Goal: Task Accomplishment & Management: Complete application form

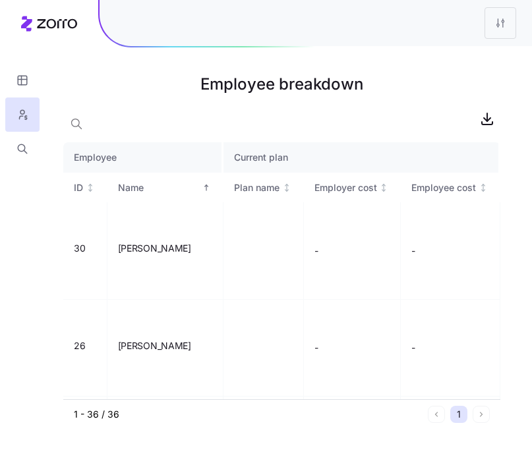
scroll to position [583, 0]
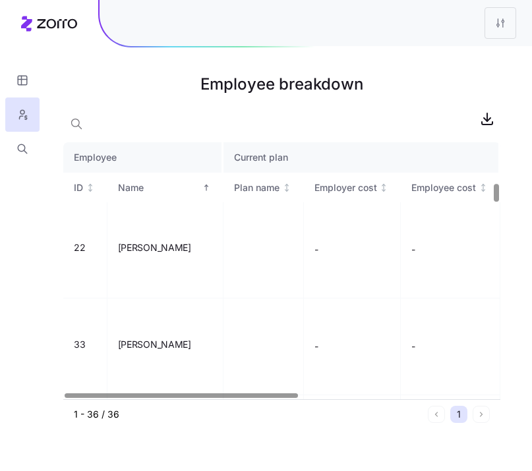
click at [71, 92] on h1 "Employee breakdown" at bounding box center [281, 85] width 437 height 32
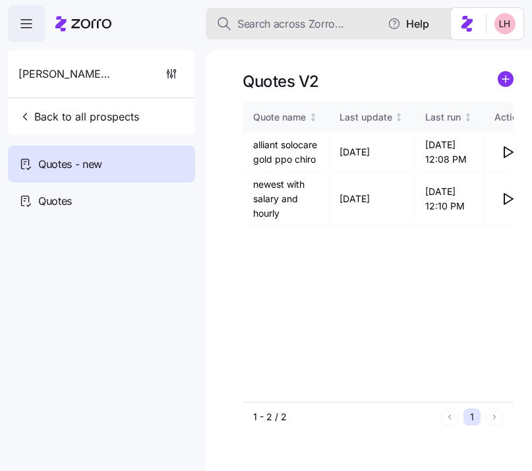
click at [280, 22] on span "Search across Zorro..." at bounding box center [290, 24] width 107 height 16
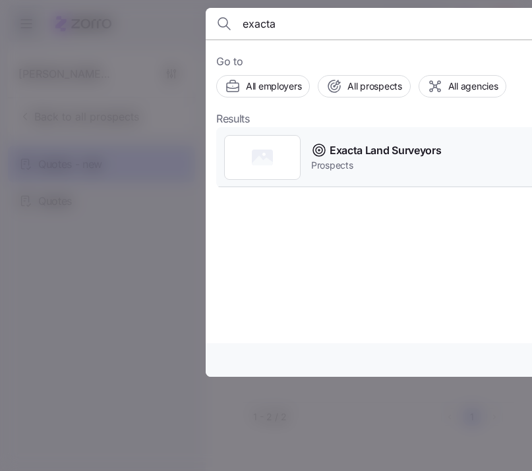
type input "exacta"
click at [370, 164] on span "Prospects" at bounding box center [376, 165] width 130 height 13
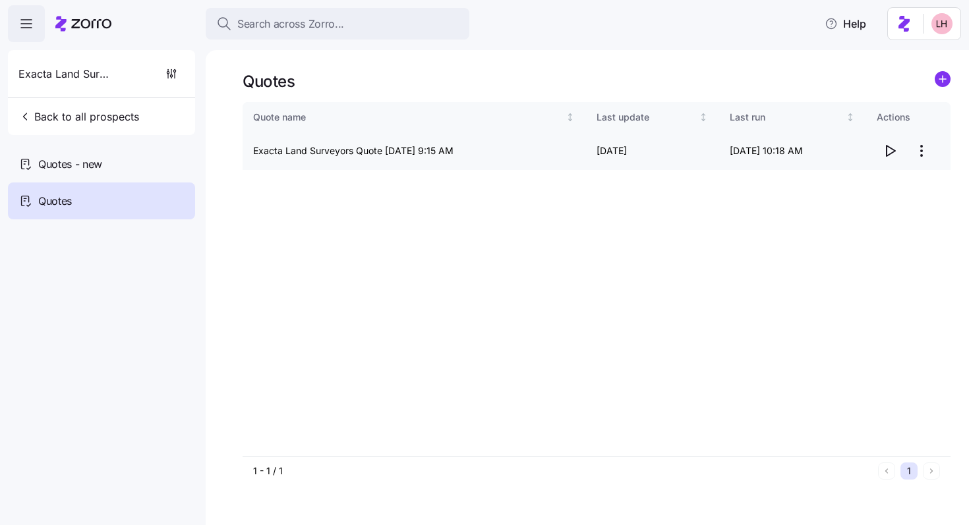
click at [531, 158] on html "Search across Zorro... Help Exacta Land Surveyors Back to all prospects Quotes …" at bounding box center [484, 258] width 969 height 517
click at [531, 173] on div "Edit quote" at bounding box center [868, 183] width 121 height 21
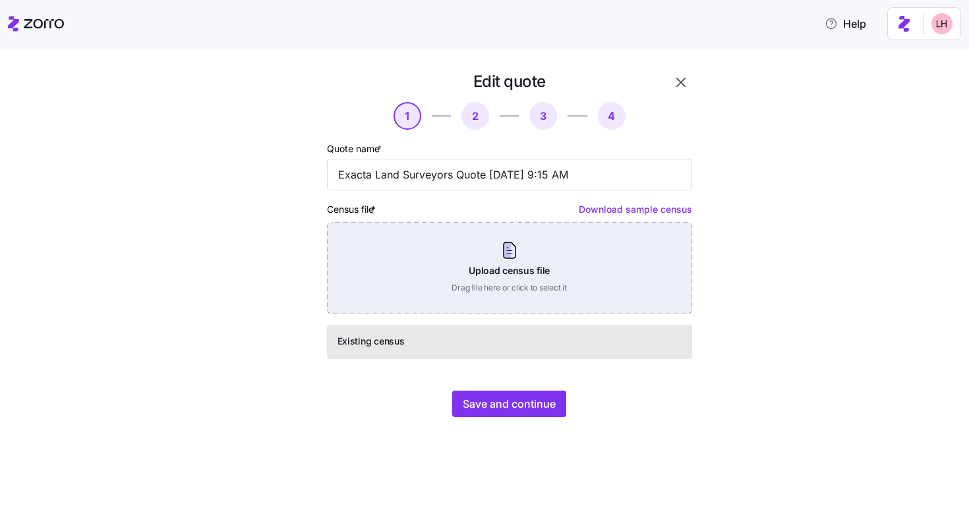
click at [528, 286] on div "Upload census file Drag file here or click to select it" at bounding box center [509, 268] width 365 height 92
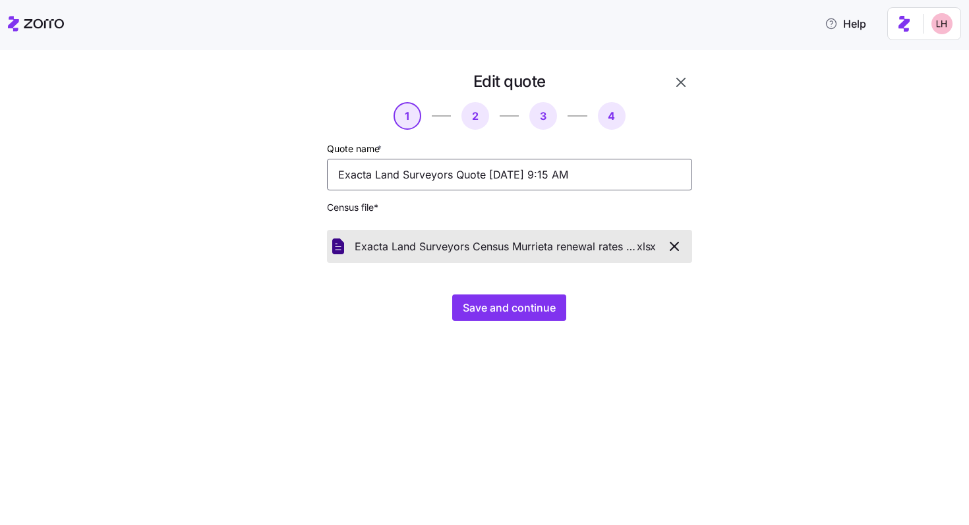
drag, startPoint x: 604, startPoint y: 181, endPoint x: 300, endPoint y: 161, distance: 304.4
click at [300, 161] on div "Edit quote 1 2 3 4 Quote name * Exacta Land Surveyors Quote 07/31/2025 9:15 AM …" at bounding box center [471, 196] width 451 height 260
type input "corrected rn rates"
click at [480, 309] on span "Save and continue" at bounding box center [509, 308] width 93 height 16
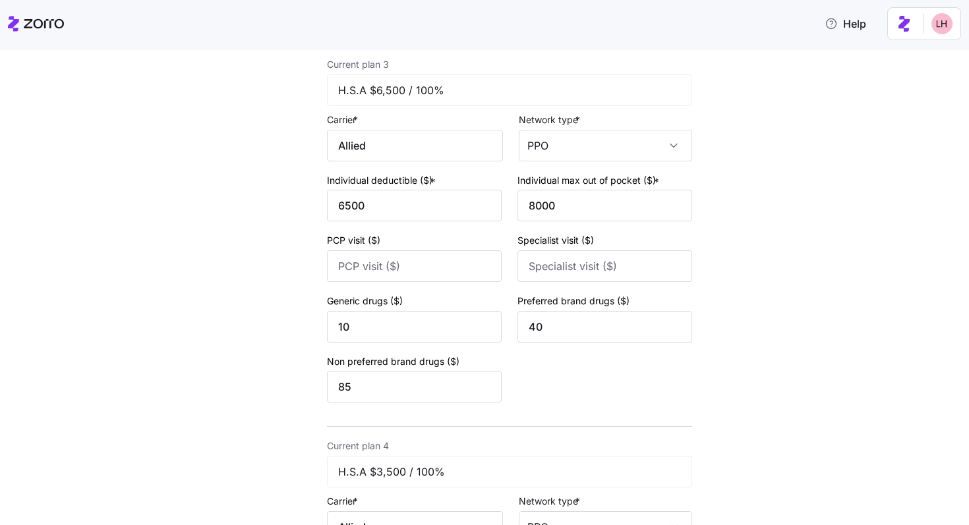
type input "3000"
type input "6500"
type input "15"
type input "30"
type input "6500"
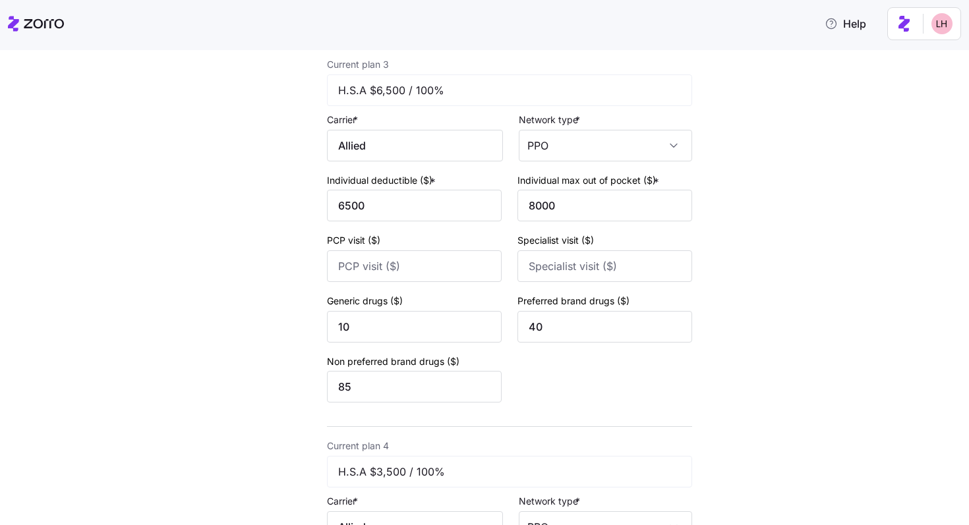
type input "8000"
type input "3500"
type input "6500"
type input "25"
type input "50"
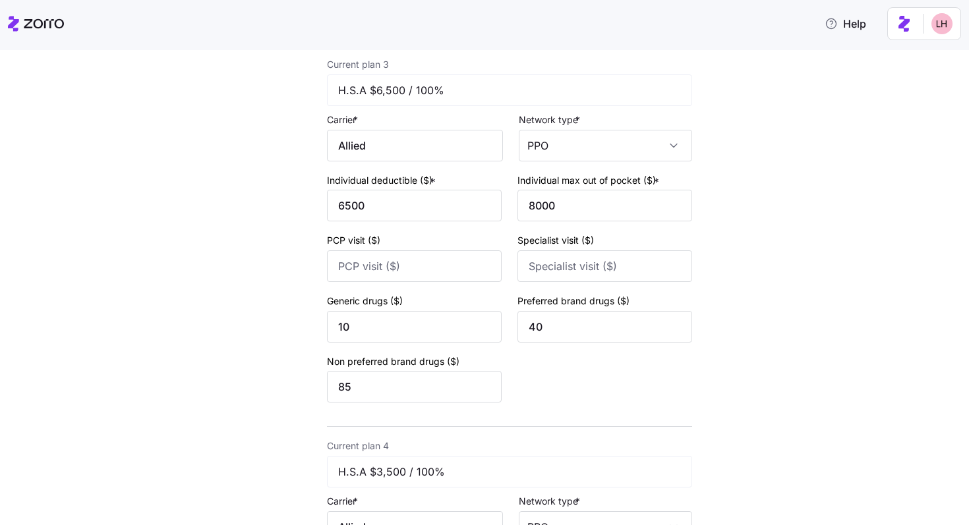
type input "5500"
type input "7500"
type input "30"
type input "60"
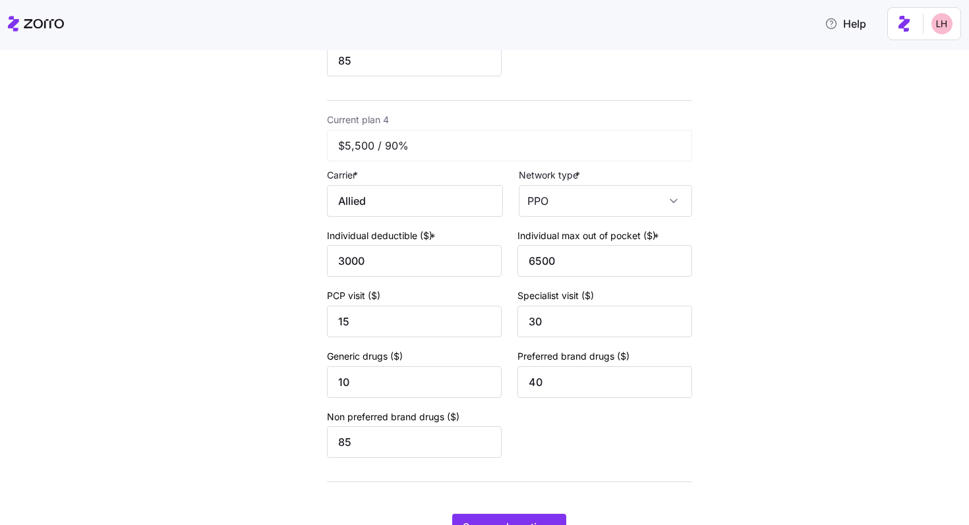
scroll to position [1271, 0]
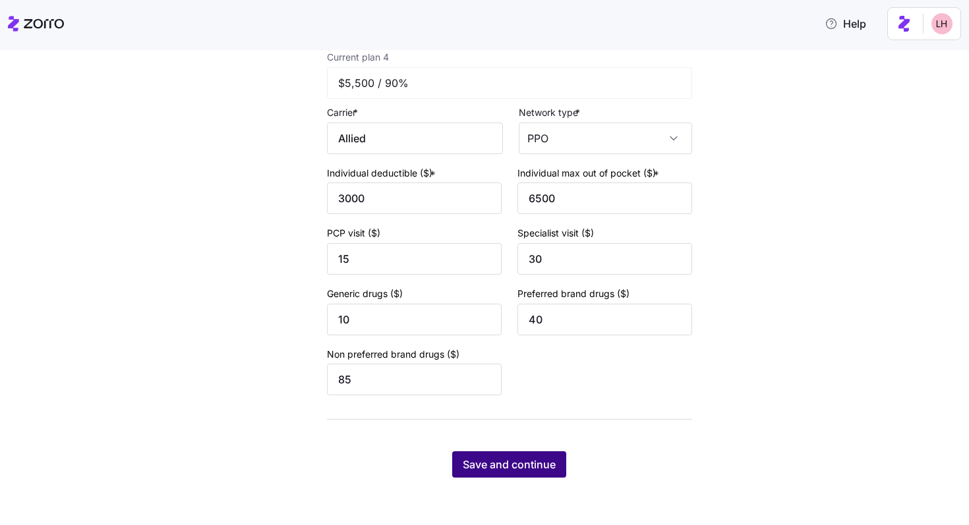
click at [531, 459] on span "Save and continue" at bounding box center [509, 465] width 93 height 16
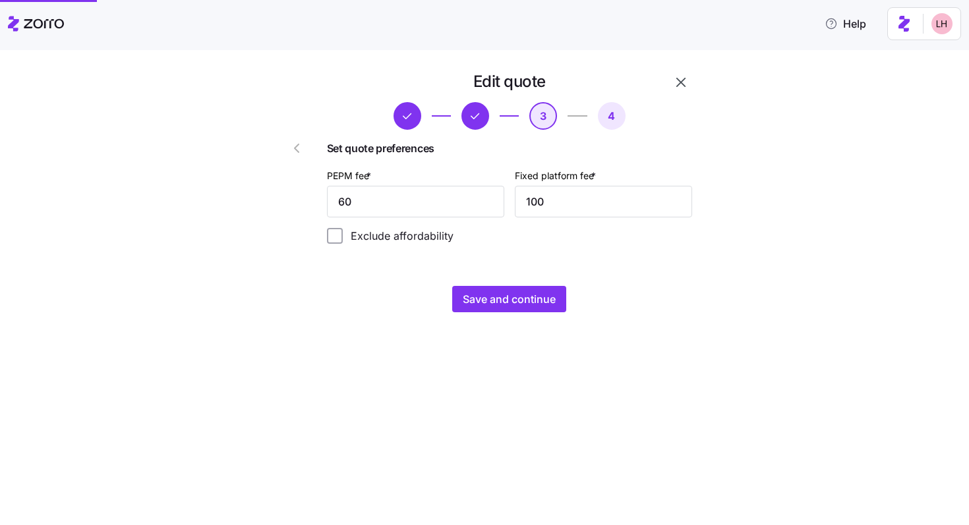
scroll to position [0, 0]
click at [529, 297] on span "Save and continue" at bounding box center [509, 299] width 93 height 16
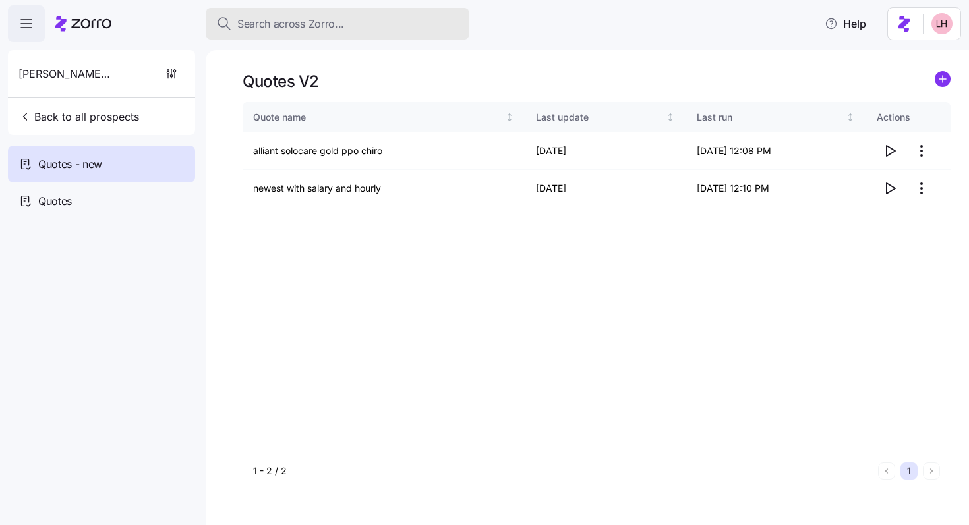
click at [307, 21] on span "Search across Zorro..." at bounding box center [290, 24] width 107 height 16
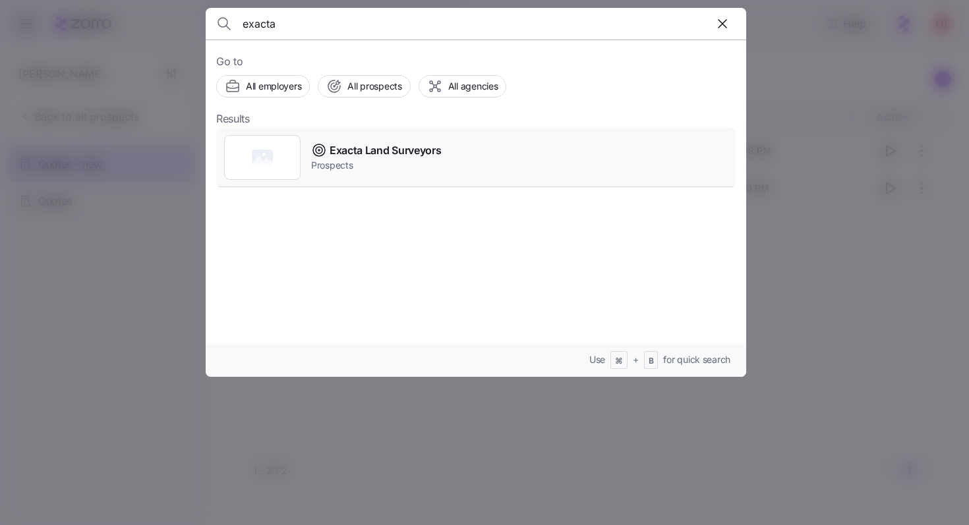
type input "exacta"
click at [449, 135] on div "Exacta Land Surveyors Prospects" at bounding box center [475, 157] width 519 height 61
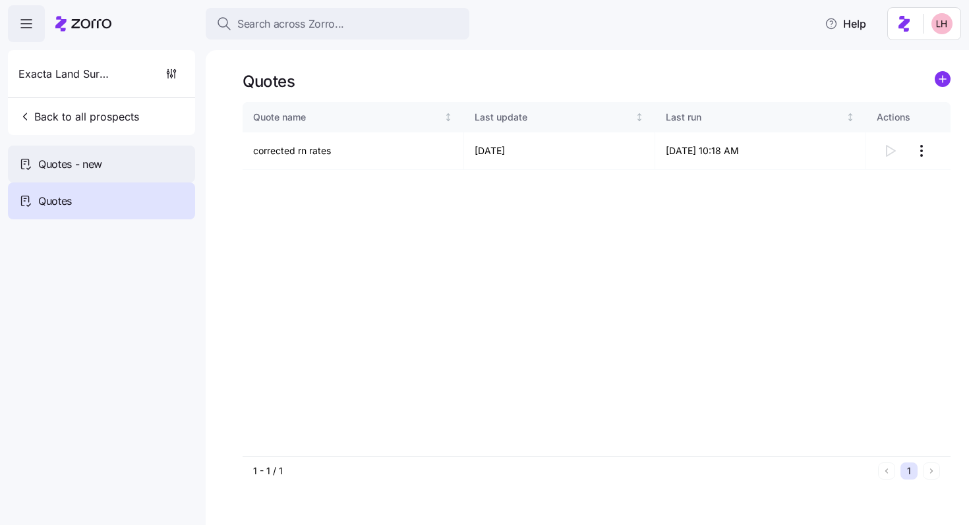
click at [143, 159] on div "Quotes - new" at bounding box center [101, 164] width 187 height 37
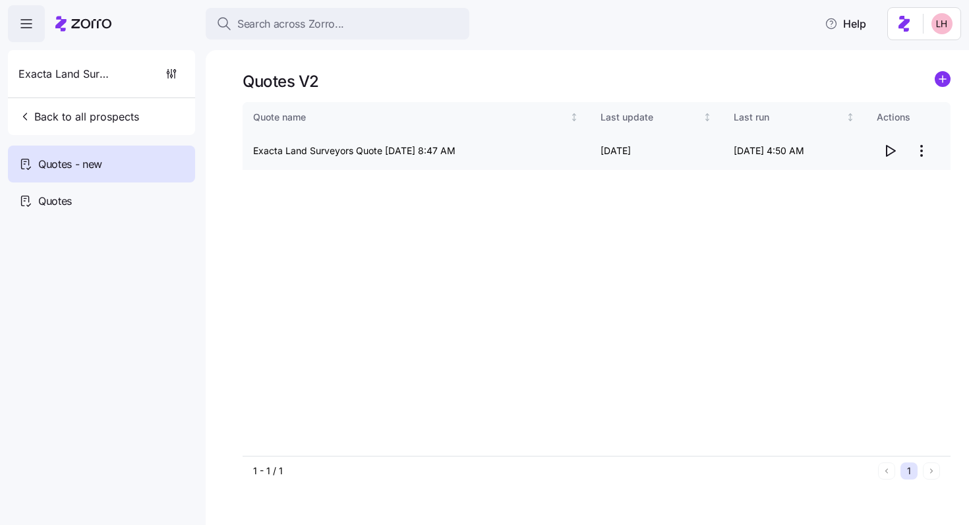
click at [531, 156] on html "Search across Zorro... Help Exacta Land Surveyors Back to all prospects Quotes …" at bounding box center [484, 258] width 969 height 517
click at [531, 176] on div "Edit quote" at bounding box center [868, 183] width 121 height 21
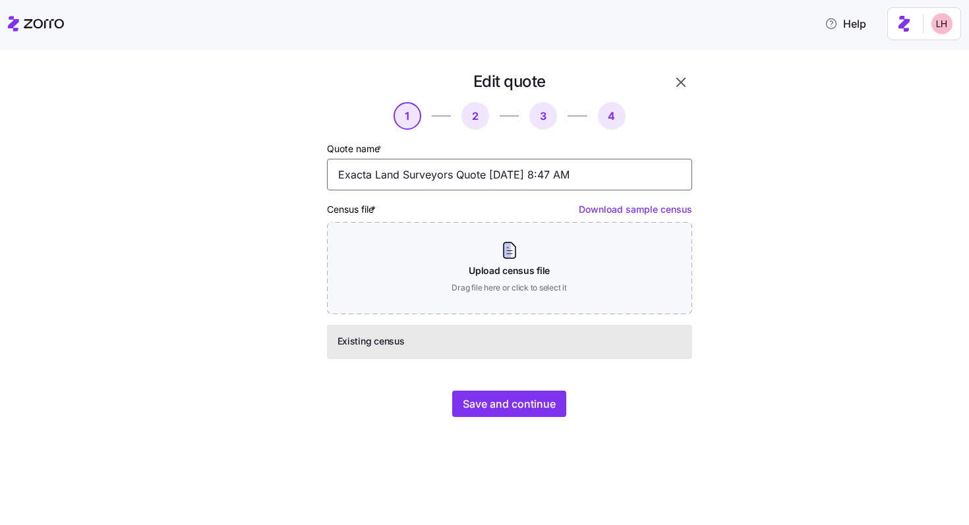
click at [531, 171] on input "Exacta Land Surveyors Quote 09/25/2025 8:47 AM" at bounding box center [509, 175] width 365 height 32
type input "c"
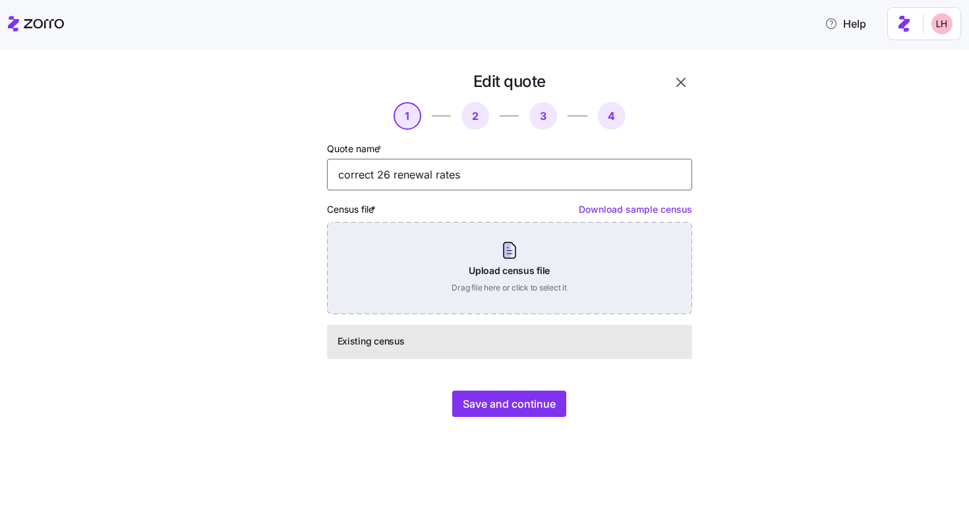
type input "correct 26 renewal rates"
click at [531, 258] on div "Upload census file Drag file here or click to select it" at bounding box center [509, 268] width 365 height 92
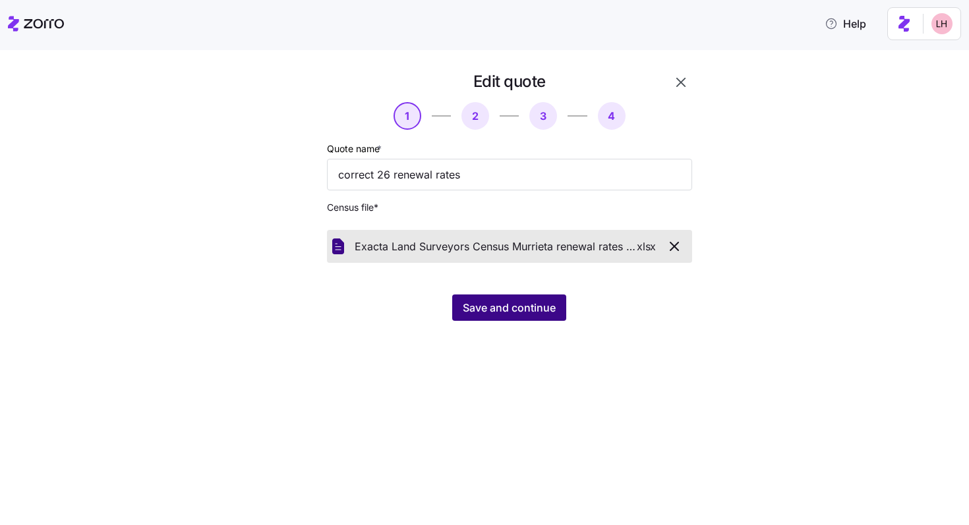
click at [510, 304] on span "Save and continue" at bounding box center [509, 308] width 93 height 16
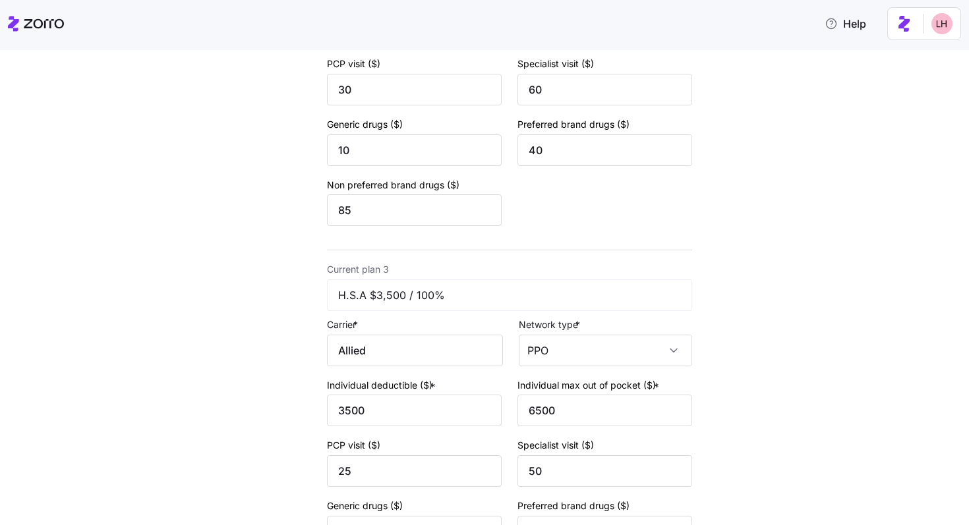
scroll to position [1271, 0]
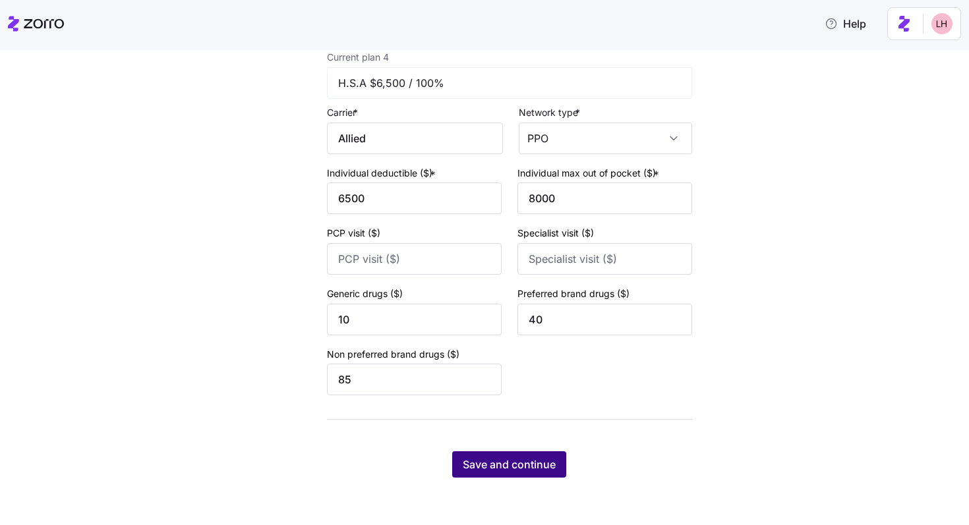
click at [531, 451] on div "Save and continue" at bounding box center [509, 464] width 365 height 26
click at [531, 465] on span "Save and continue" at bounding box center [509, 465] width 93 height 16
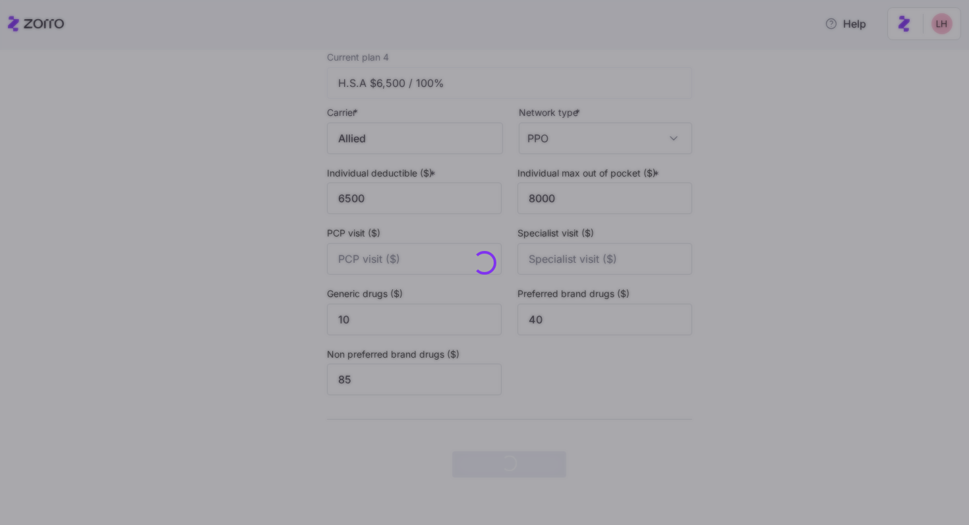
scroll to position [0, 0]
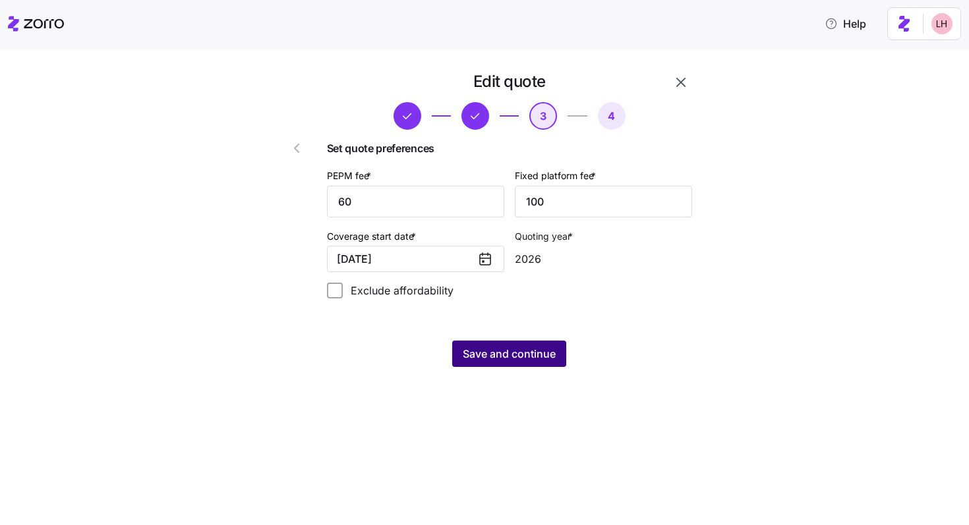
click at [531, 358] on span "Save and continue" at bounding box center [509, 354] width 93 height 16
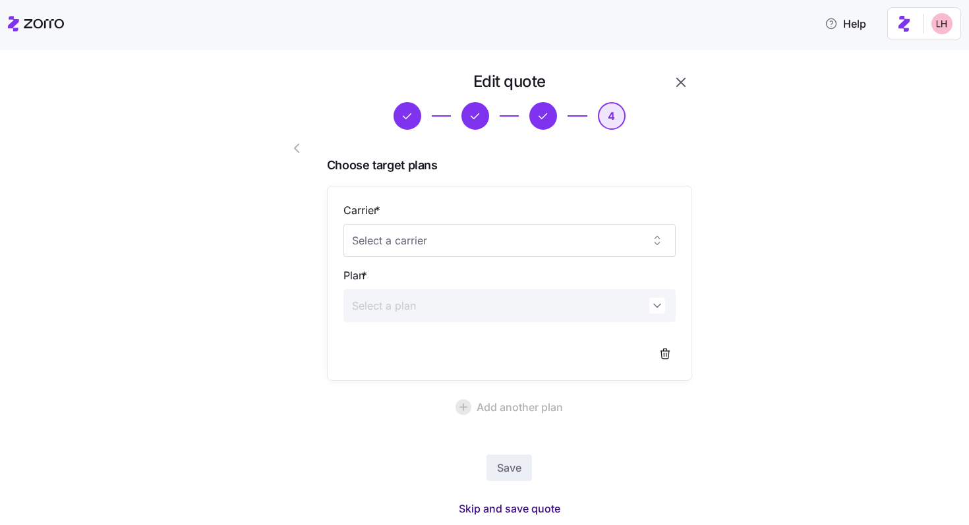
click at [531, 471] on span "Skip and save quote" at bounding box center [509, 509] width 101 height 16
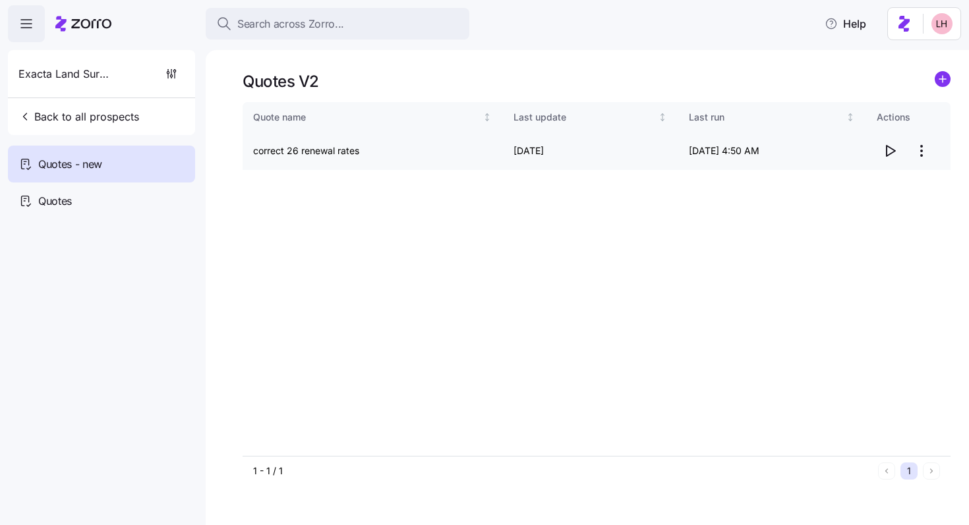
click at [531, 150] on icon "button" at bounding box center [890, 151] width 16 height 16
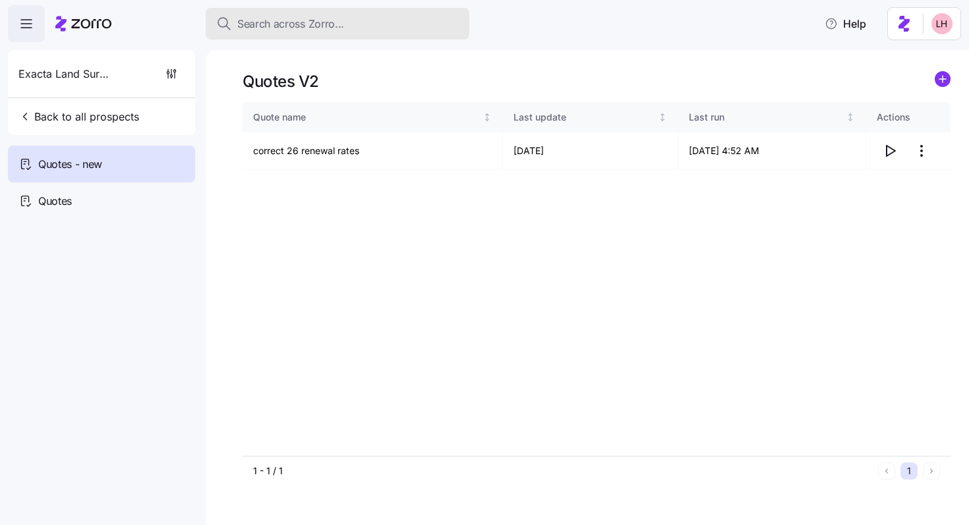
click at [311, 30] on span "Search across Zorro..." at bounding box center [290, 24] width 107 height 16
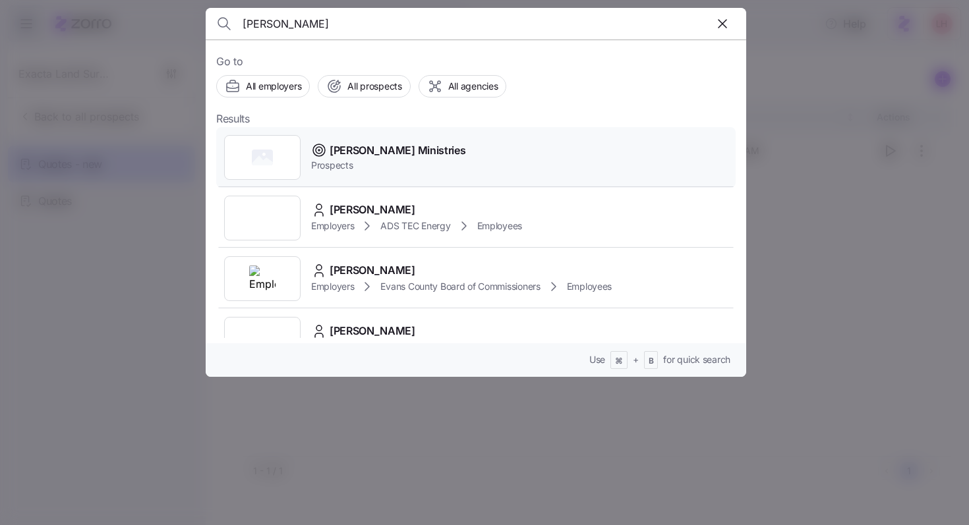
type input "[PERSON_NAME]"
click at [425, 168] on span "Prospects" at bounding box center [388, 165] width 154 height 13
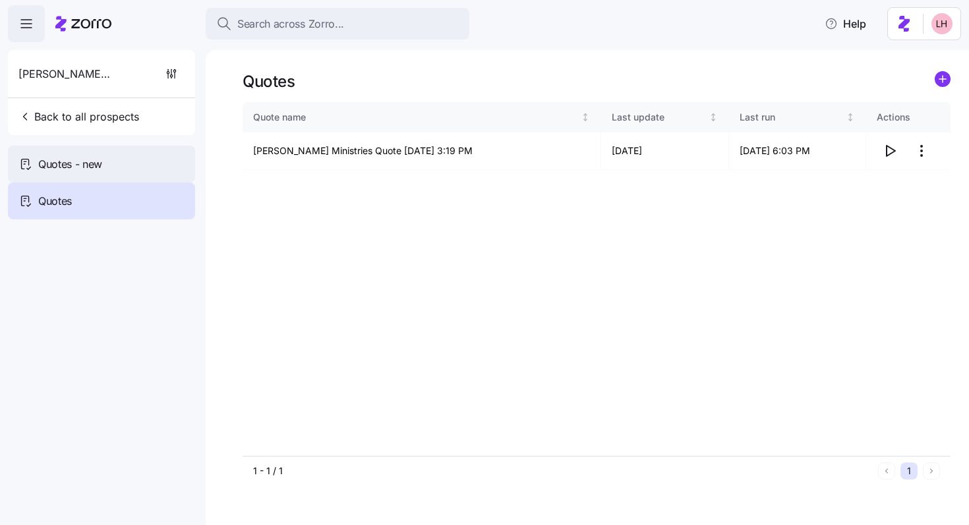
click at [147, 165] on div "Quotes - new" at bounding box center [101, 164] width 187 height 37
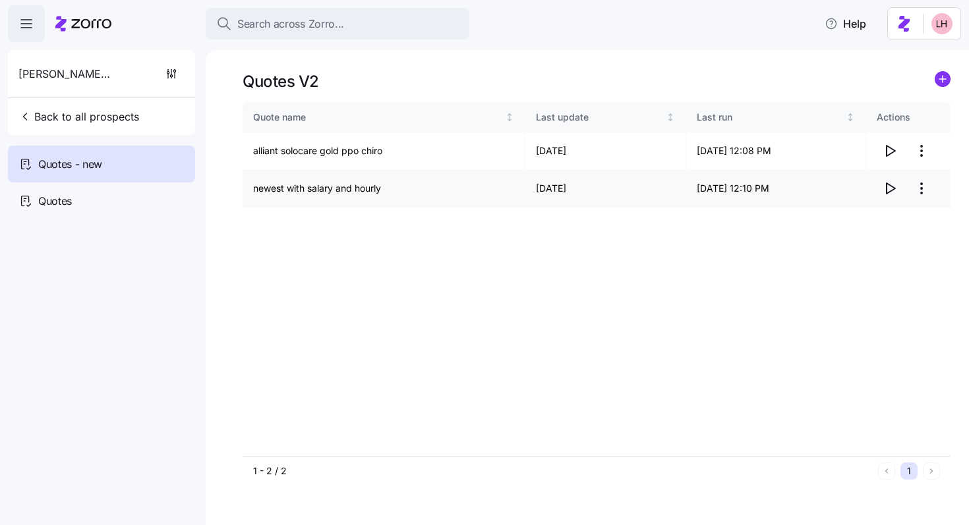
click at [531, 188] on icon "button" at bounding box center [890, 189] width 16 height 16
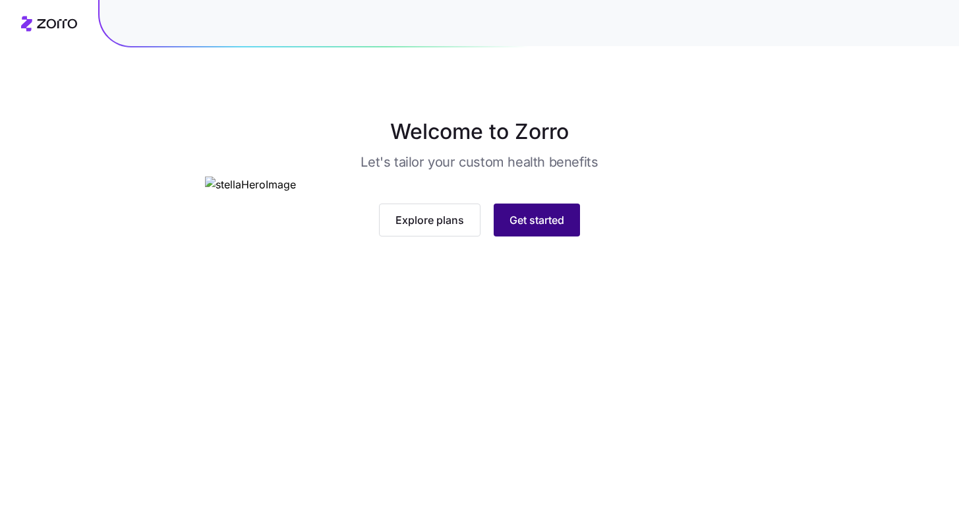
click at [521, 228] on span "Get started" at bounding box center [536, 220] width 55 height 16
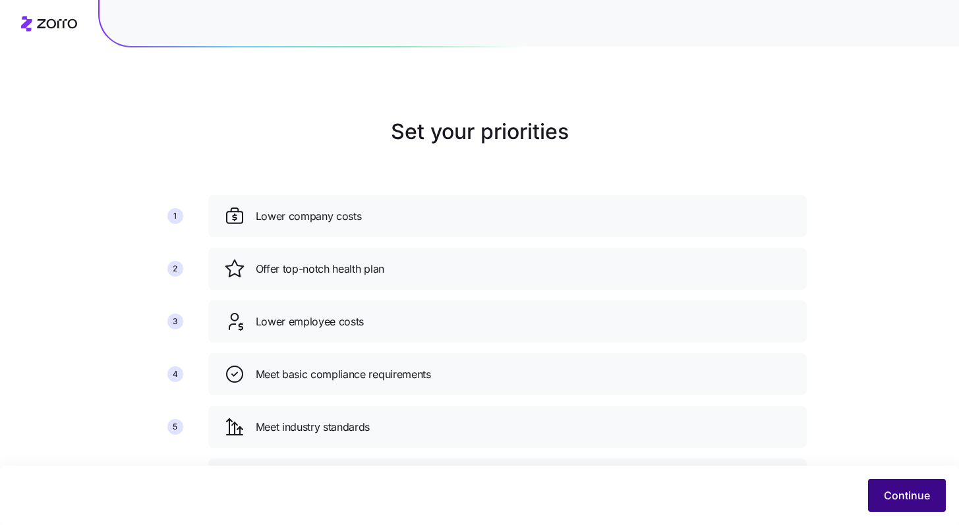
click at [925, 495] on span "Continue" at bounding box center [907, 496] width 46 height 16
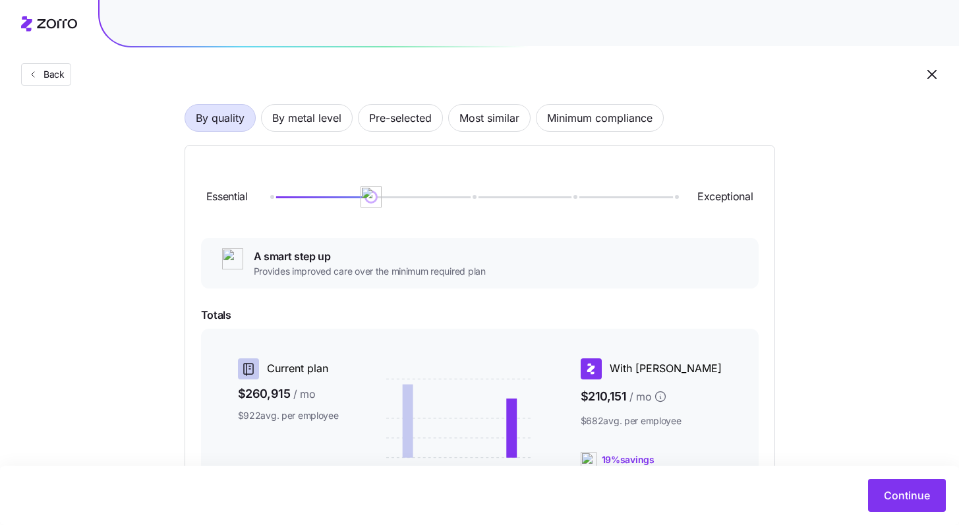
scroll to position [94, 0]
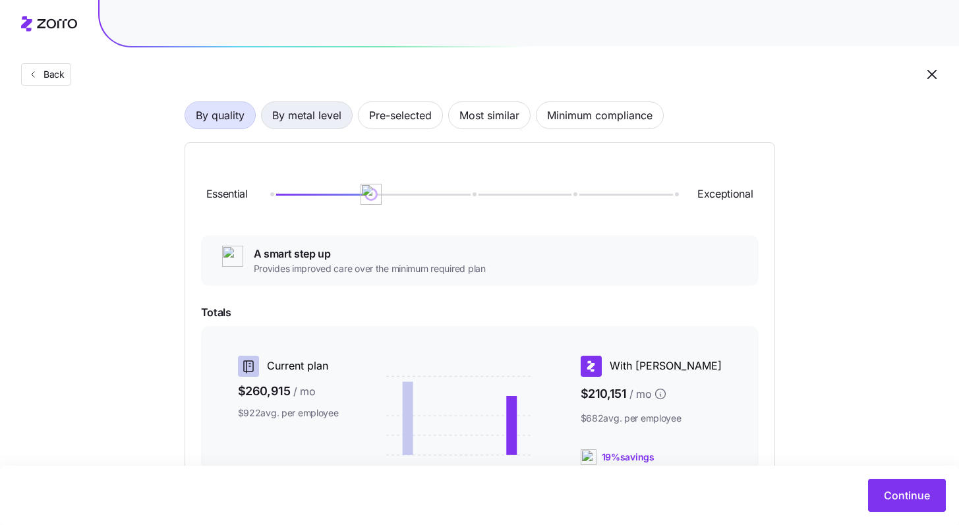
click at [315, 114] on span "By metal level" at bounding box center [306, 115] width 69 height 26
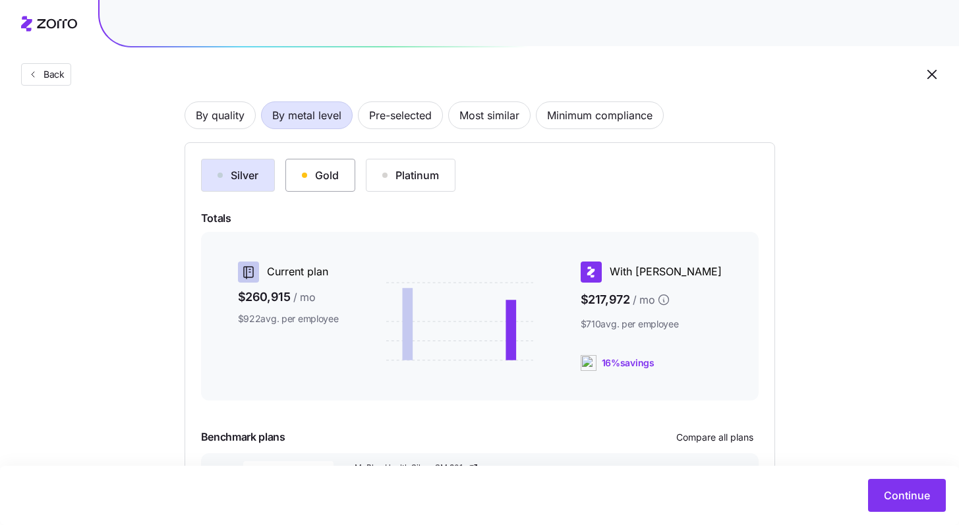
click at [330, 171] on div "Gold" at bounding box center [320, 175] width 37 height 16
click at [240, 173] on div "Silver" at bounding box center [237, 175] width 41 height 16
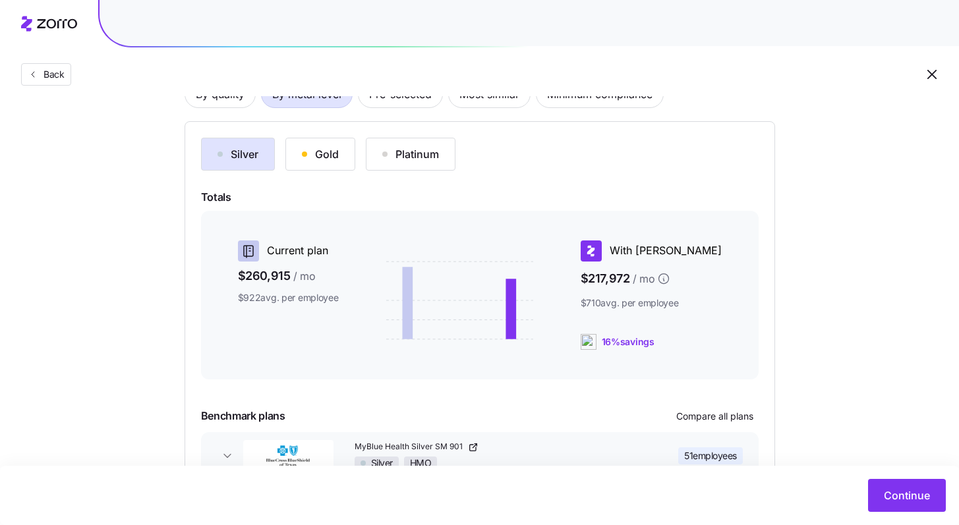
scroll to position [115, 0]
click at [909, 493] on span "Continue" at bounding box center [907, 496] width 46 height 16
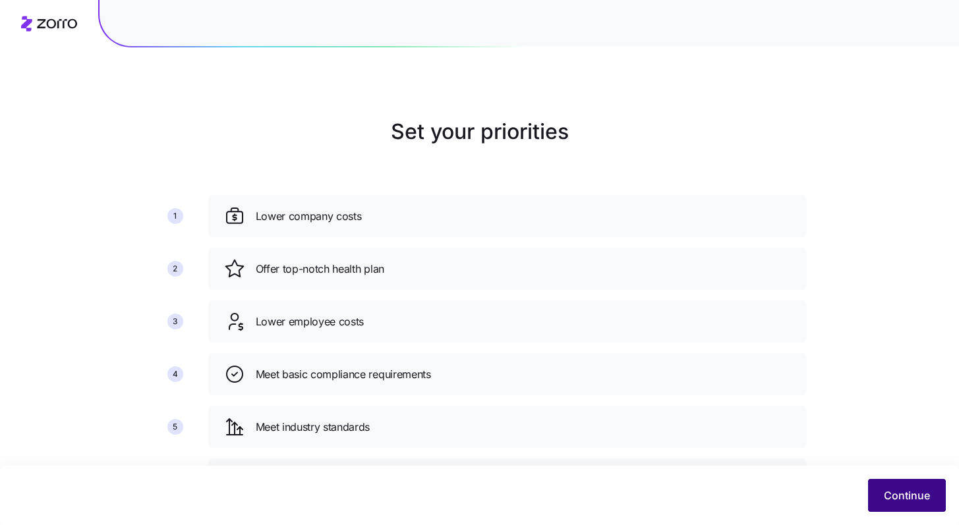
click at [904, 490] on span "Continue" at bounding box center [907, 496] width 46 height 16
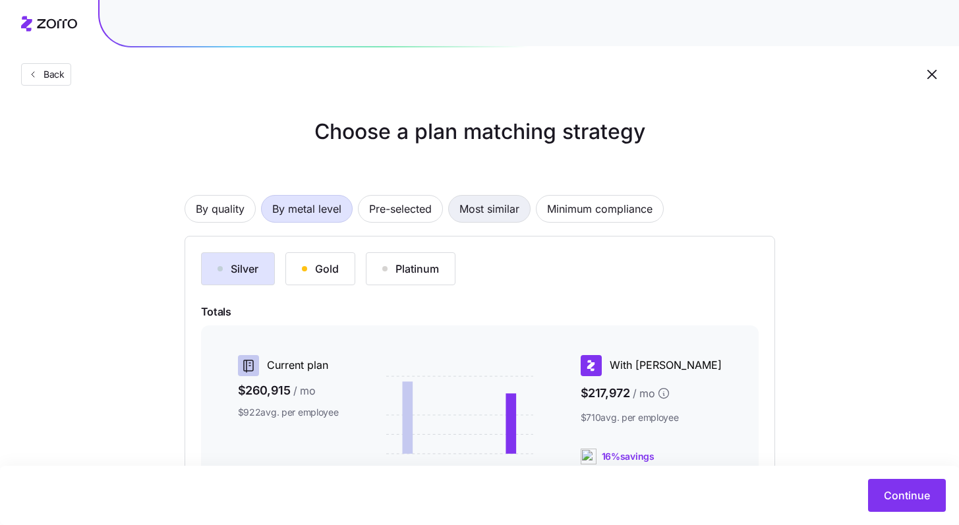
click at [510, 217] on span "Most similar" at bounding box center [489, 209] width 60 height 26
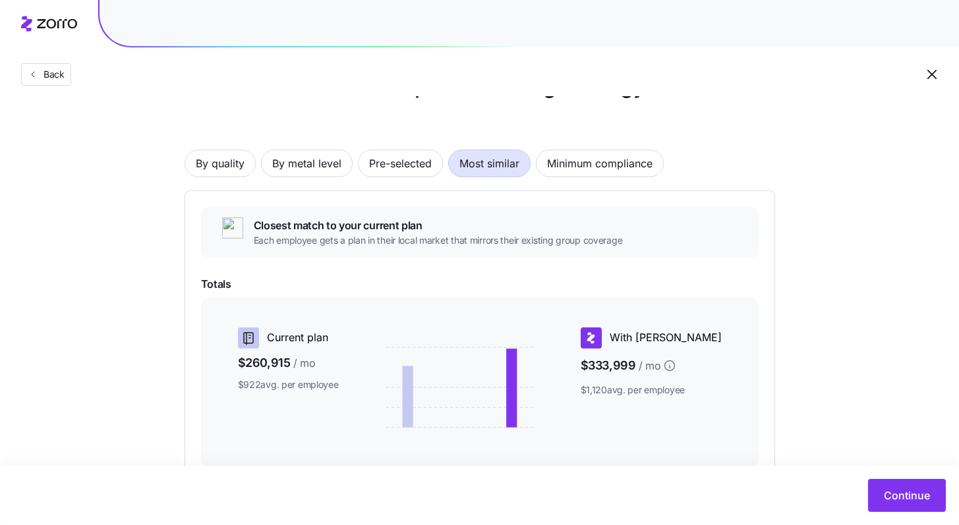
scroll to position [41, 0]
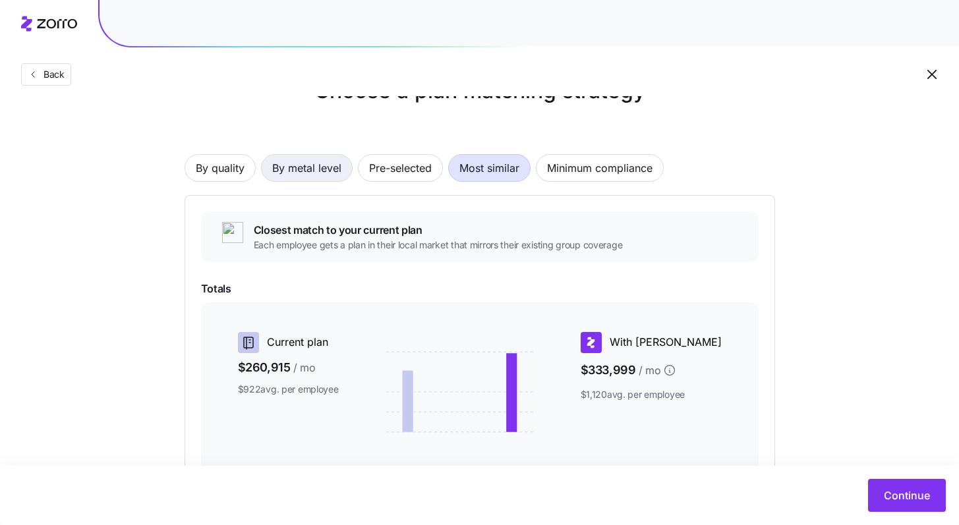
click at [319, 172] on span "By metal level" at bounding box center [306, 168] width 69 height 26
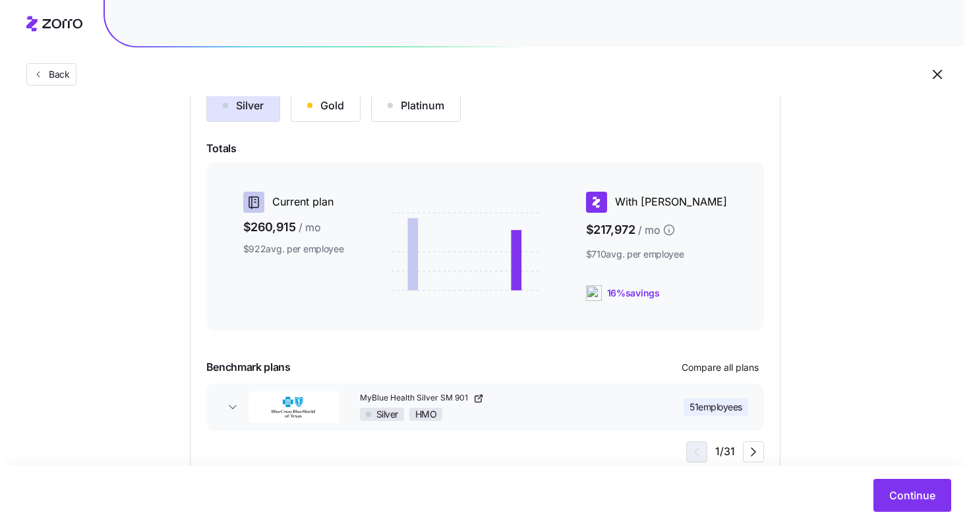
scroll to position [202, 0]
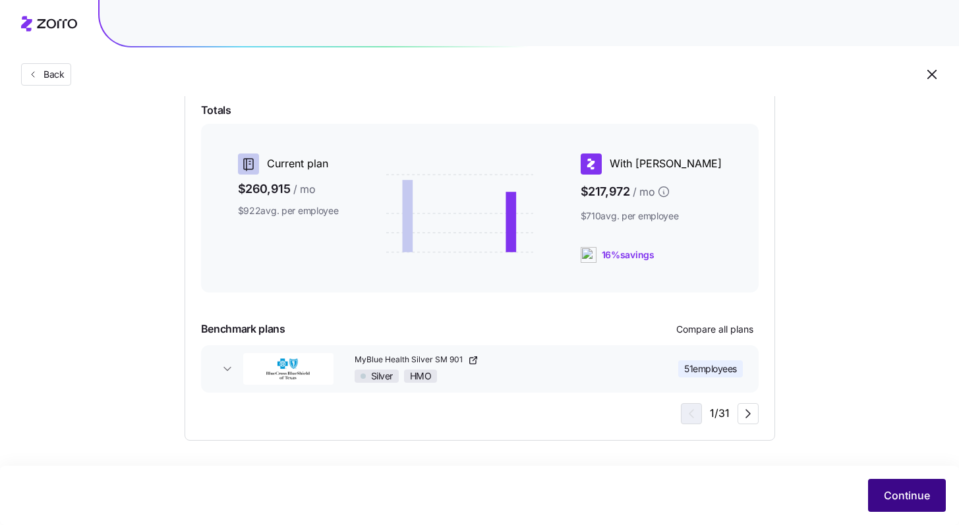
click at [915, 505] on button "Continue" at bounding box center [907, 495] width 78 height 33
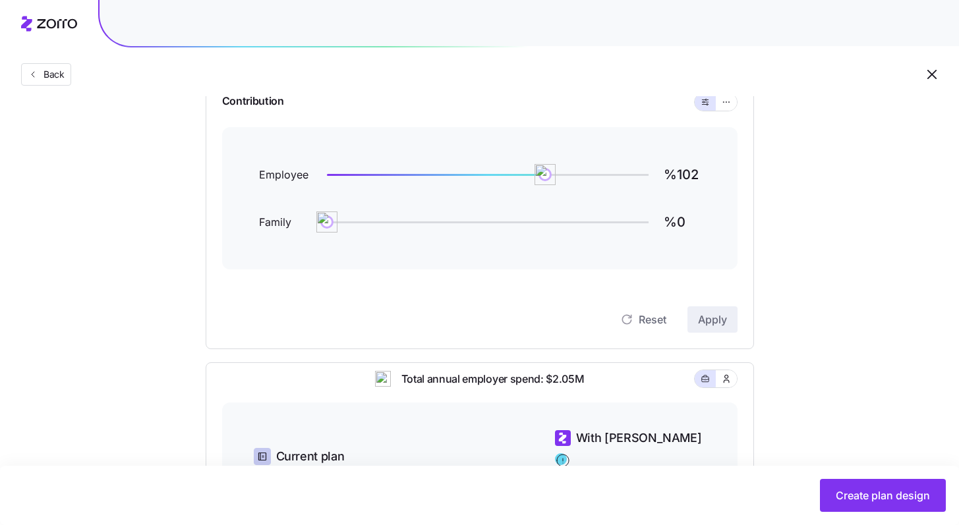
scroll to position [146, 0]
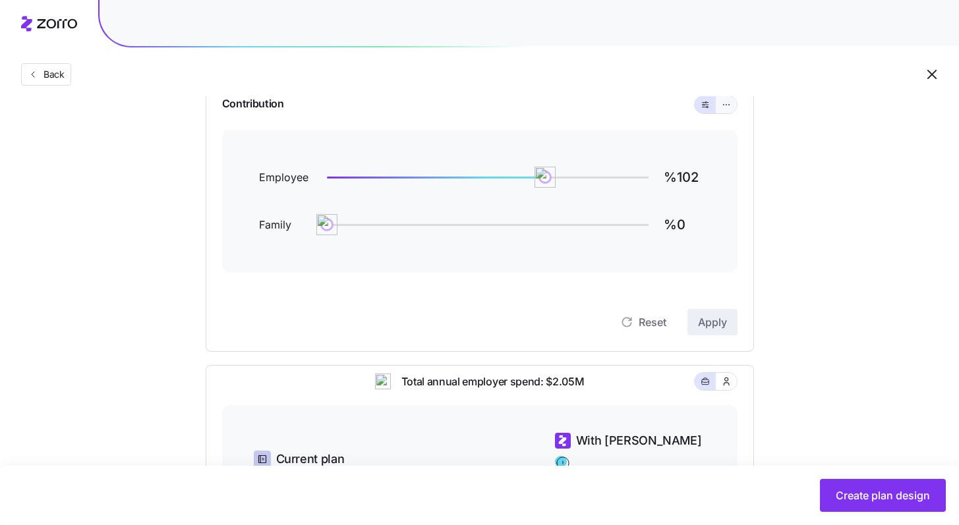
click at [726, 111] on button "button" at bounding box center [726, 104] width 21 height 17
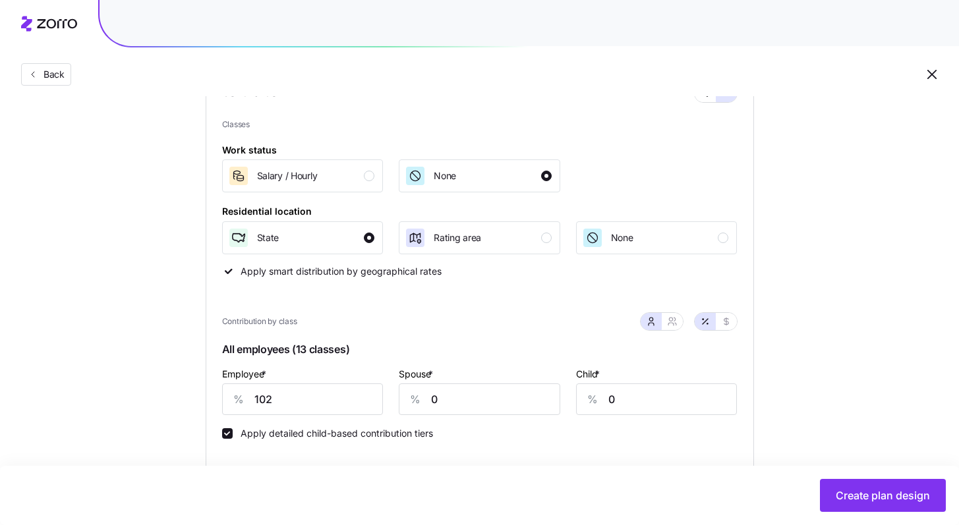
scroll to position [173, 0]
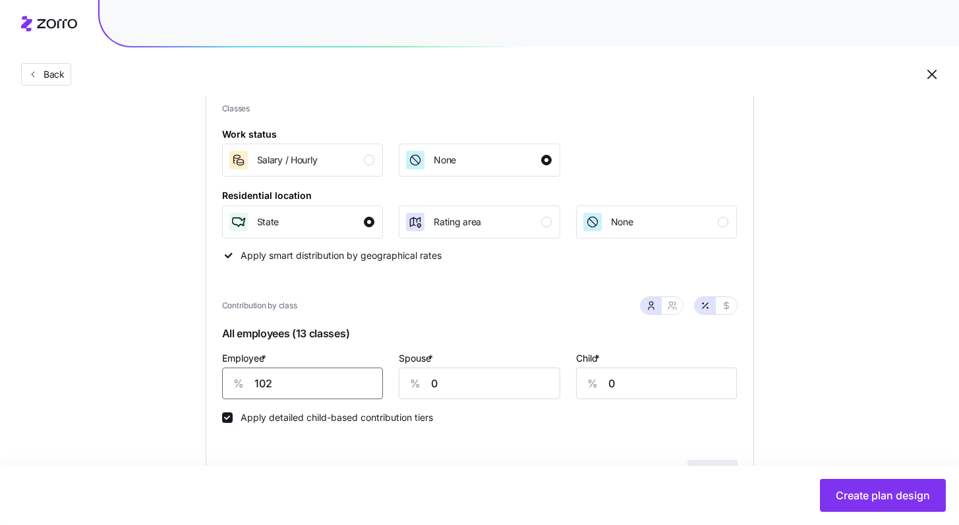
drag, startPoint x: 292, startPoint y: 384, endPoint x: 235, endPoint y: 376, distance: 57.9
click at [224, 379] on div "% 102" at bounding box center [302, 384] width 161 height 32
type input "65"
type input "40"
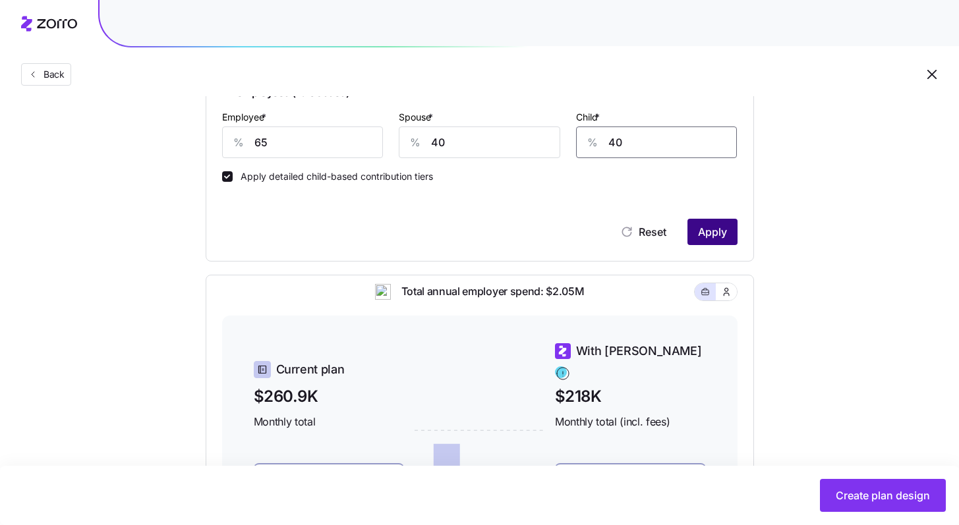
type input "40"
click at [726, 238] on span "Apply" at bounding box center [712, 232] width 29 height 16
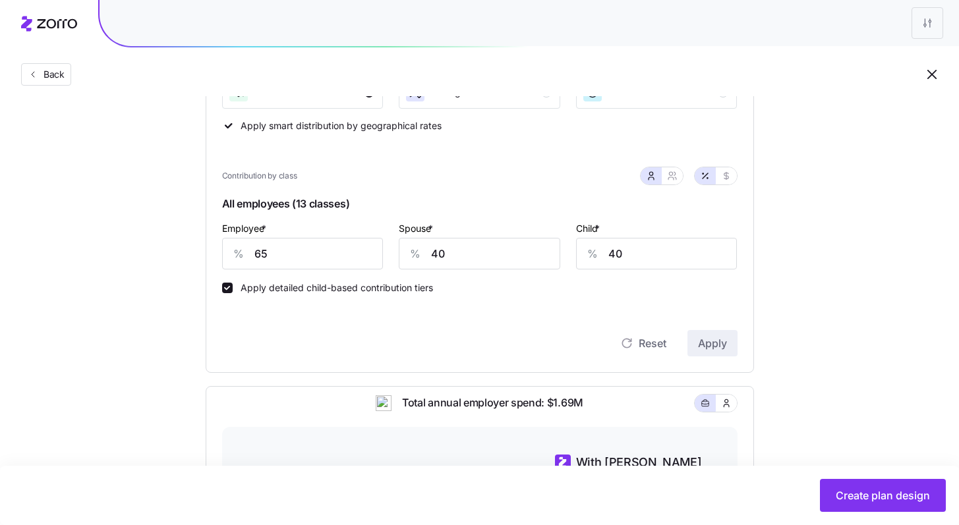
scroll to position [286, 0]
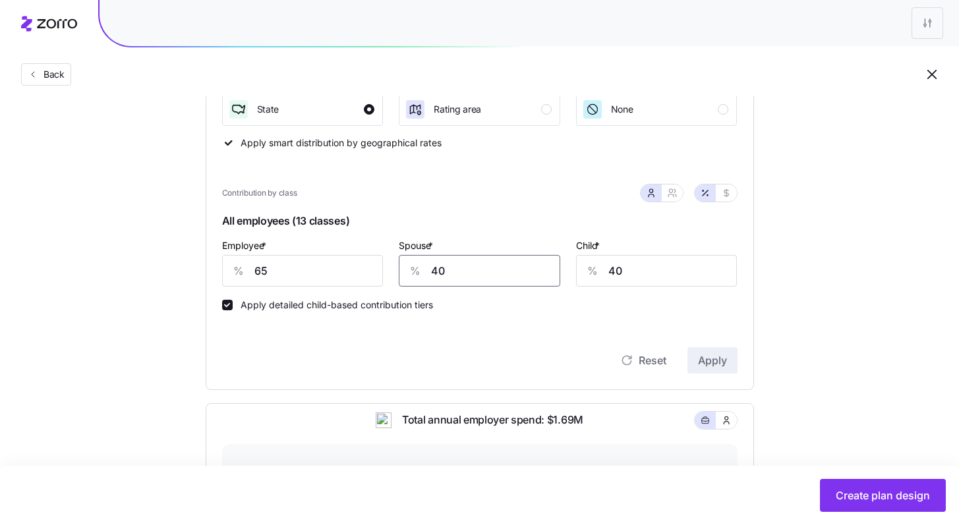
drag, startPoint x: 404, startPoint y: 266, endPoint x: 397, endPoint y: 262, distance: 7.7
click at [399, 265] on input "40" at bounding box center [479, 271] width 161 height 32
type input "30"
click at [704, 362] on span "Apply" at bounding box center [712, 361] width 29 height 16
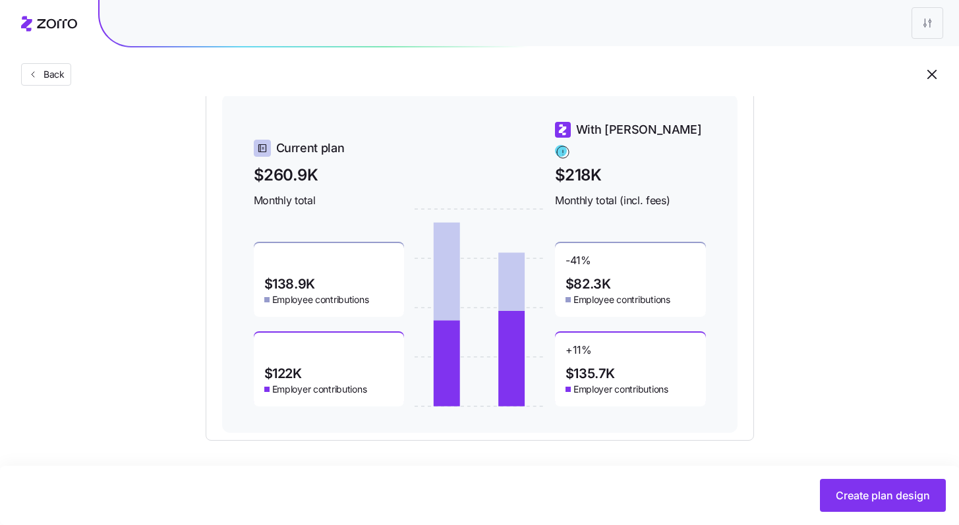
scroll to position [222, 0]
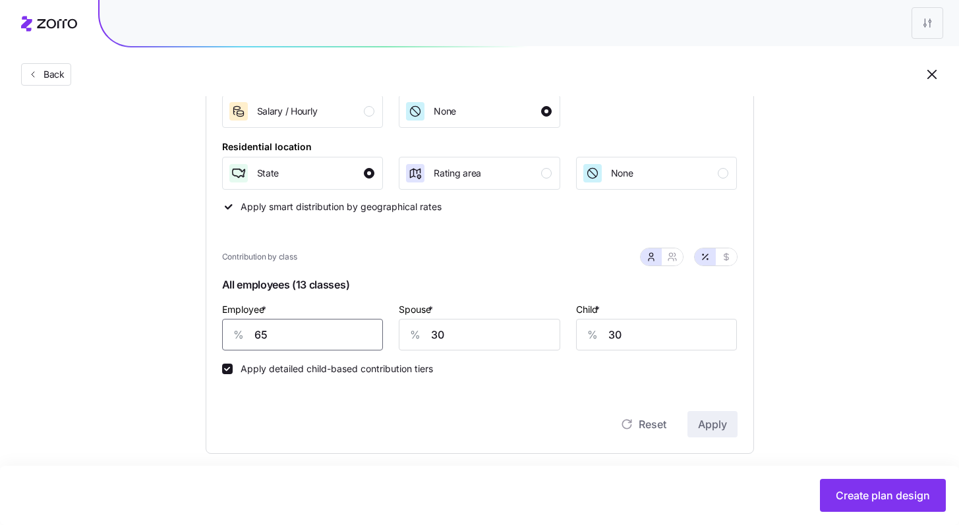
drag, startPoint x: 280, startPoint y: 328, endPoint x: 234, endPoint y: 318, distance: 47.2
click at [228, 322] on div "% 65" at bounding box center [302, 335] width 161 height 32
type input "60"
click at [728, 423] on button "Apply" at bounding box center [712, 424] width 50 height 26
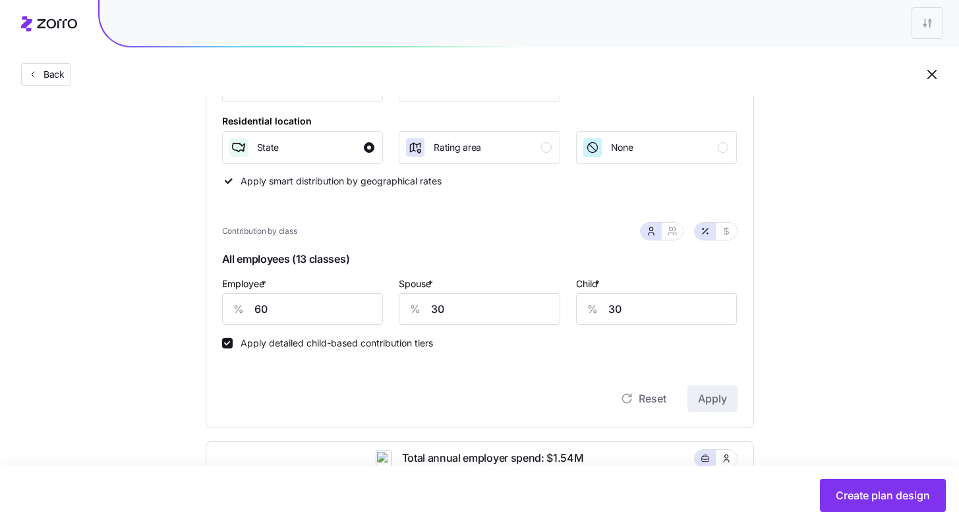
scroll to position [248, 0]
click at [677, 232] on button "button" at bounding box center [672, 230] width 21 height 17
type input "45"
type input "47"
click at [211, 305] on div "Contribution Classes Work status Salary / Hourly None Residential location Stat…" at bounding box center [480, 202] width 548 height 451
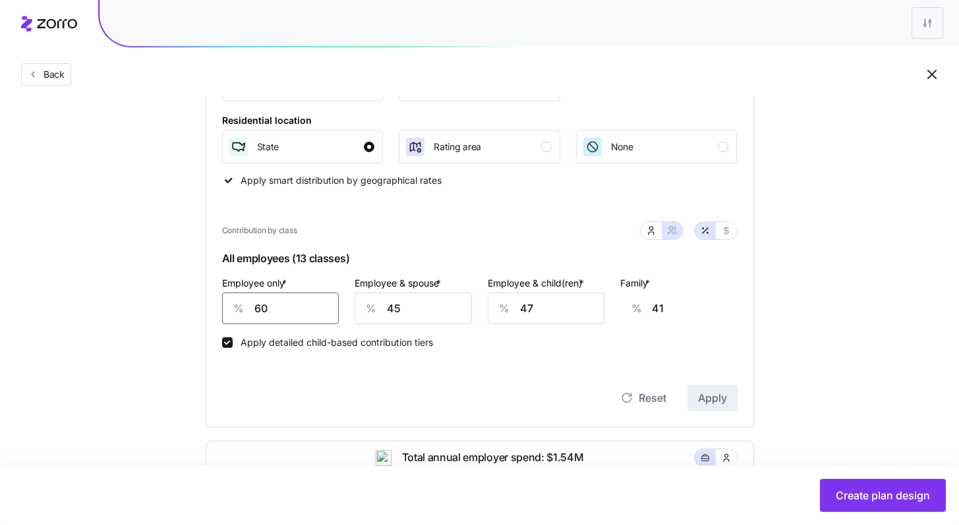
type input "6"
type input "61"
type input "65"
type input "39"
type input "65"
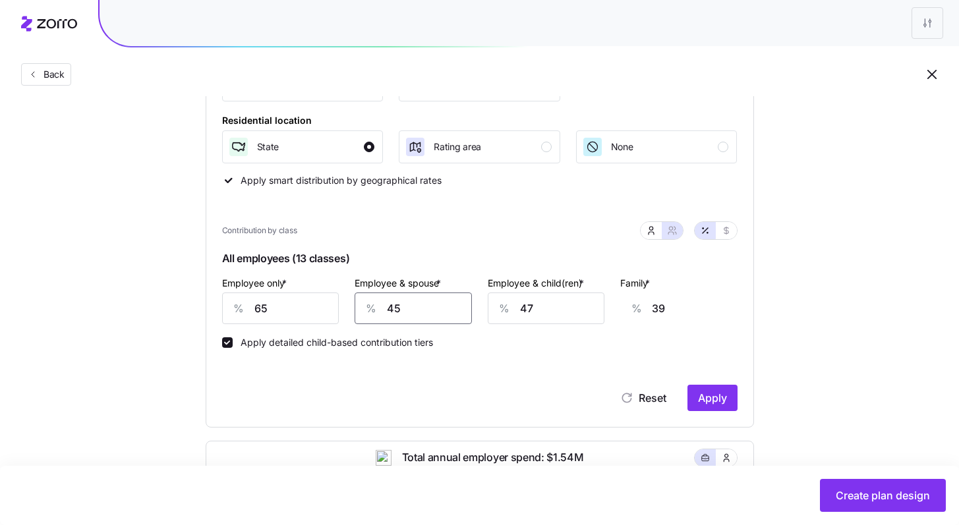
type input "4"
type input "9"
type input "40"
type input "35"
type input "40"
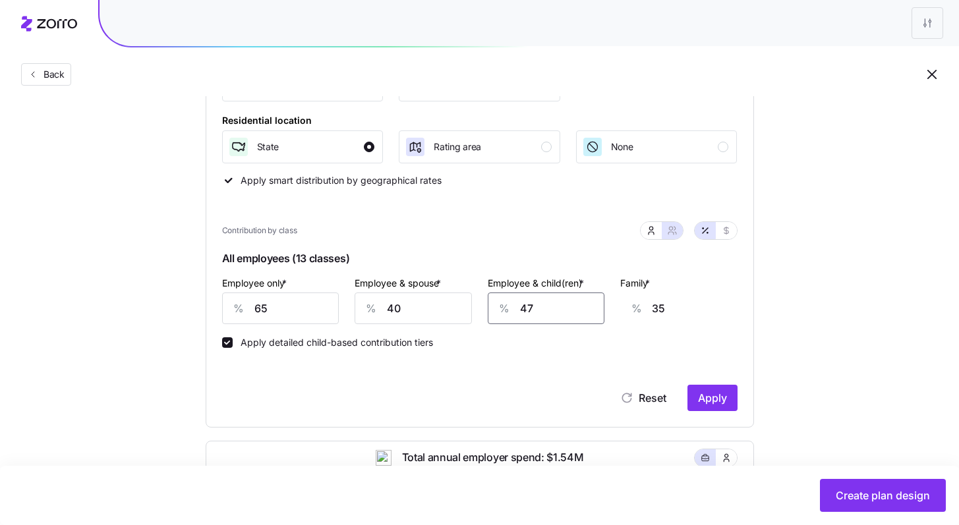
type input "4"
type input "8"
type input "40"
type input "31"
type input "40"
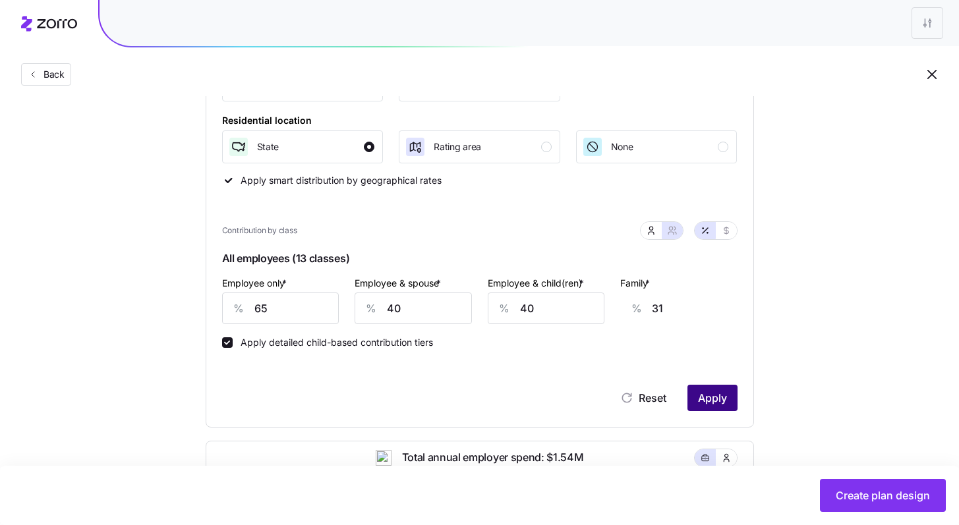
click at [725, 399] on span "Apply" at bounding box center [712, 398] width 29 height 16
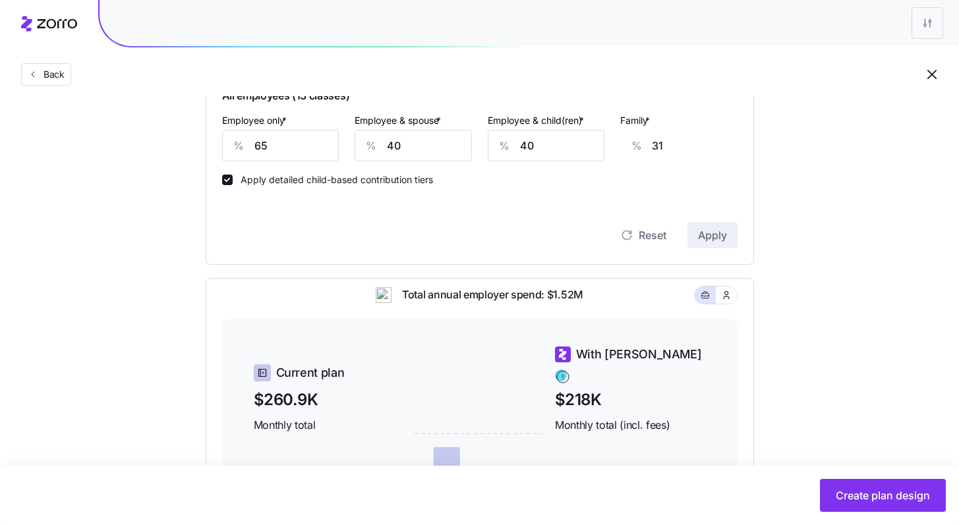
scroll to position [579, 0]
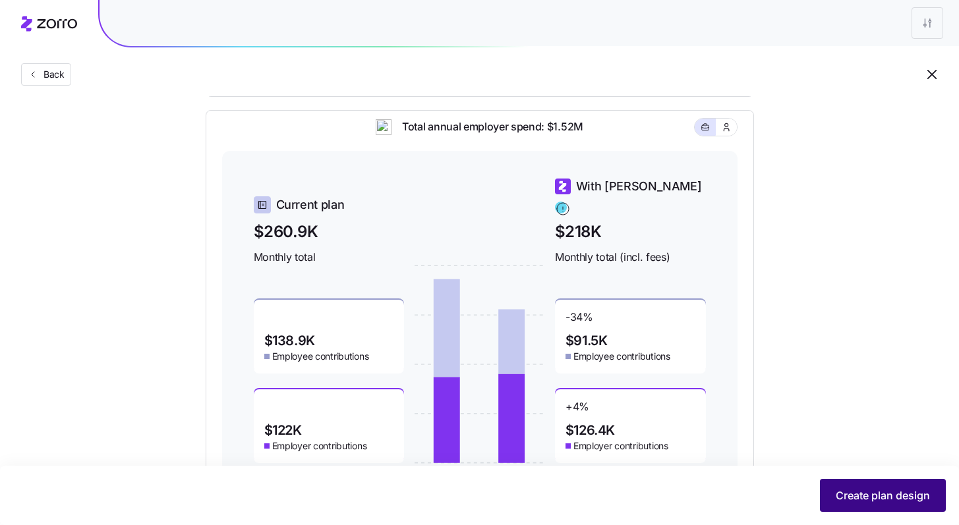
click at [894, 494] on span "Create plan design" at bounding box center [883, 496] width 94 height 16
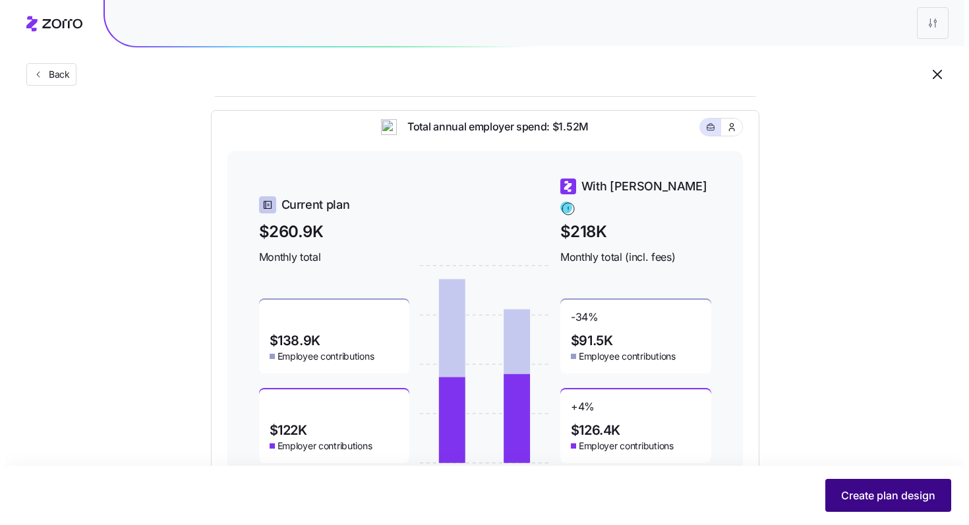
scroll to position [0, 0]
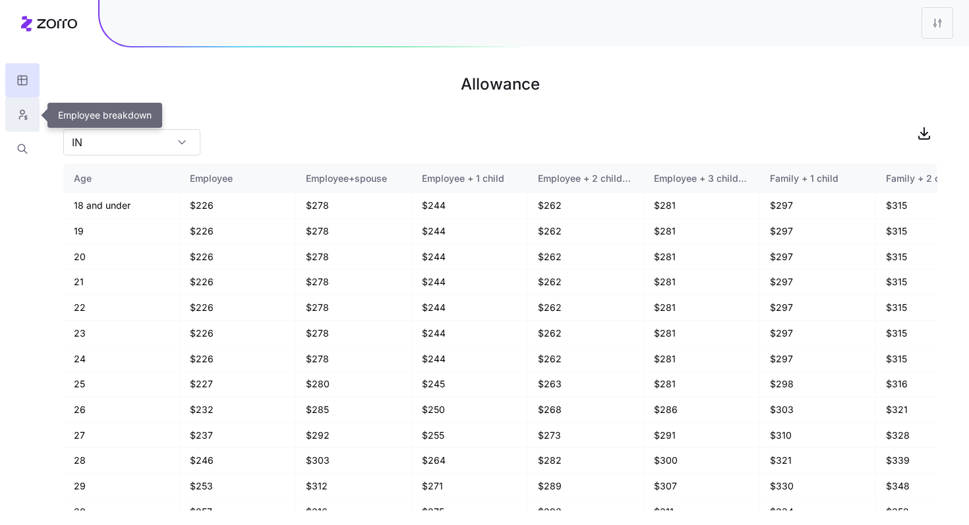
click at [23, 115] on icon "button" at bounding box center [22, 114] width 12 height 13
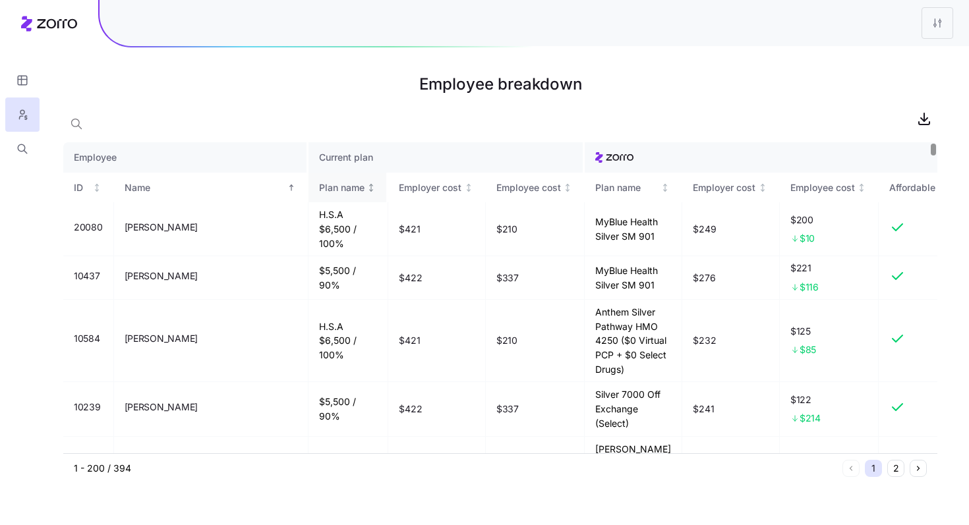
click at [322, 189] on div "Plan name" at bounding box center [341, 188] width 45 height 14
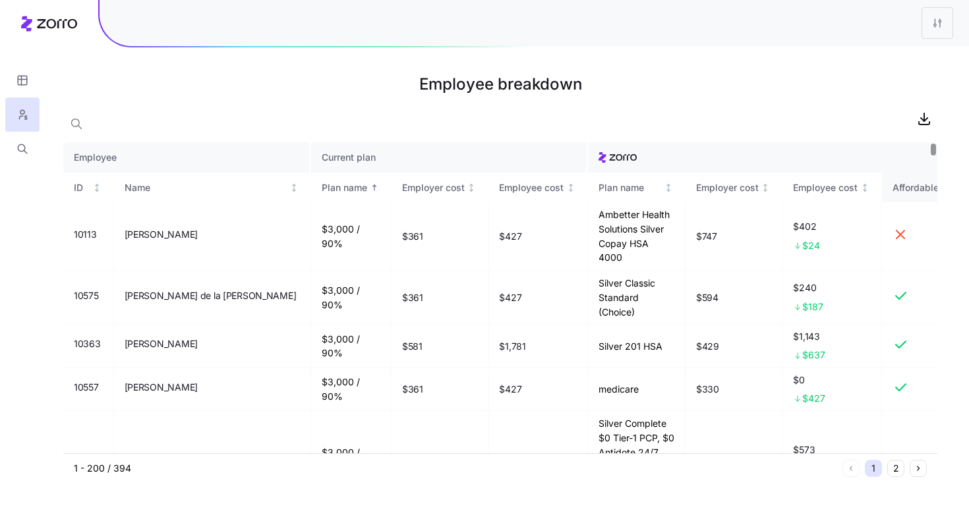
click at [897, 183] on div "Affordable" at bounding box center [915, 188] width 46 height 14
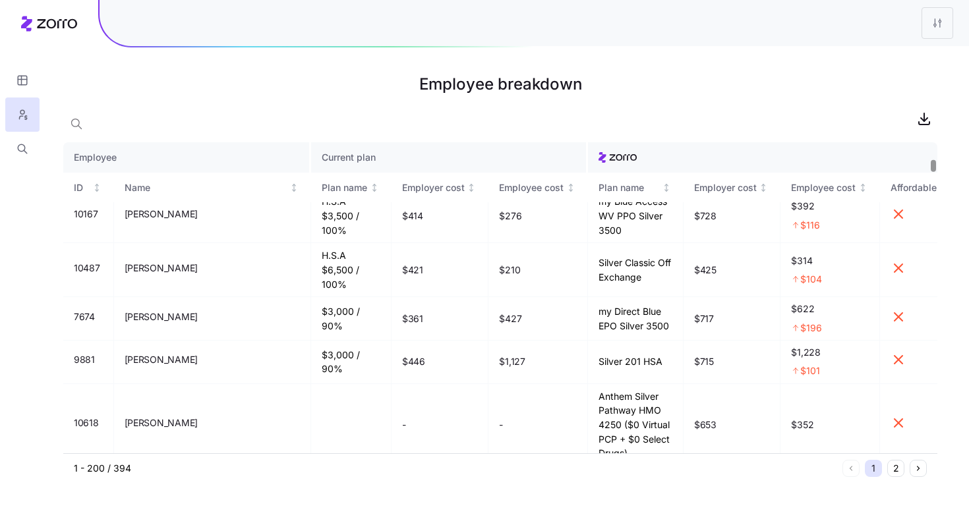
scroll to position [506, 0]
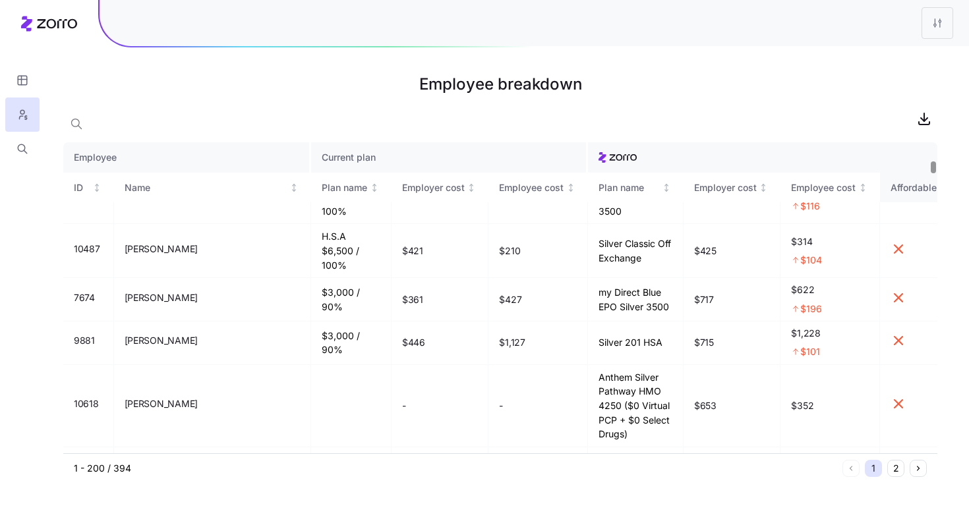
click at [909, 190] on div "Affordable" at bounding box center [913, 188] width 46 height 14
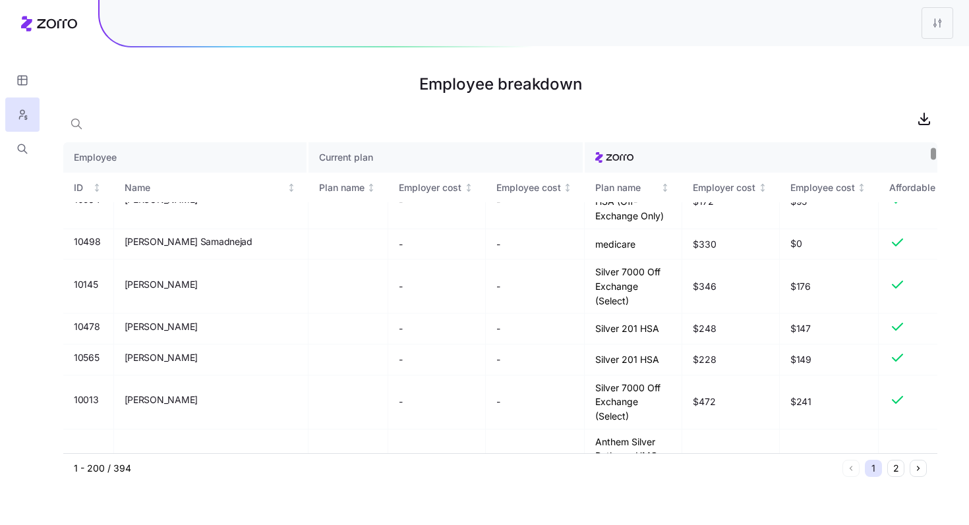
scroll to position [0, 0]
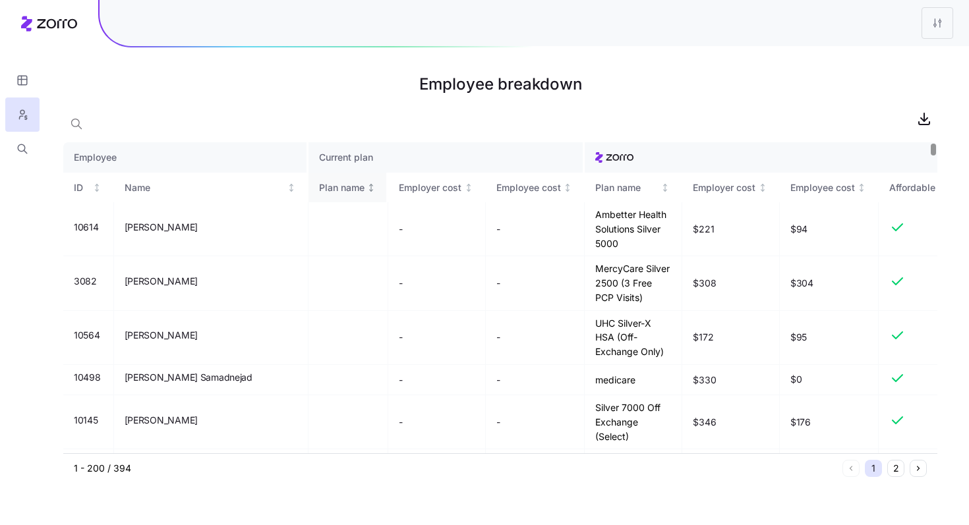
click at [319, 193] on div "Plan name" at bounding box center [341, 188] width 45 height 14
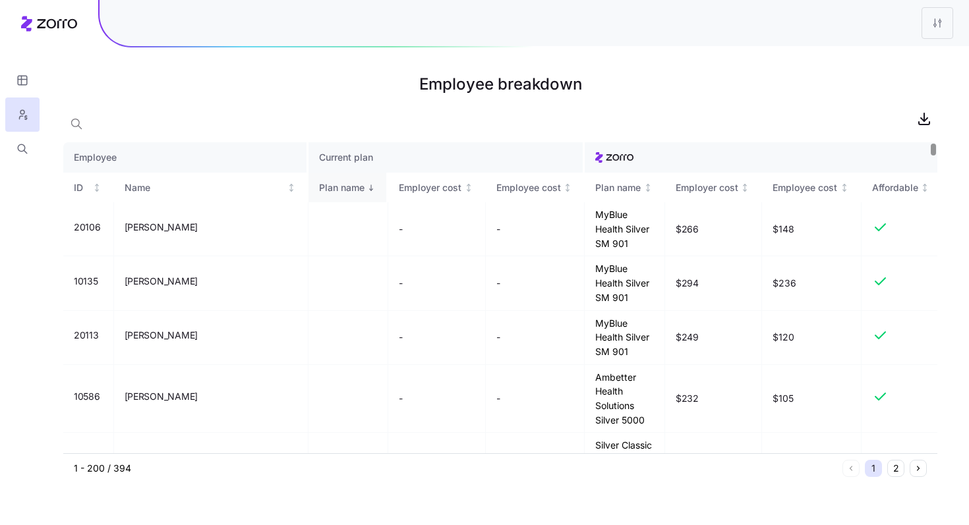
click at [319, 185] on div "Plan name" at bounding box center [341, 188] width 45 height 14
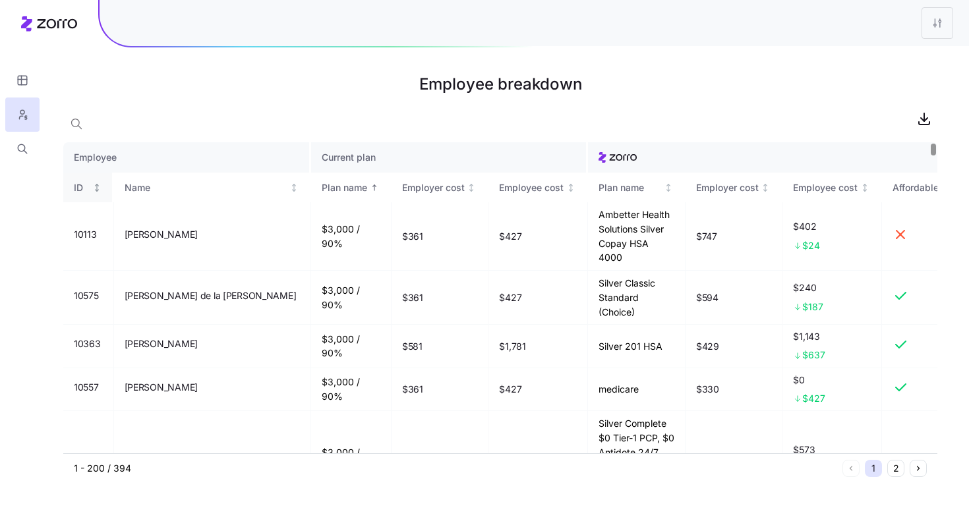
click at [77, 190] on div "ID" at bounding box center [82, 188] width 16 height 14
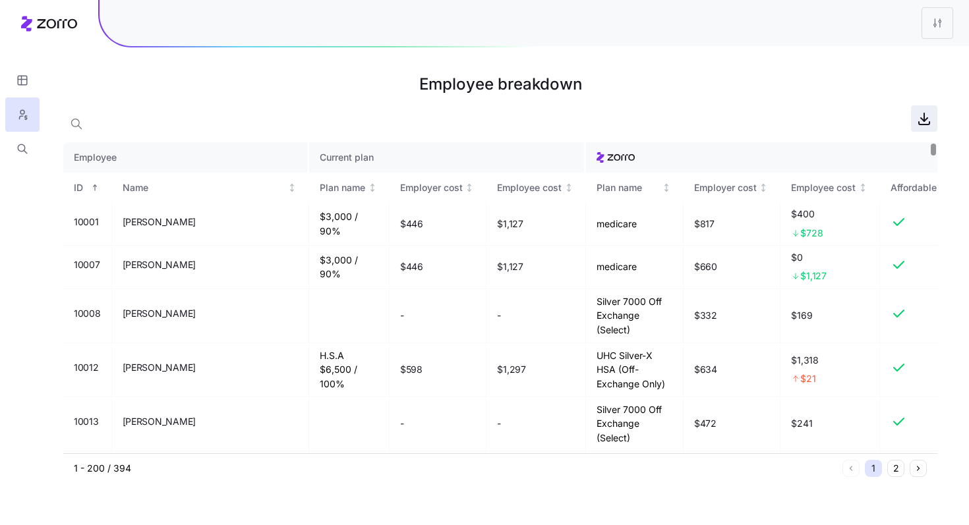
click at [923, 121] on icon "button" at bounding box center [924, 119] width 16 height 16
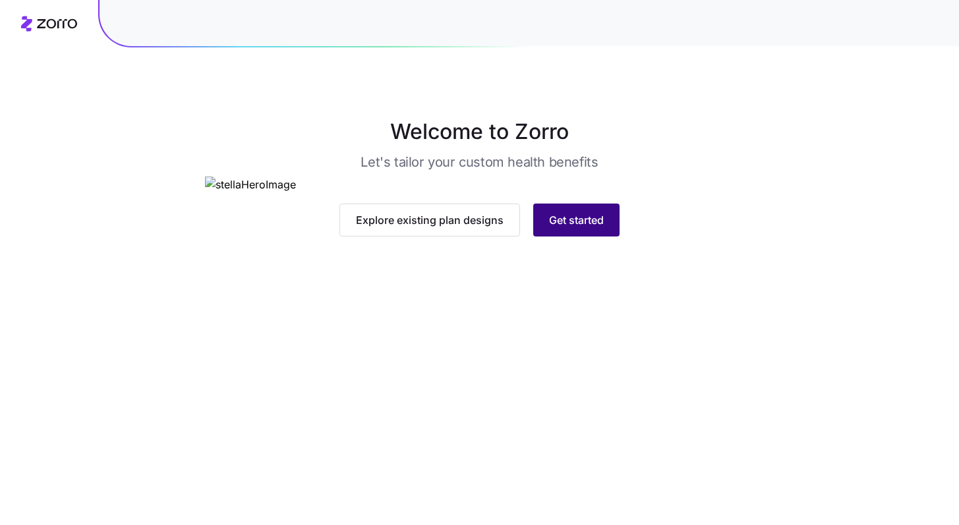
click at [606, 237] on button "Get started" at bounding box center [576, 220] width 86 height 33
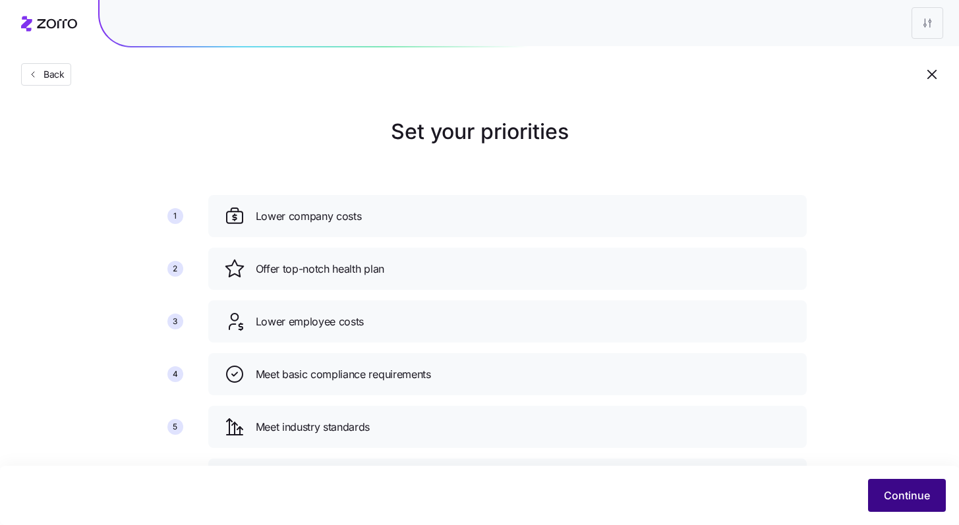
click at [912, 496] on span "Continue" at bounding box center [907, 496] width 46 height 16
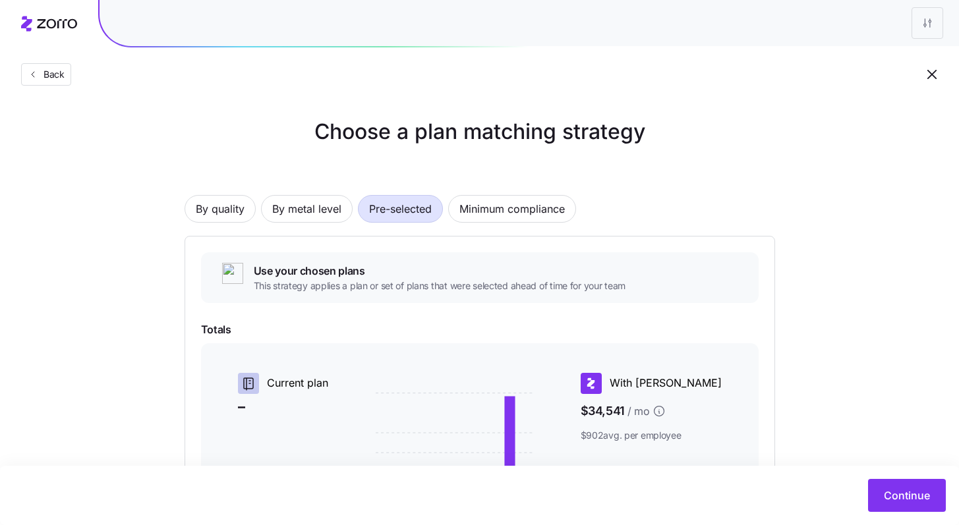
scroll to position [219, 0]
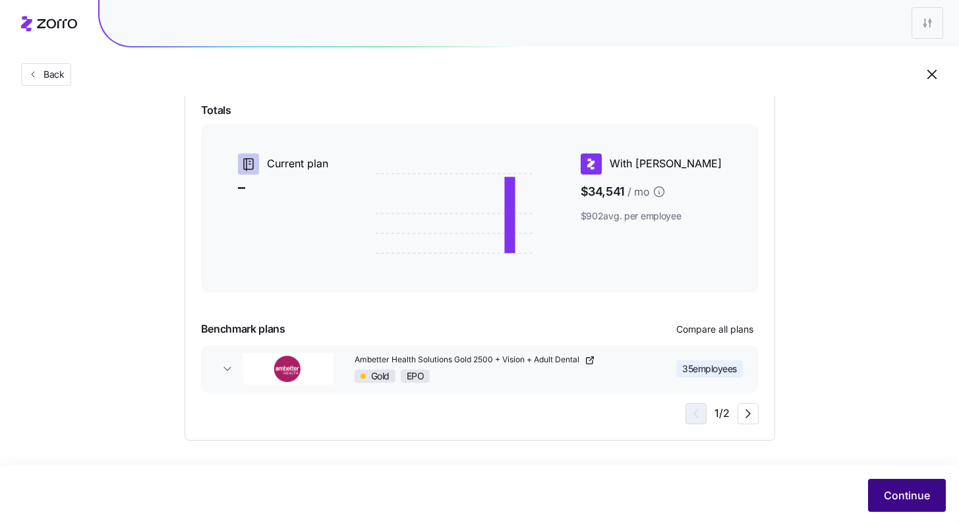
click at [904, 492] on span "Continue" at bounding box center [907, 496] width 46 height 16
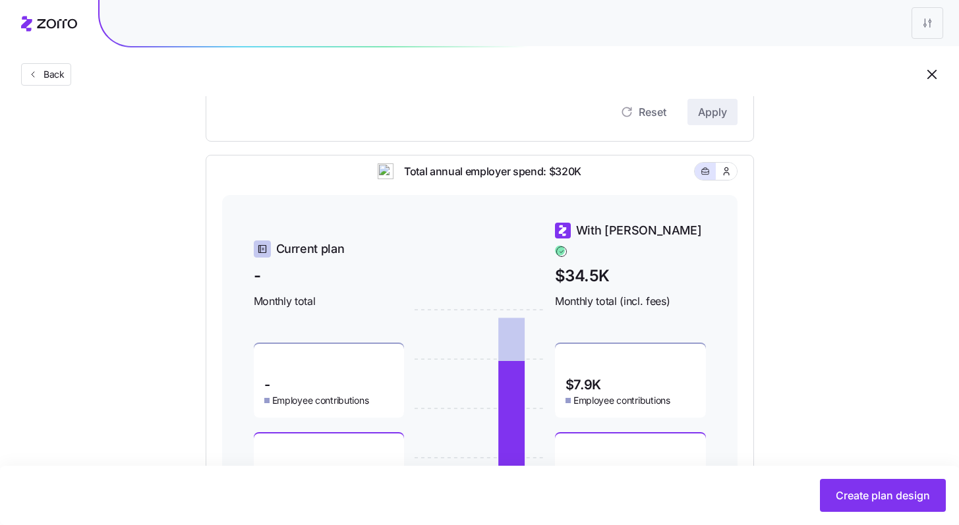
scroll to position [376, 0]
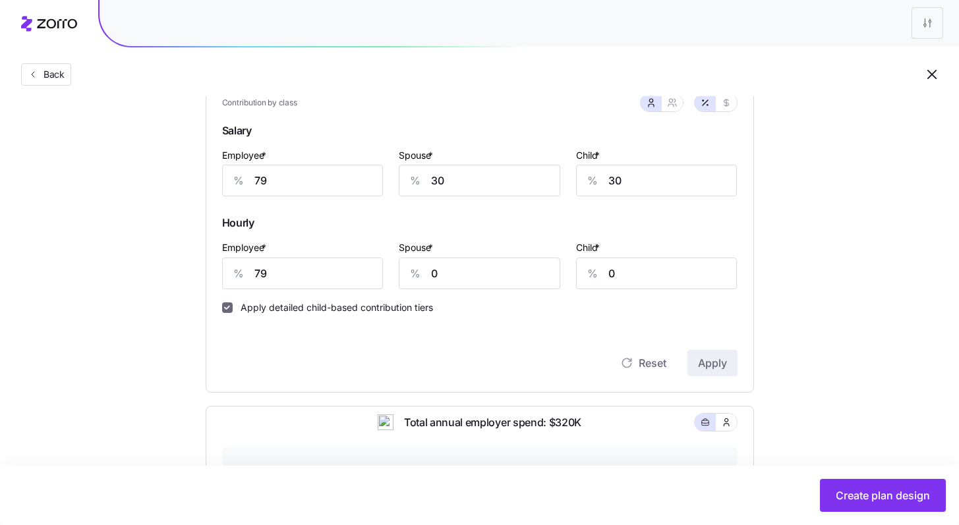
click at [227, 306] on input "Apply detailed child-based contribution tiers" at bounding box center [227, 307] width 11 height 11
checkbox input "false"
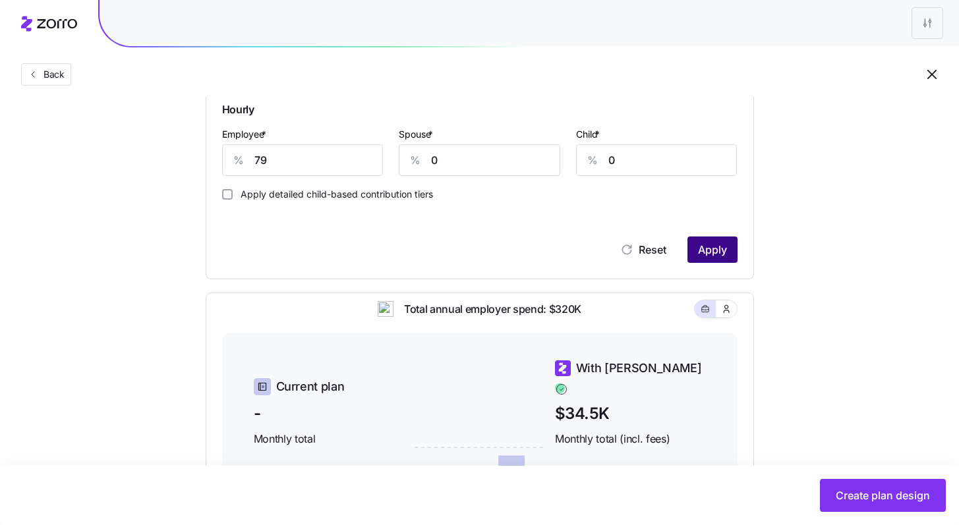
click at [714, 257] on span "Apply" at bounding box center [712, 250] width 29 height 16
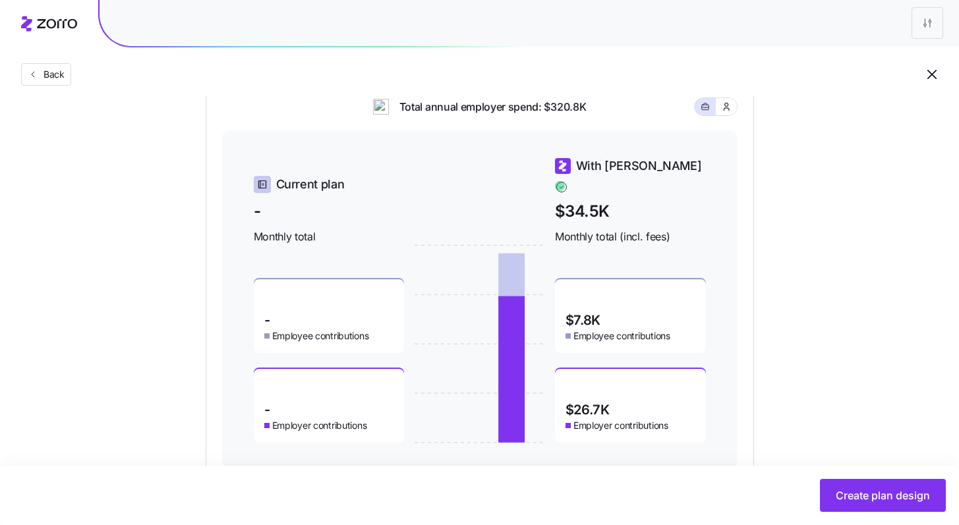
scroll to position [730, 0]
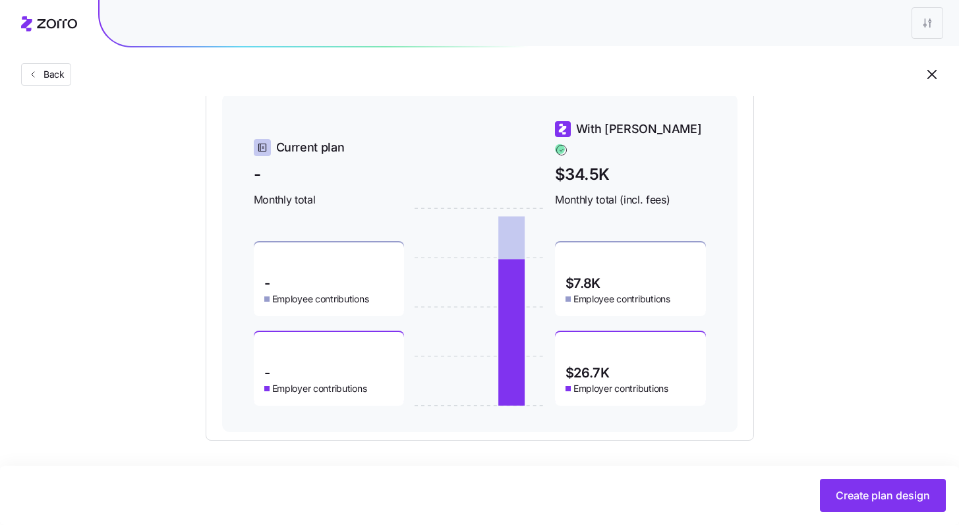
click at [875, 491] on span "Create plan design" at bounding box center [883, 496] width 94 height 16
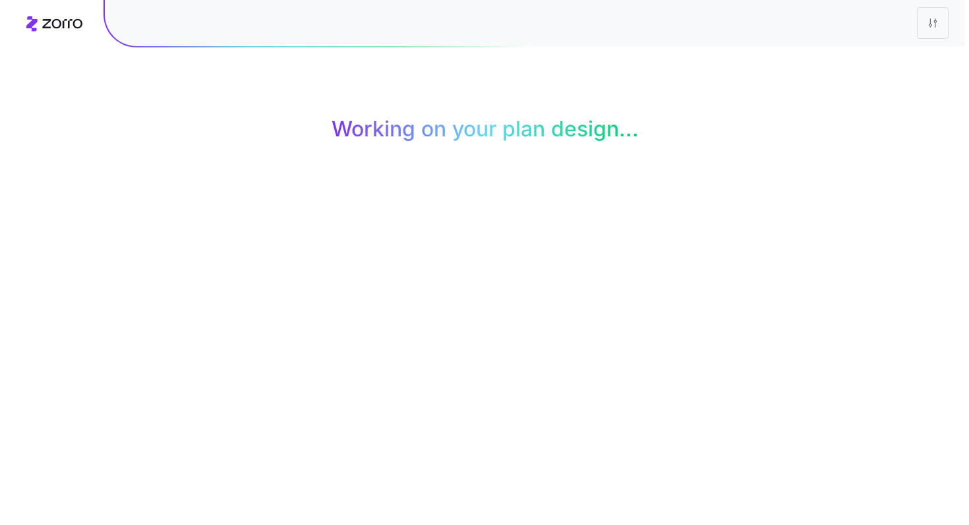
scroll to position [0, 0]
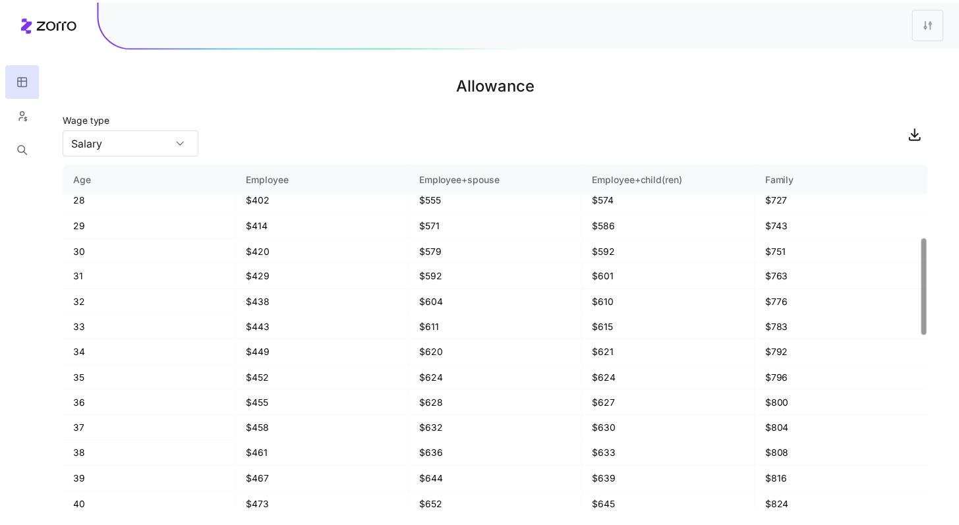
scroll to position [262, 0]
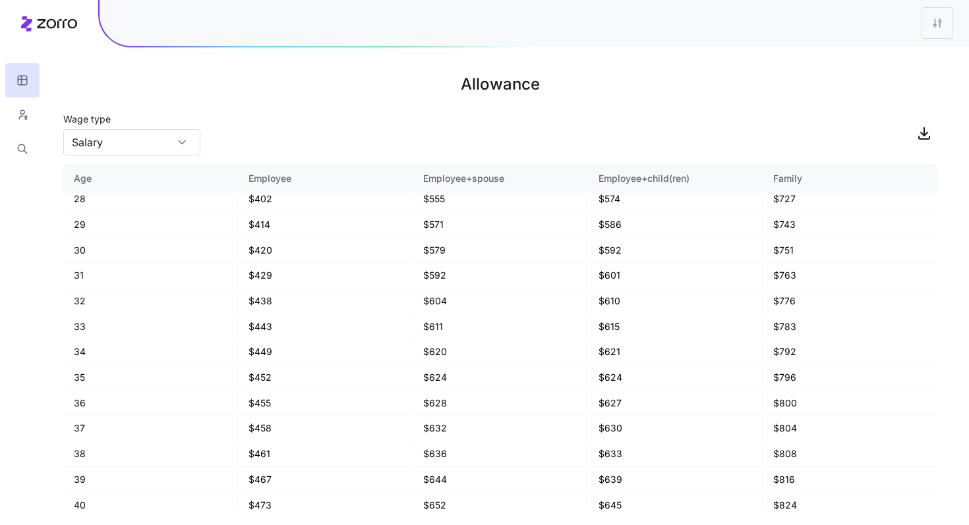
click at [944, 24] on html "Allowance Wage type Salary Age Employee Employee+spouse Employee+child(ren) Fam…" at bounding box center [484, 262] width 969 height 525
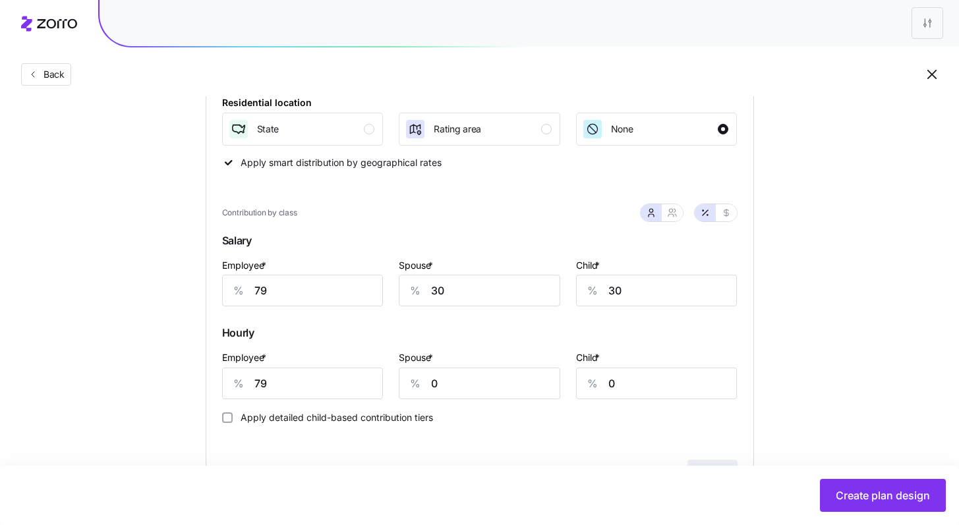
scroll to position [267, 0]
drag, startPoint x: 457, startPoint y: 292, endPoint x: 407, endPoint y: 293, distance: 50.1
click at [407, 293] on div "% 30" at bounding box center [479, 290] width 161 height 32
type input "40"
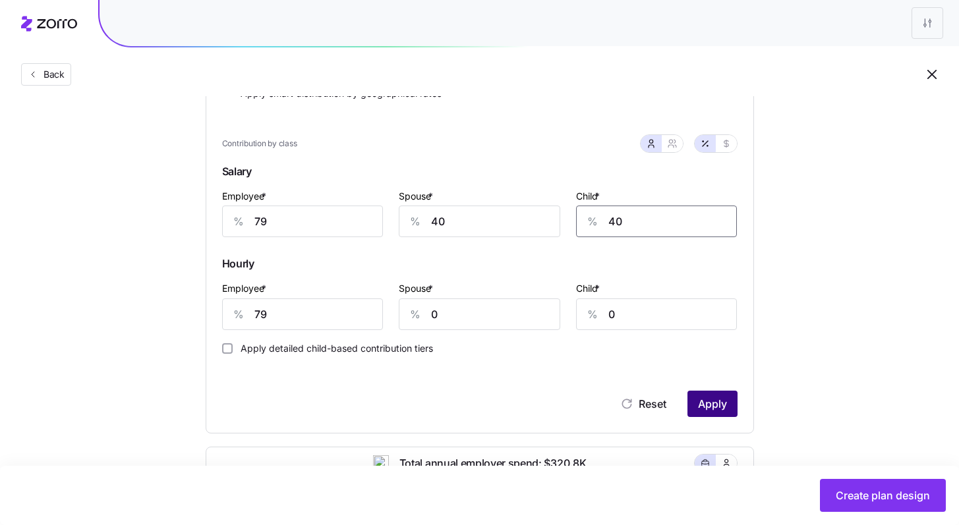
type input "40"
click at [718, 400] on span "Apply" at bounding box center [712, 404] width 29 height 16
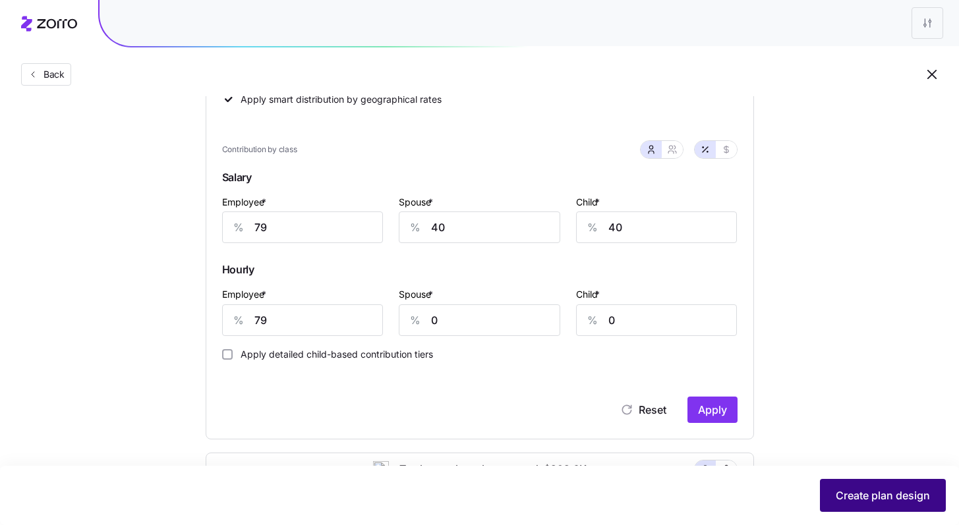
scroll to position [335, 0]
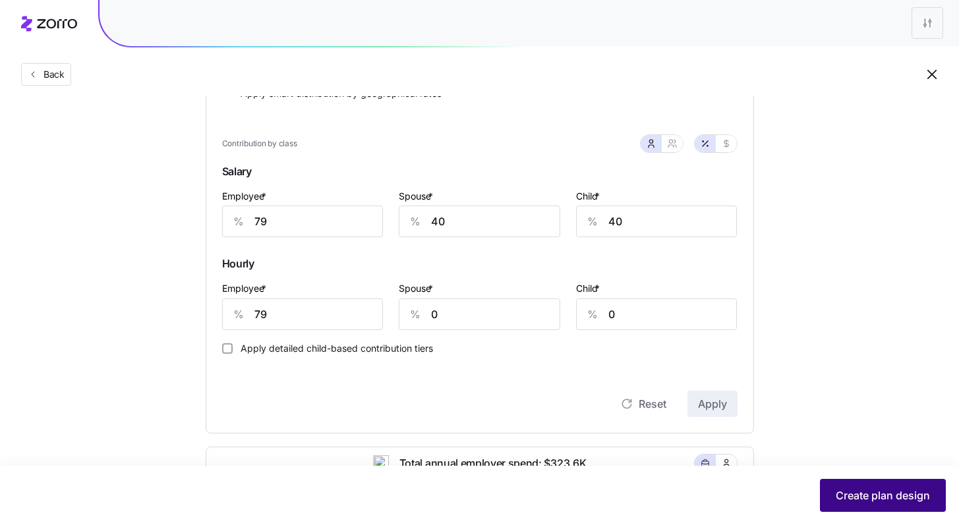
click at [875, 492] on span "Create plan design" at bounding box center [883, 496] width 94 height 16
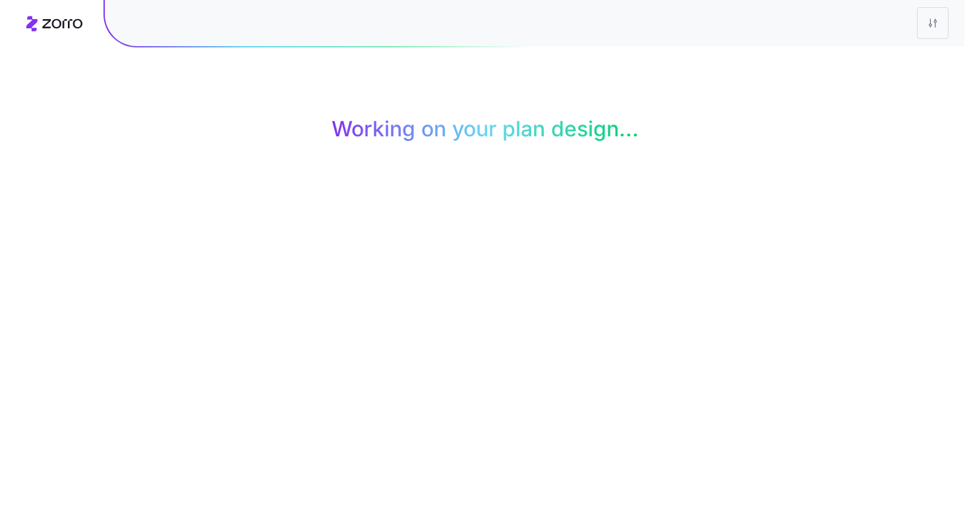
scroll to position [0, 0]
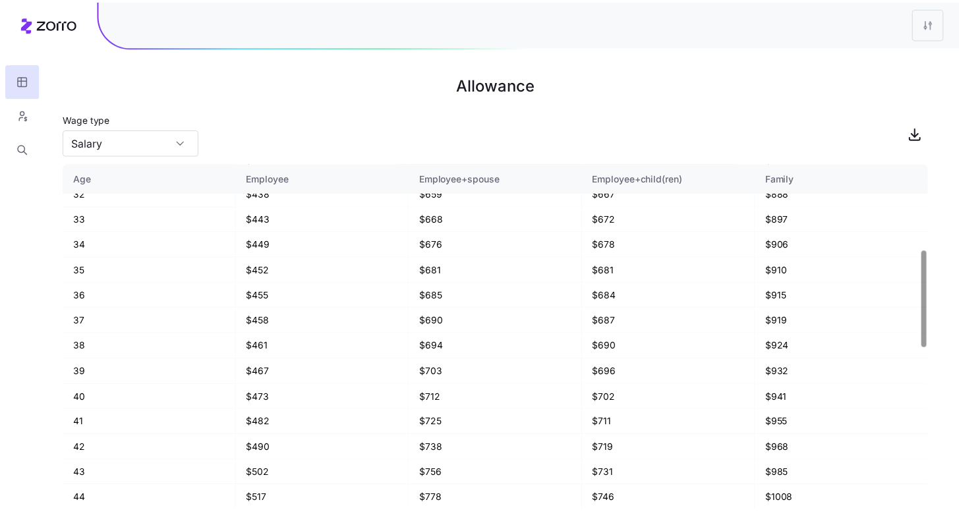
scroll to position [380, 0]
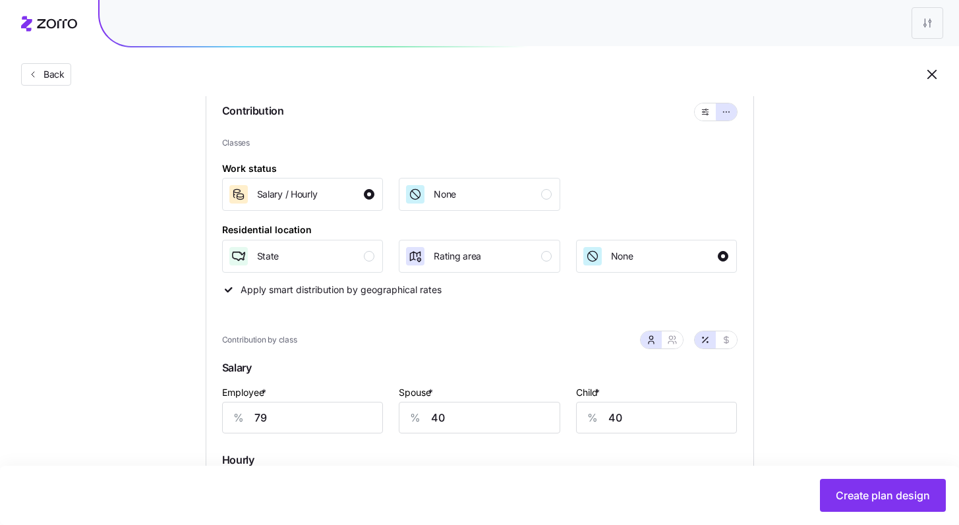
scroll to position [139, 0]
drag, startPoint x: 482, startPoint y: 412, endPoint x: 403, endPoint y: 412, distance: 79.7
click at [403, 412] on div "% 40" at bounding box center [479, 418] width 161 height 32
type input "45"
drag, startPoint x: 623, startPoint y: 419, endPoint x: 546, endPoint y: 411, distance: 77.6
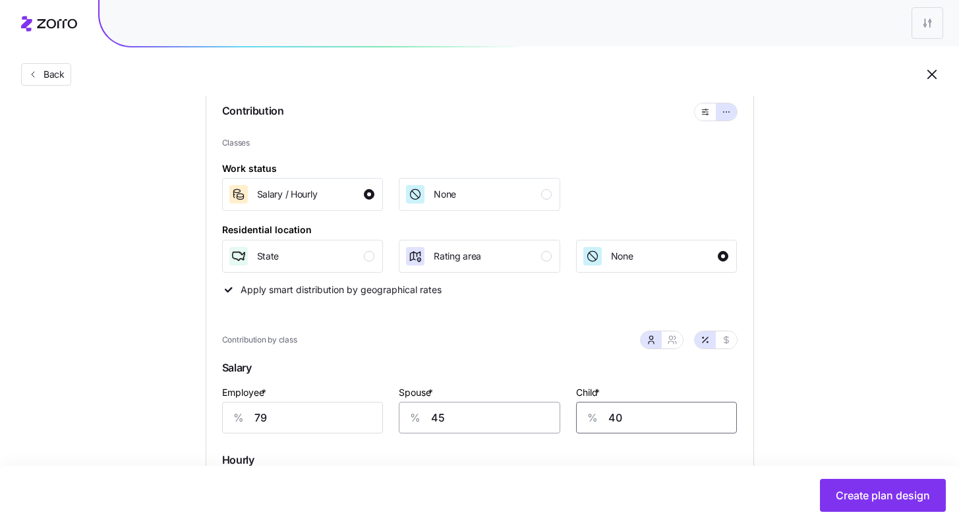
click at [549, 411] on div "Employee * % 79 Spouse * % 45 Child * % 40" at bounding box center [479, 409] width 531 height 66
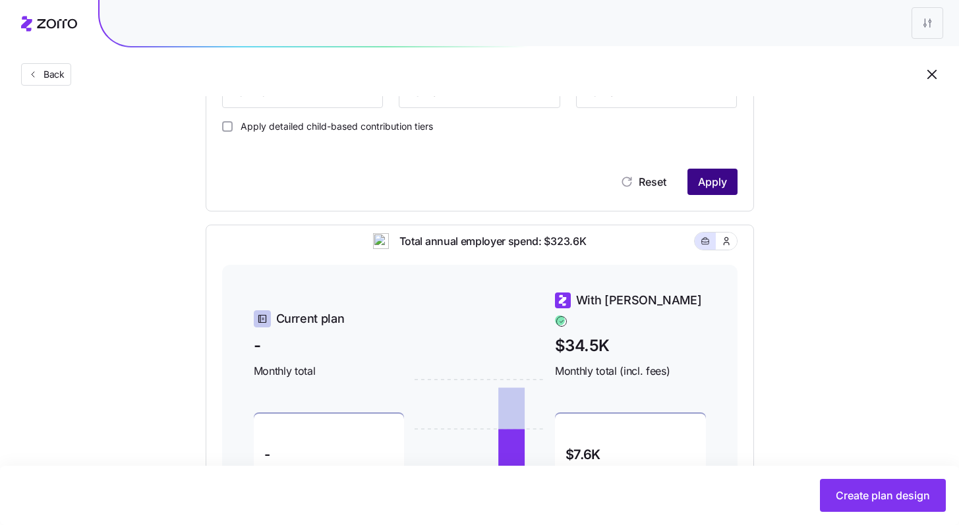
type input "45"
click at [703, 194] on button "Apply" at bounding box center [712, 182] width 50 height 26
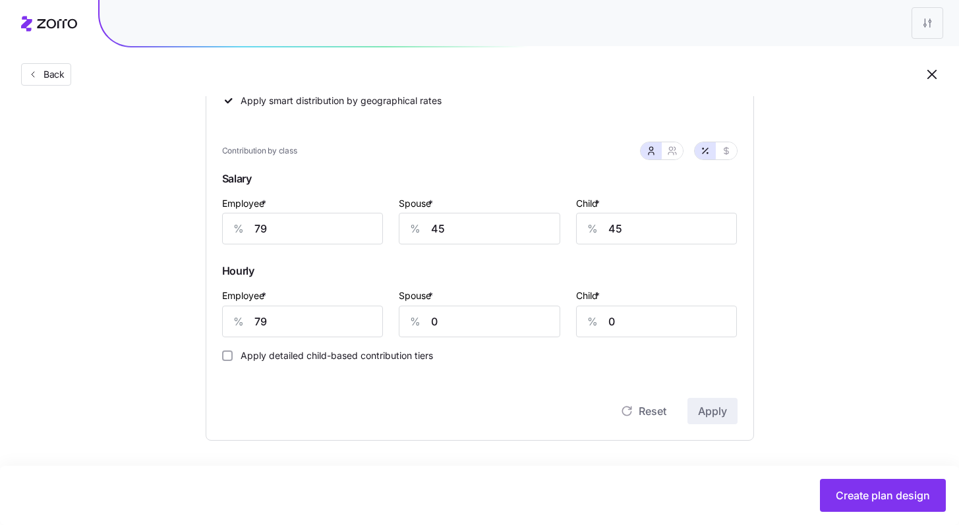
scroll to position [558, 0]
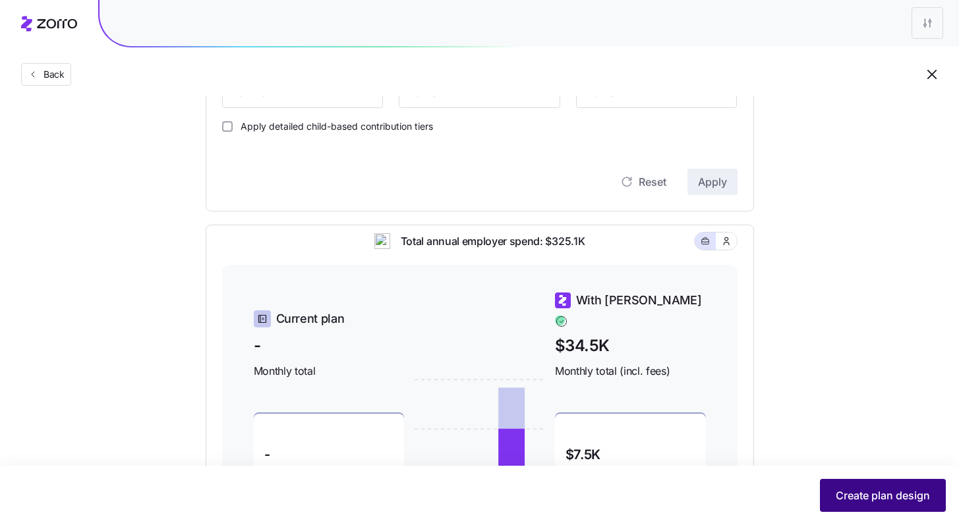
click at [881, 496] on span "Create plan design" at bounding box center [883, 496] width 94 height 16
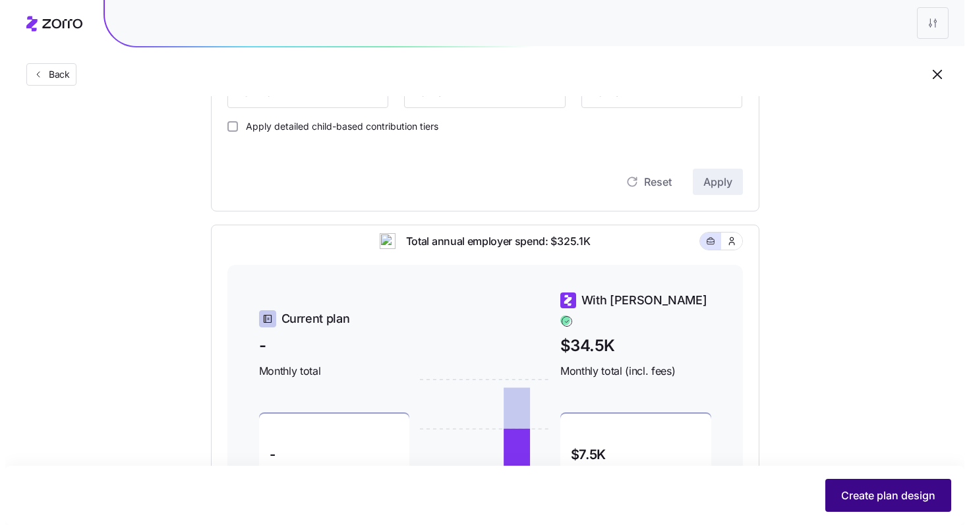
scroll to position [0, 0]
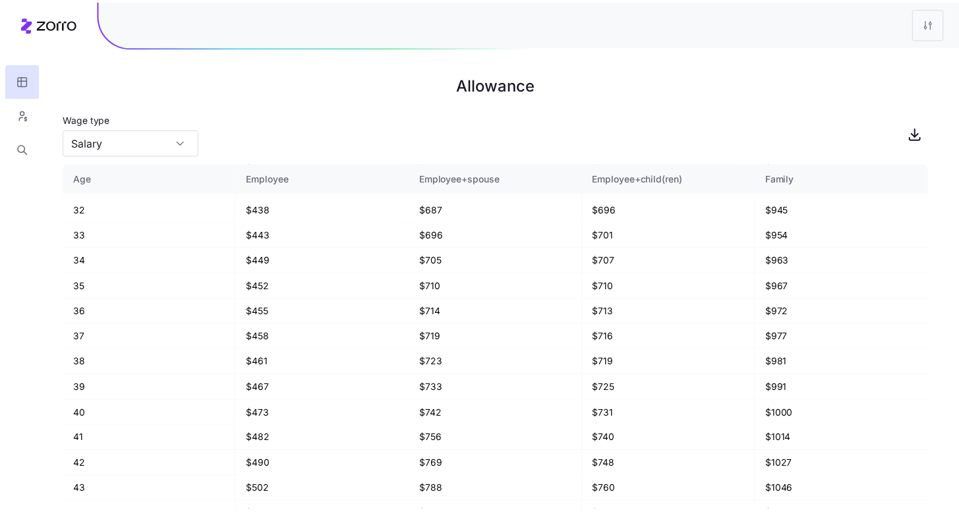
scroll to position [366, 0]
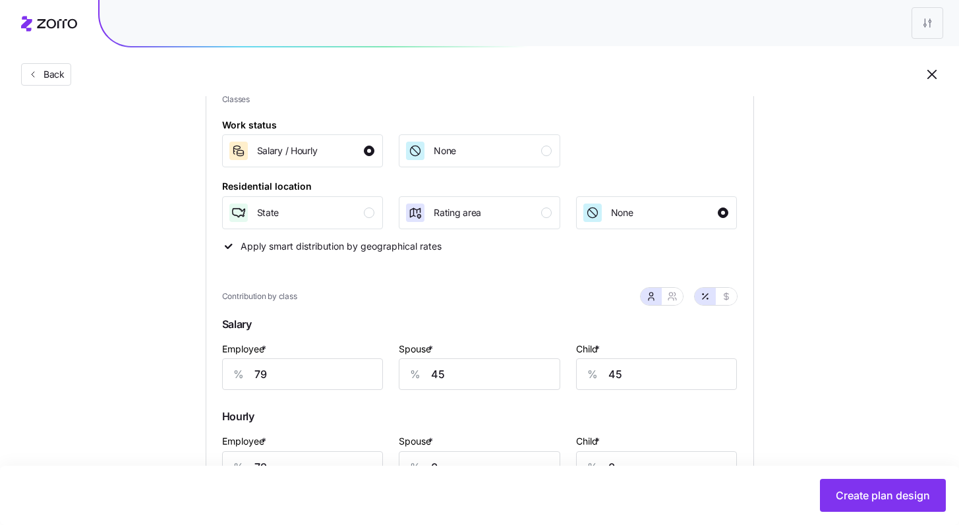
scroll to position [272, 0]
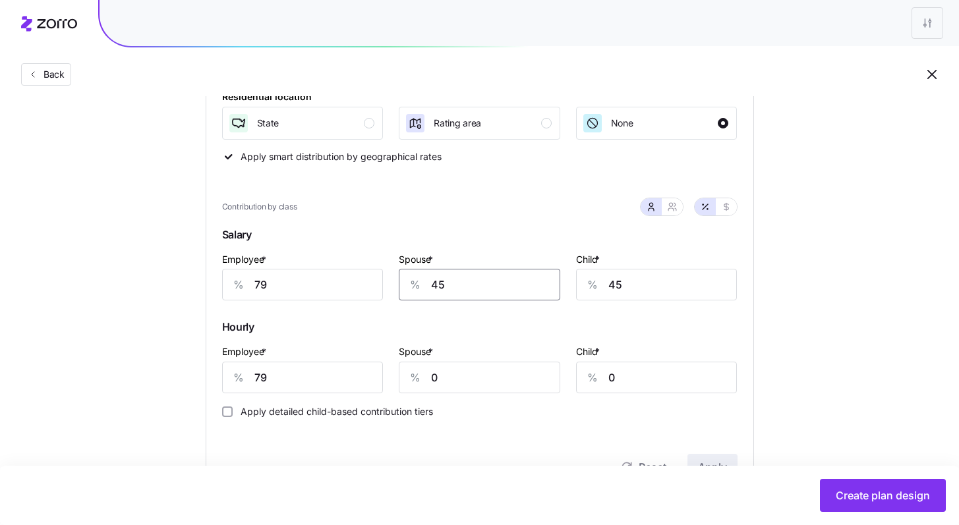
drag, startPoint x: 461, startPoint y: 287, endPoint x: 392, endPoint y: 282, distance: 68.7
click at [393, 282] on div "Spouse * % 45" at bounding box center [479, 276] width 177 height 66
type input "50"
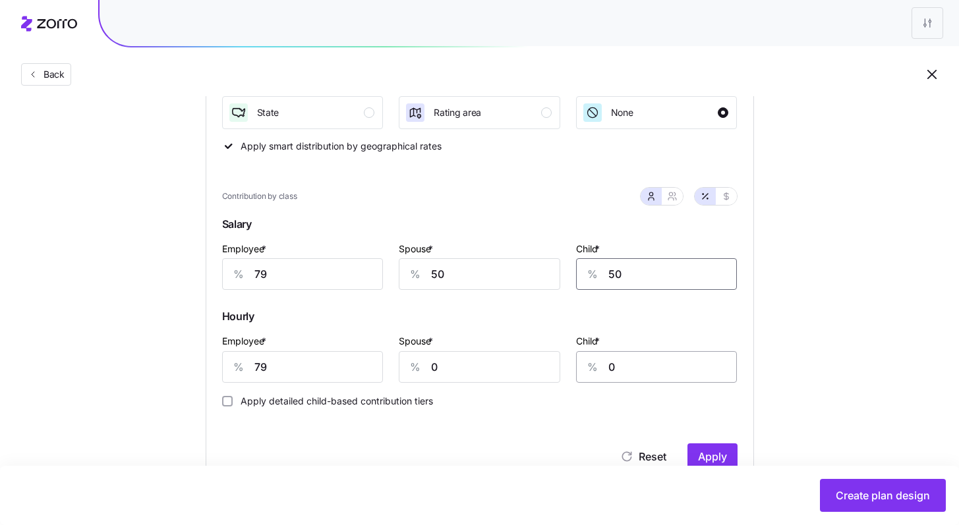
scroll to position [295, 0]
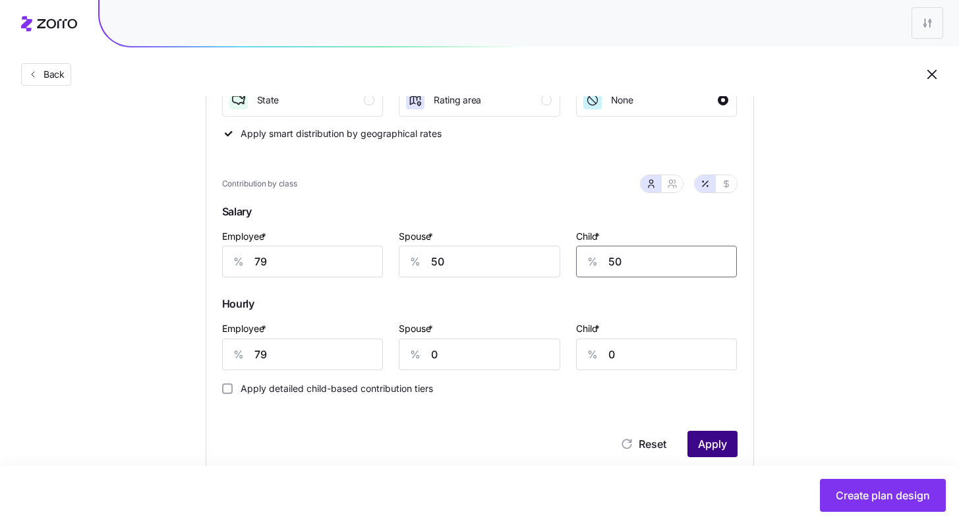
type input "50"
click at [710, 447] on span "Apply" at bounding box center [712, 444] width 29 height 16
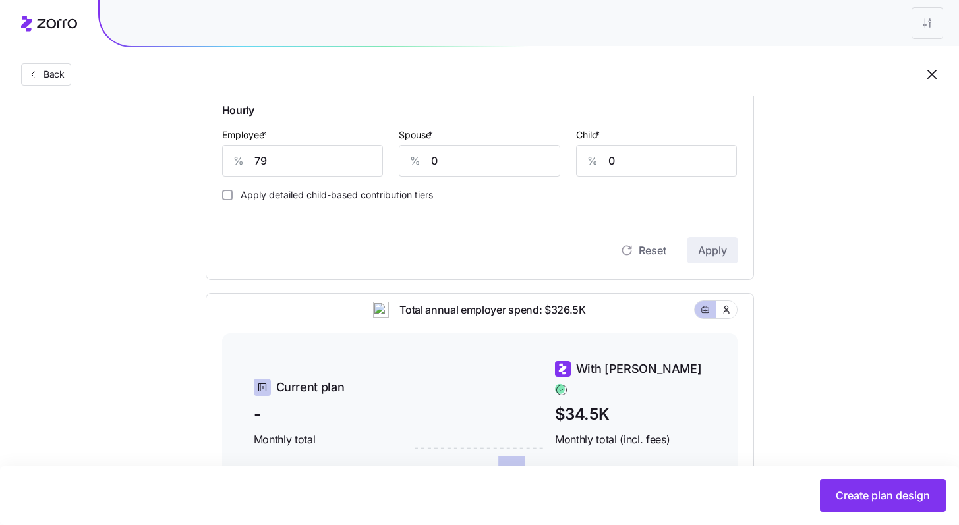
scroll to position [469, 0]
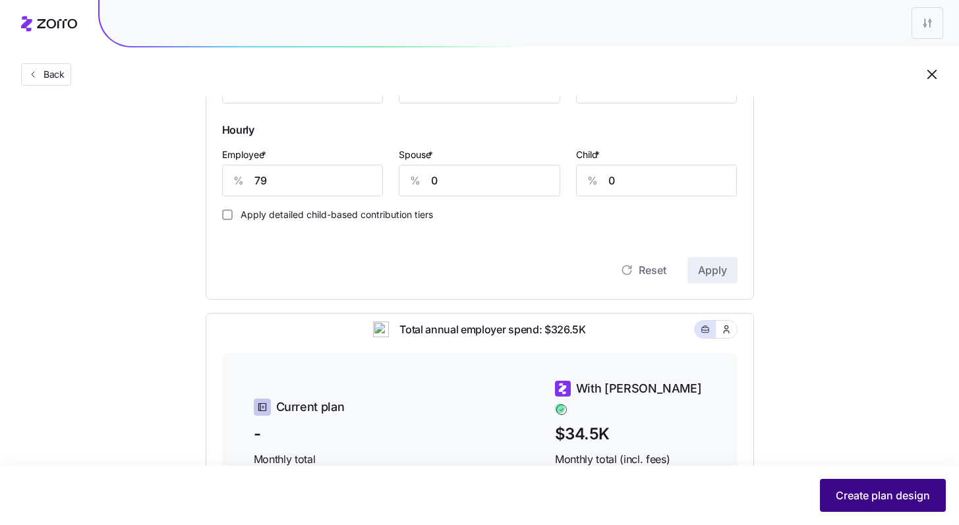
click at [880, 493] on span "Create plan design" at bounding box center [883, 496] width 94 height 16
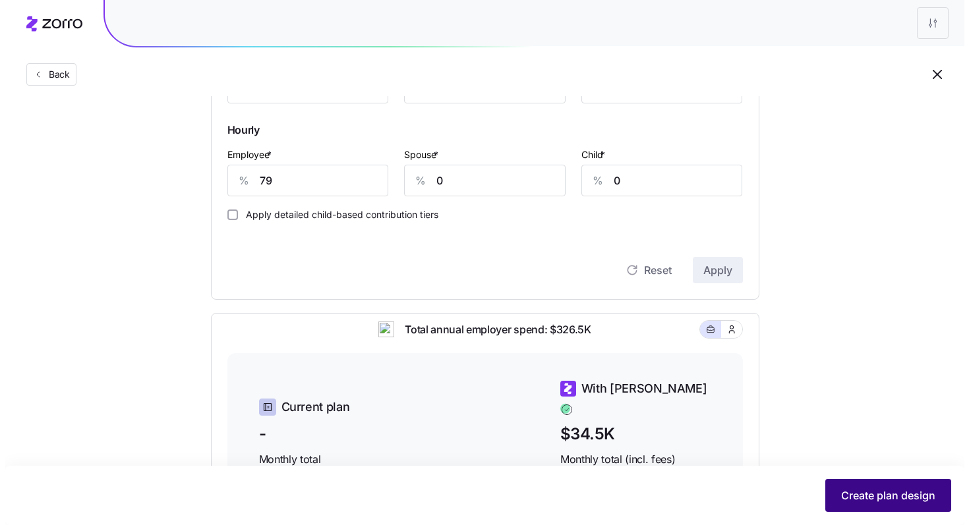
scroll to position [0, 0]
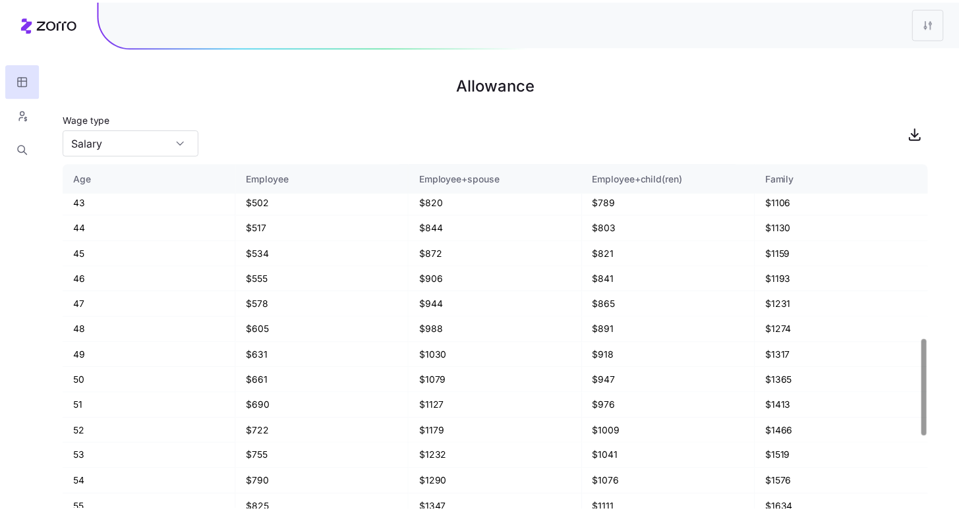
scroll to position [550, 0]
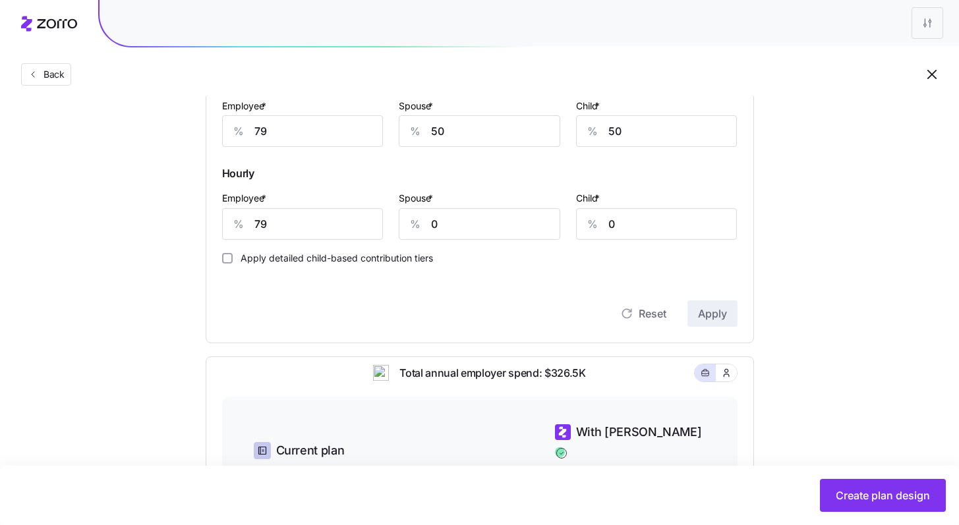
scroll to position [438, 0]
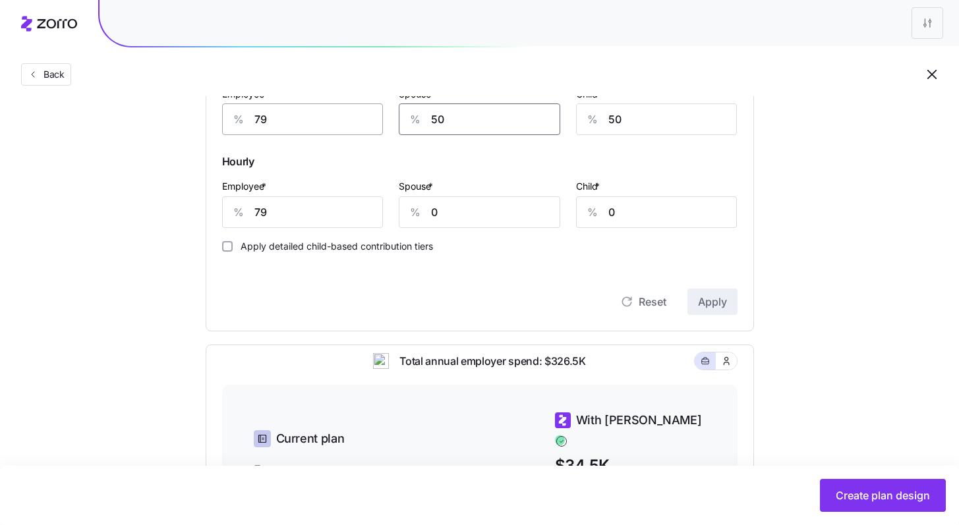
drag, startPoint x: 463, startPoint y: 124, endPoint x: 366, endPoint y: 114, distance: 98.0
click at [371, 114] on div "Employee * % 79 Spouse * % 50 Child * % 50" at bounding box center [479, 111] width 531 height 66
type input "55"
drag, startPoint x: 619, startPoint y: 121, endPoint x: 563, endPoint y: 118, distance: 56.1
click at [568, 119] on div "Child * % 50" at bounding box center [656, 111] width 177 height 66
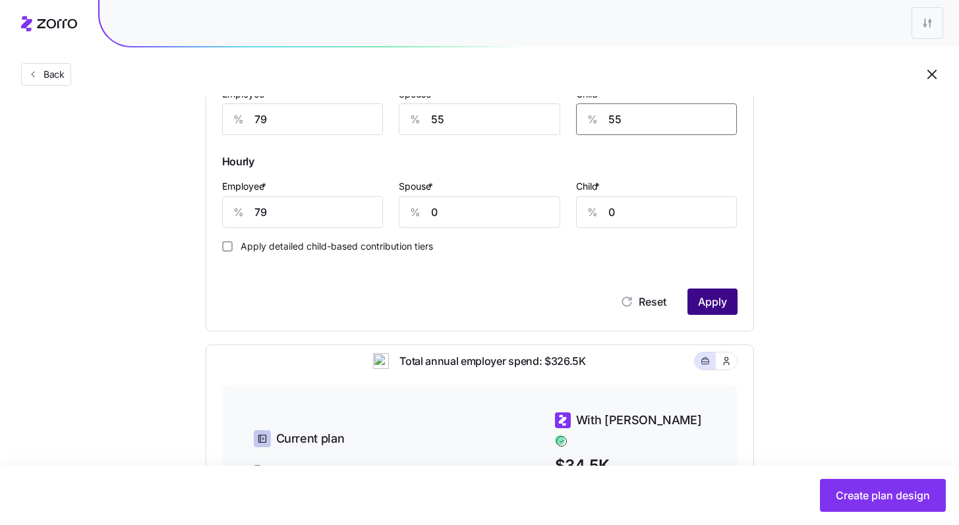
type input "55"
click at [728, 301] on button "Apply" at bounding box center [712, 302] width 50 height 26
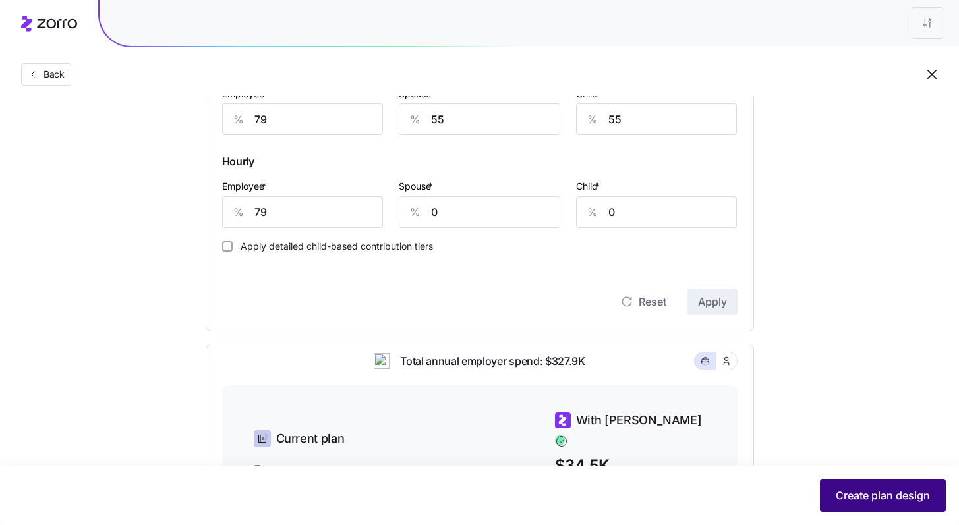
click at [863, 495] on span "Create plan design" at bounding box center [883, 496] width 94 height 16
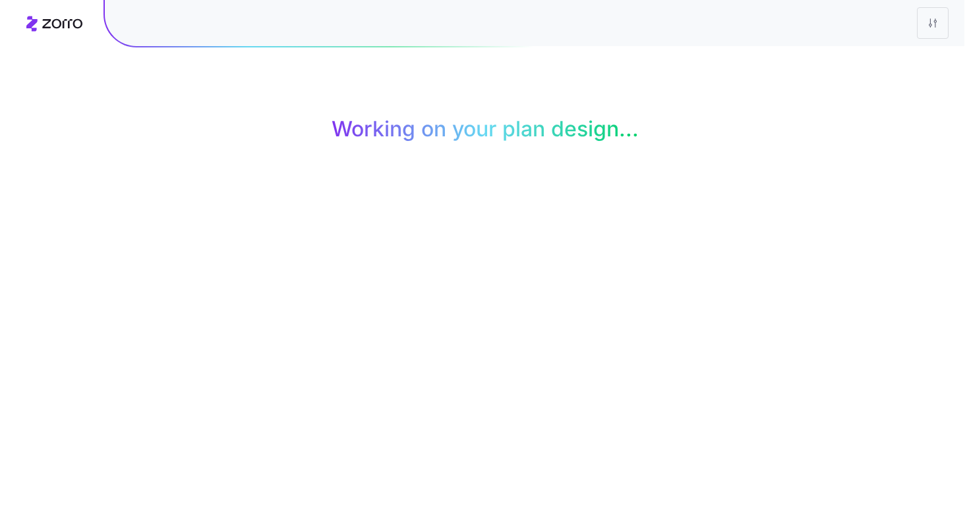
scroll to position [0, 0]
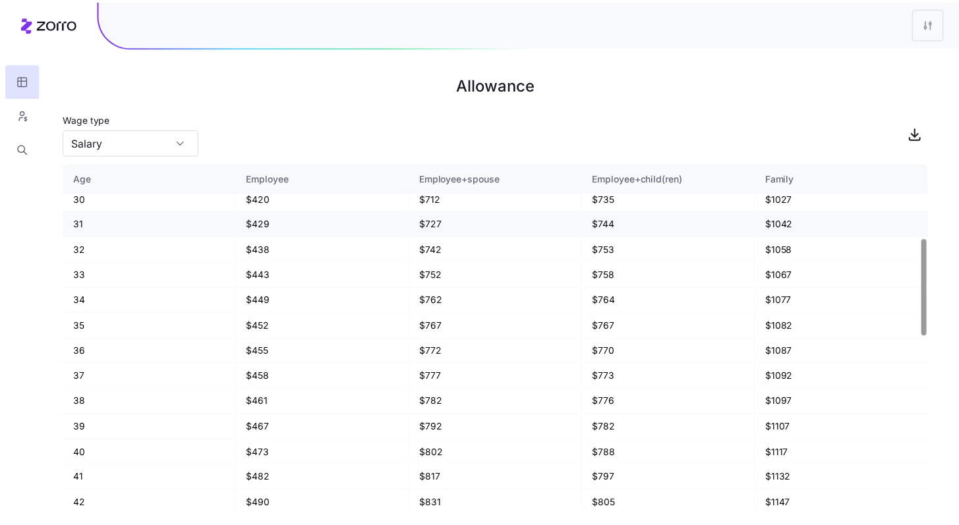
scroll to position [368, 0]
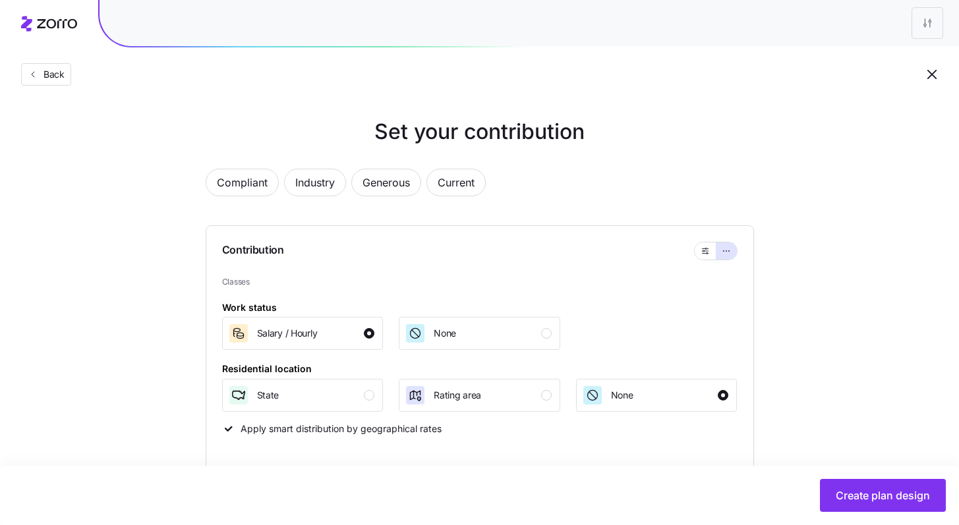
scroll to position [426, 0]
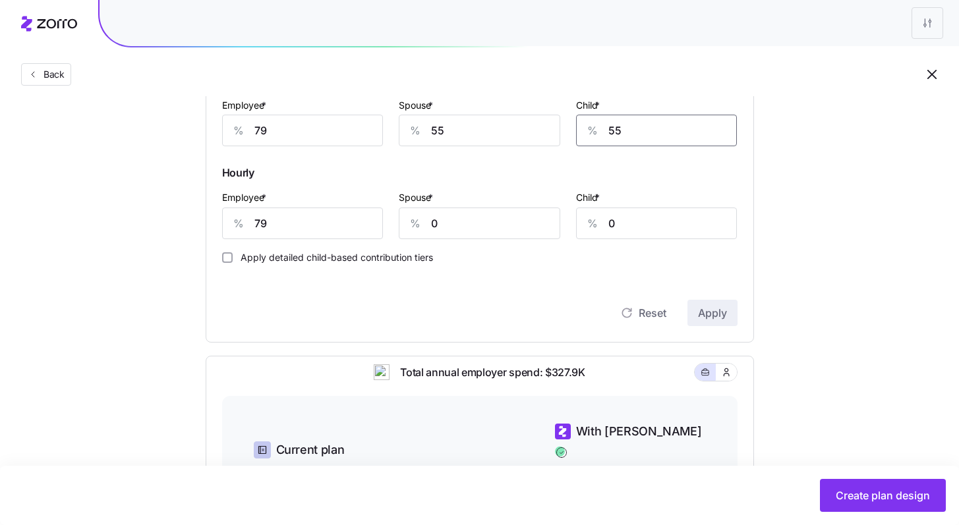
drag, startPoint x: 627, startPoint y: 132, endPoint x: 583, endPoint y: 125, distance: 44.1
click at [583, 125] on div "% 55" at bounding box center [656, 131] width 161 height 32
type input "53"
click at [717, 310] on span "Apply" at bounding box center [712, 313] width 29 height 16
click at [896, 491] on span "Create plan design" at bounding box center [883, 496] width 94 height 16
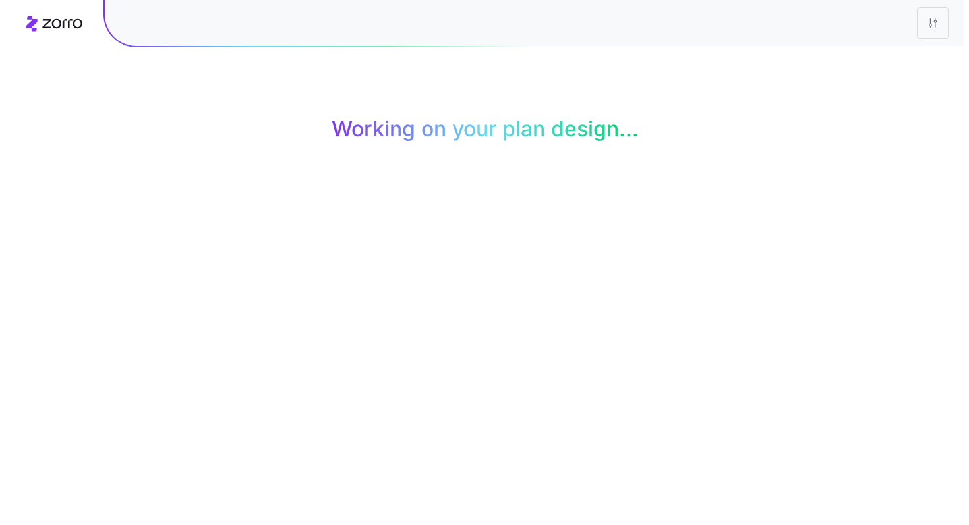
scroll to position [0, 0]
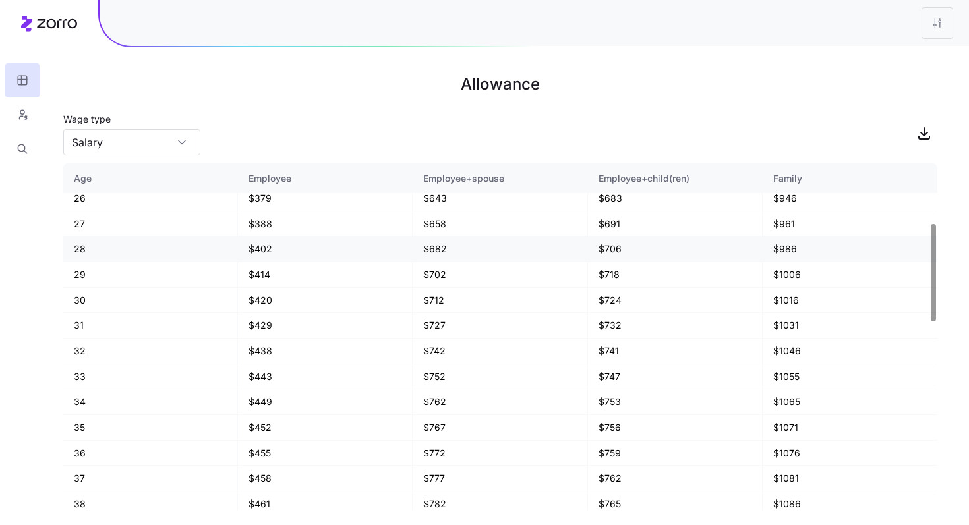
scroll to position [211, 0]
click at [24, 116] on icon "button" at bounding box center [22, 114] width 12 height 13
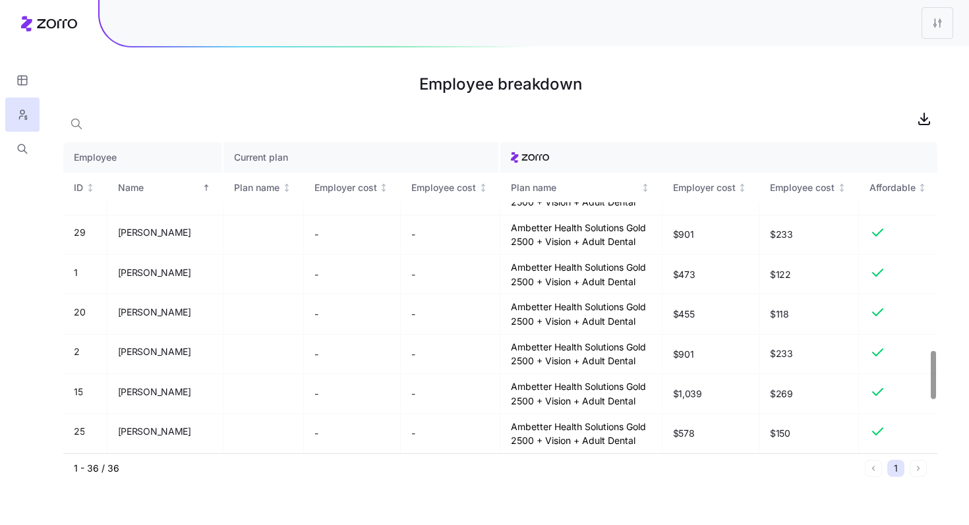
scroll to position [1398, 0]
click at [29, 82] on button "button" at bounding box center [22, 80] width 34 height 34
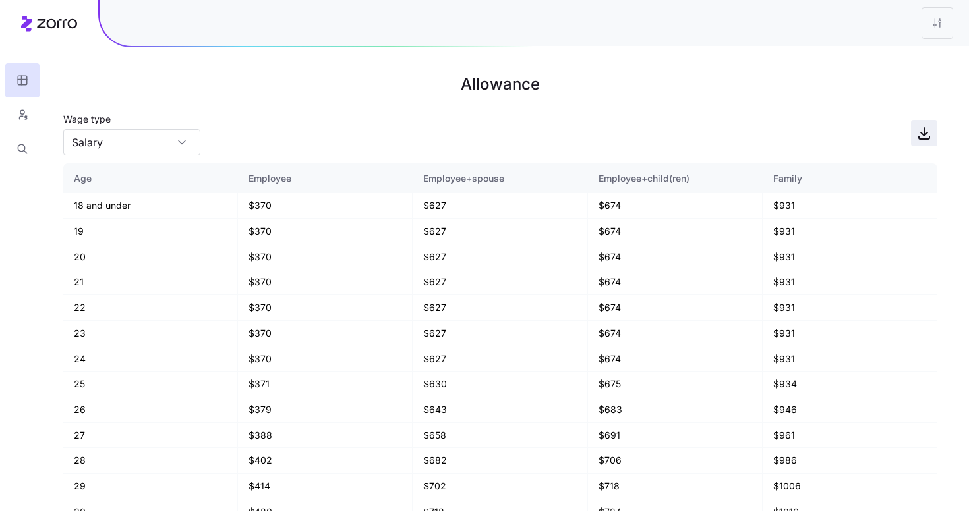
click at [923, 136] on icon "button" at bounding box center [924, 133] width 16 height 16
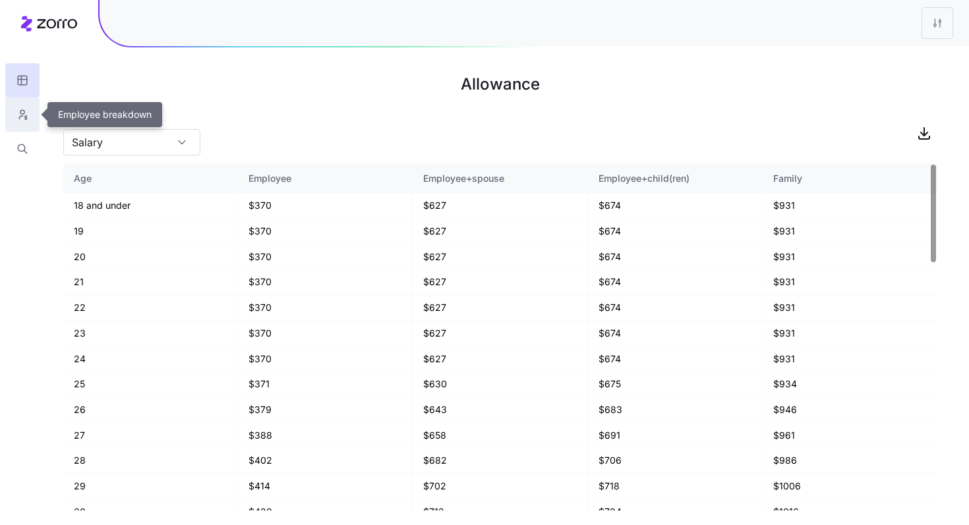
click at [23, 122] on button "button" at bounding box center [22, 115] width 34 height 34
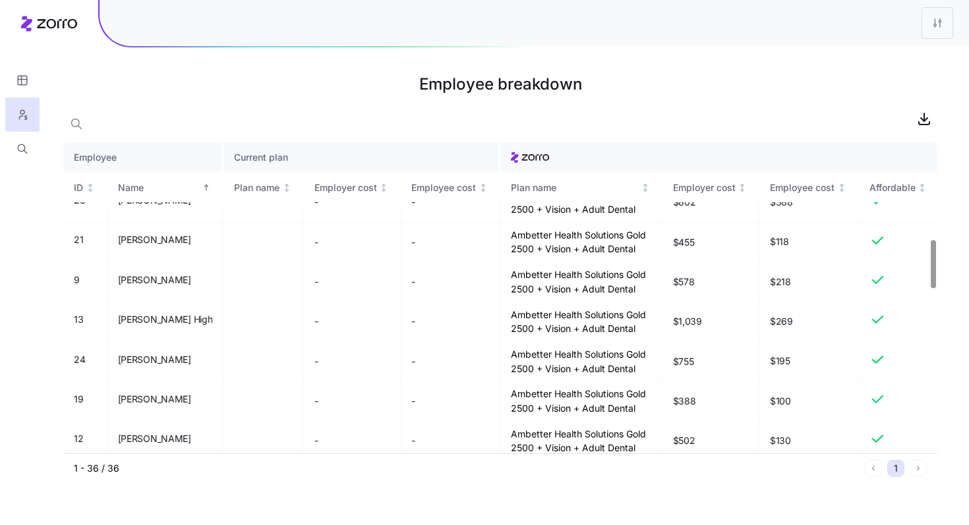
scroll to position [719, 0]
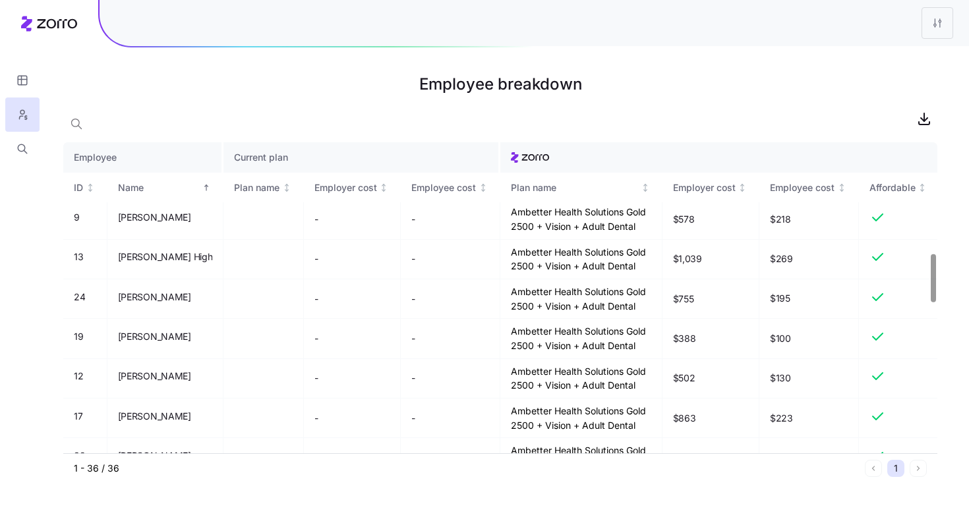
click at [219, 159] on td "Julie Rogers" at bounding box center [165, 140] width 117 height 40
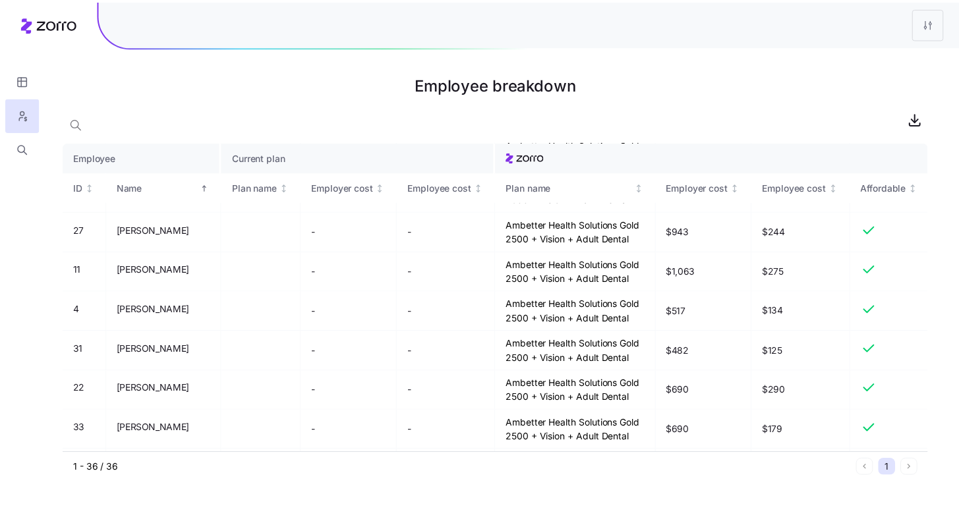
scroll to position [0, 0]
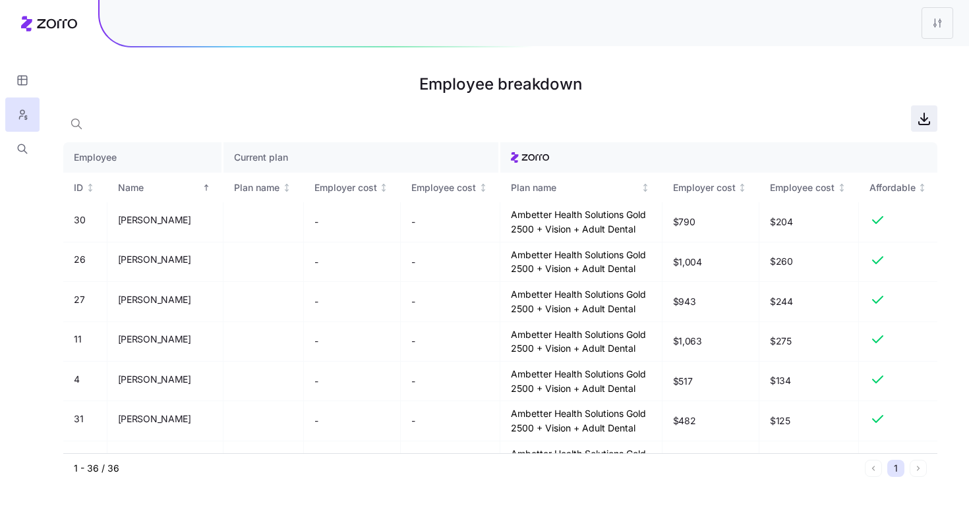
click at [927, 115] on icon "button" at bounding box center [924, 119] width 16 height 16
click at [924, 118] on icon "button" at bounding box center [924, 117] width 0 height 8
click at [20, 148] on icon "button" at bounding box center [22, 148] width 12 height 13
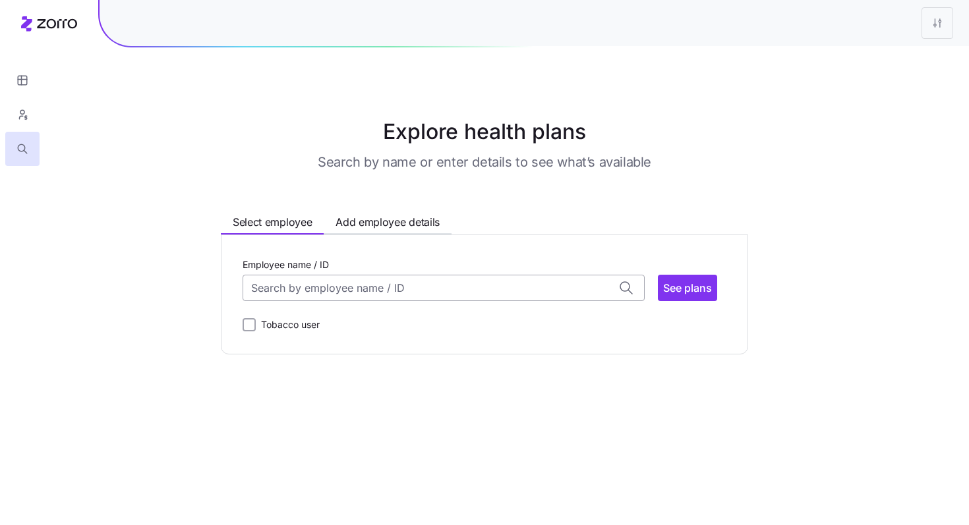
click at [338, 287] on input "Employee name / ID" at bounding box center [444, 288] width 402 height 26
click at [347, 323] on div "Susan Evans (40) ID: 8 | zip code: 31210" at bounding box center [443, 328] width 396 height 38
click at [685, 283] on span "See plans" at bounding box center [687, 288] width 49 height 16
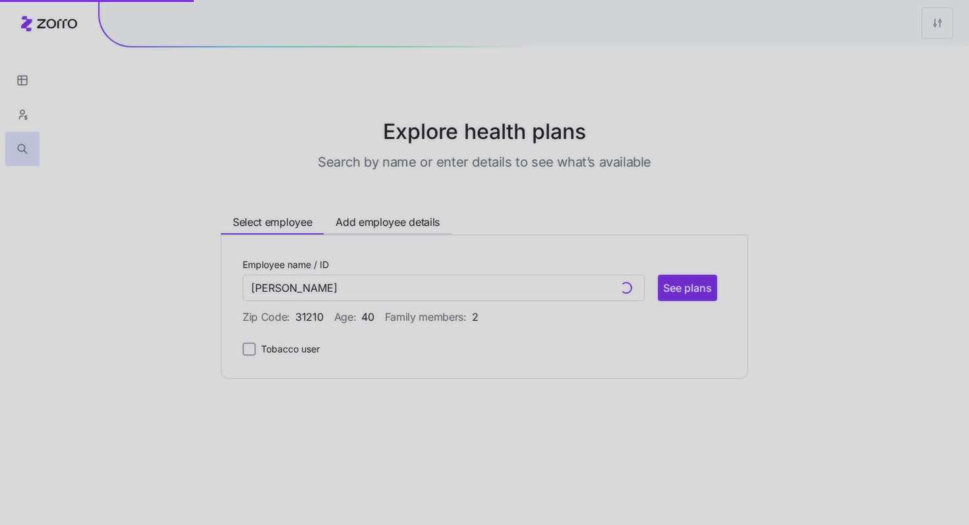
type input "Susan Evans (ID: 8)"
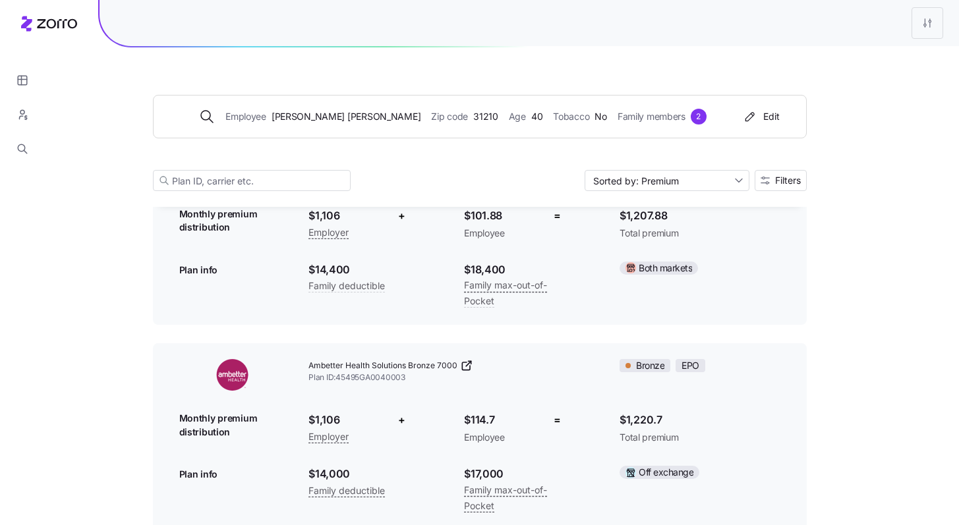
scroll to position [815, 0]
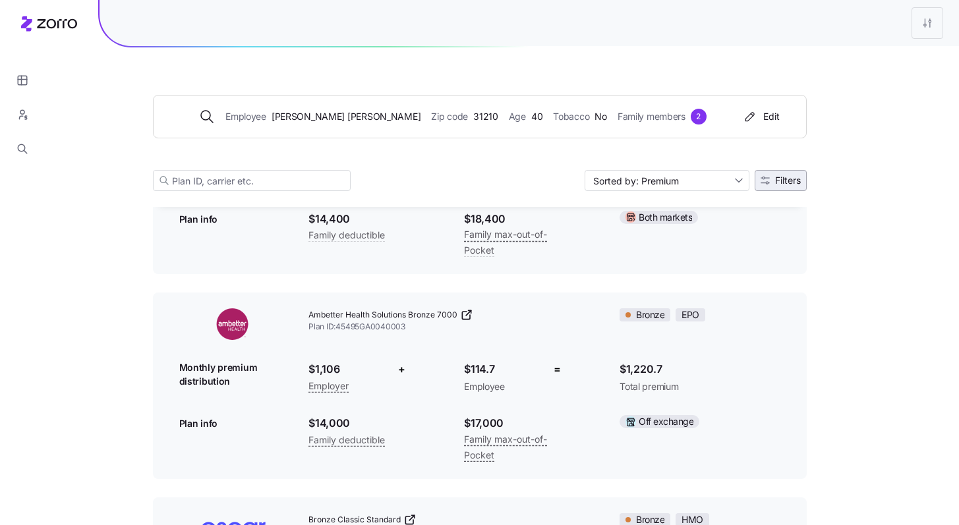
click at [764, 184] on icon "button" at bounding box center [765, 180] width 9 height 9
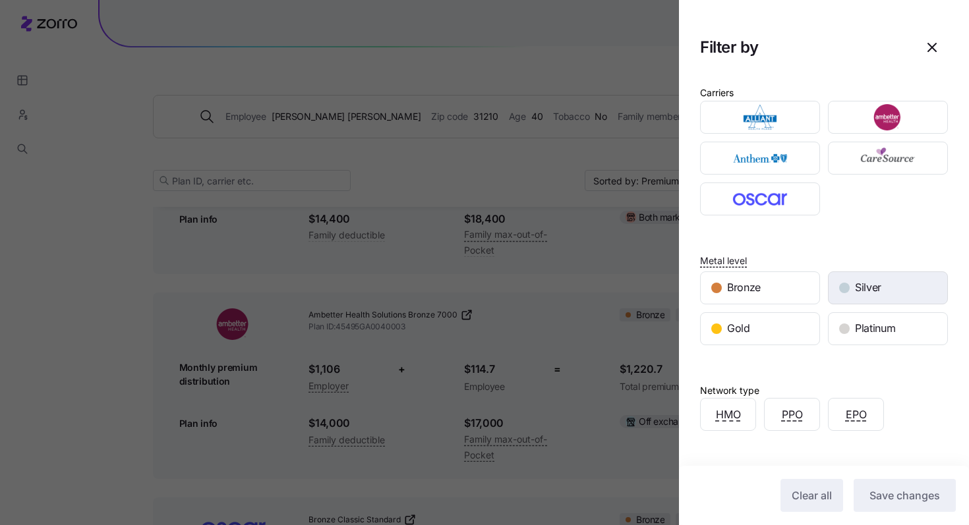
click at [857, 283] on span "Silver" at bounding box center [868, 287] width 26 height 16
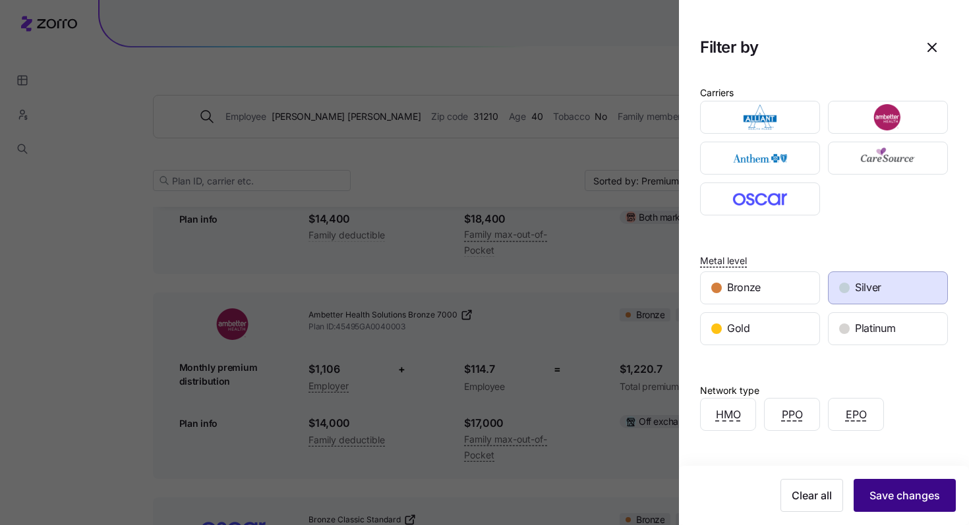
click at [904, 503] on button "Save changes" at bounding box center [904, 495] width 102 height 33
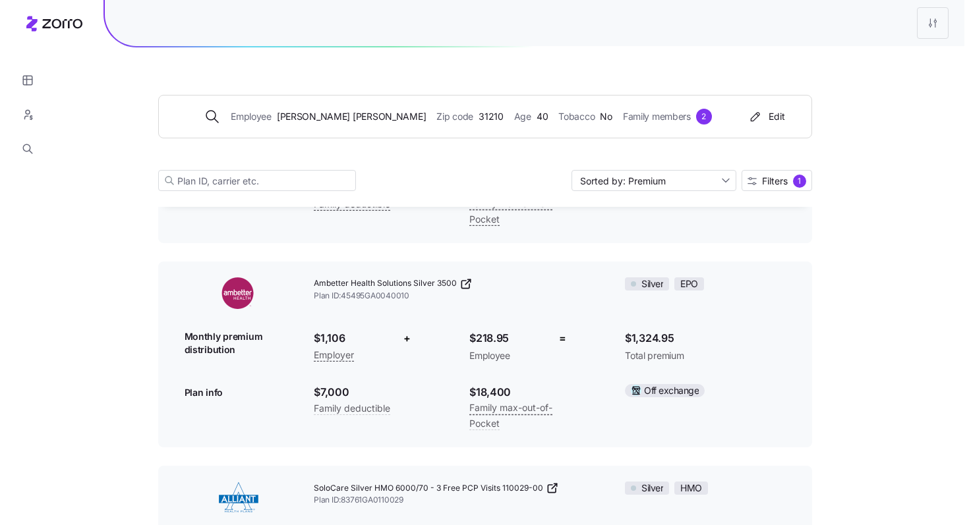
scroll to position [700, 0]
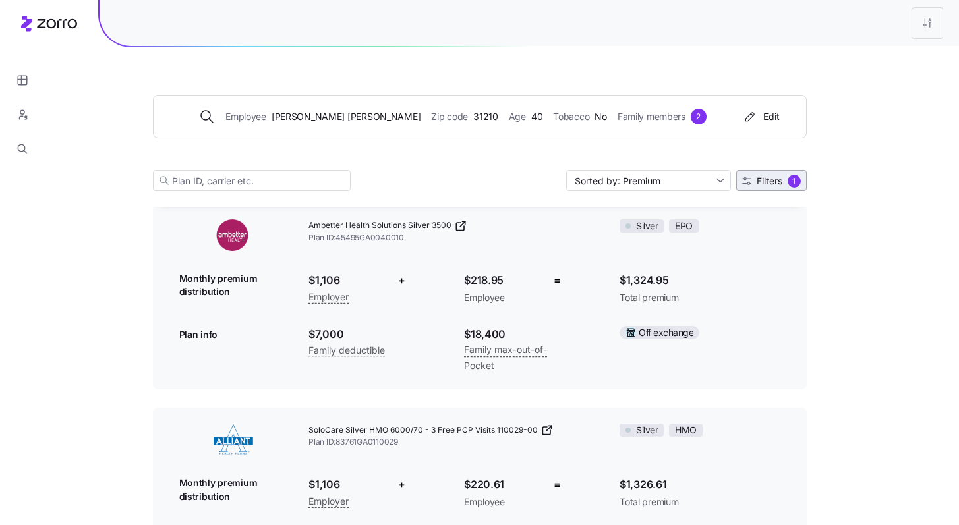
click at [774, 183] on span "Filters" at bounding box center [770, 181] width 26 height 9
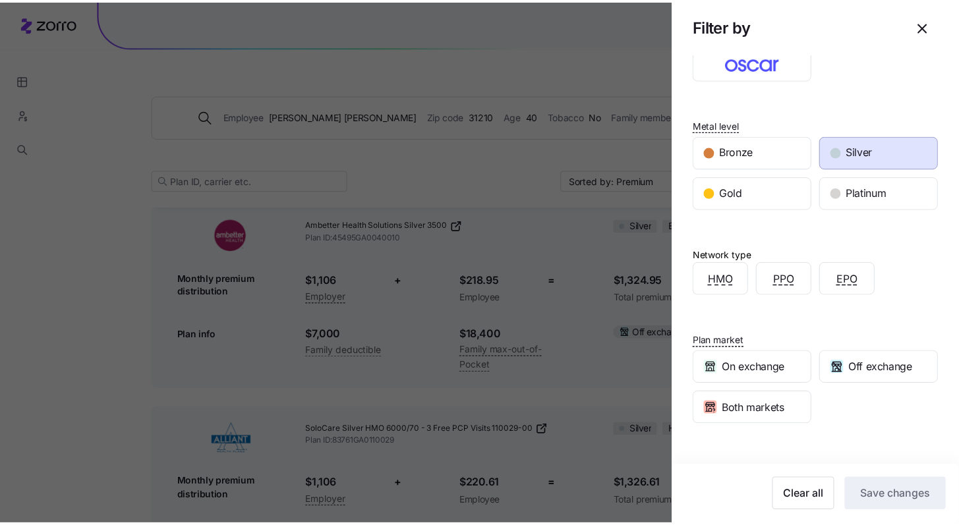
scroll to position [205, 0]
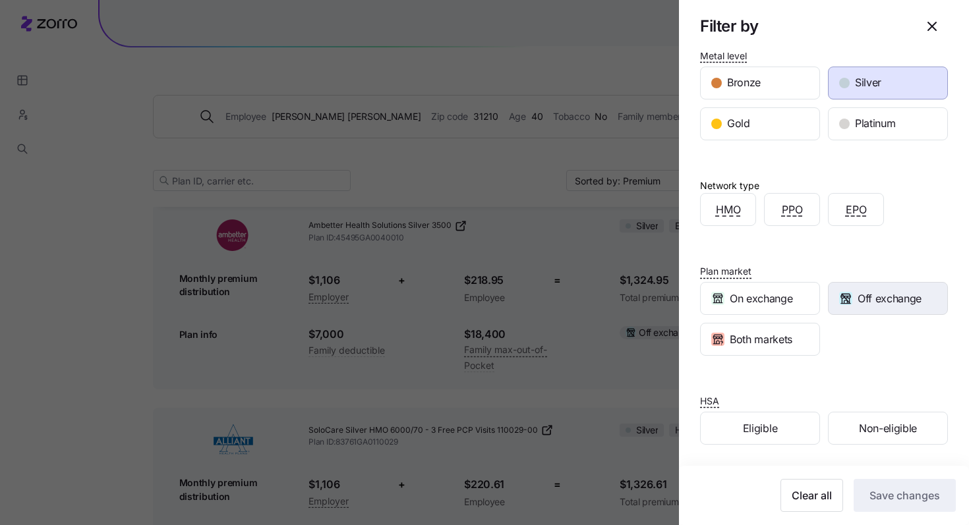
click at [873, 302] on span "Off exchange" at bounding box center [889, 299] width 64 height 16
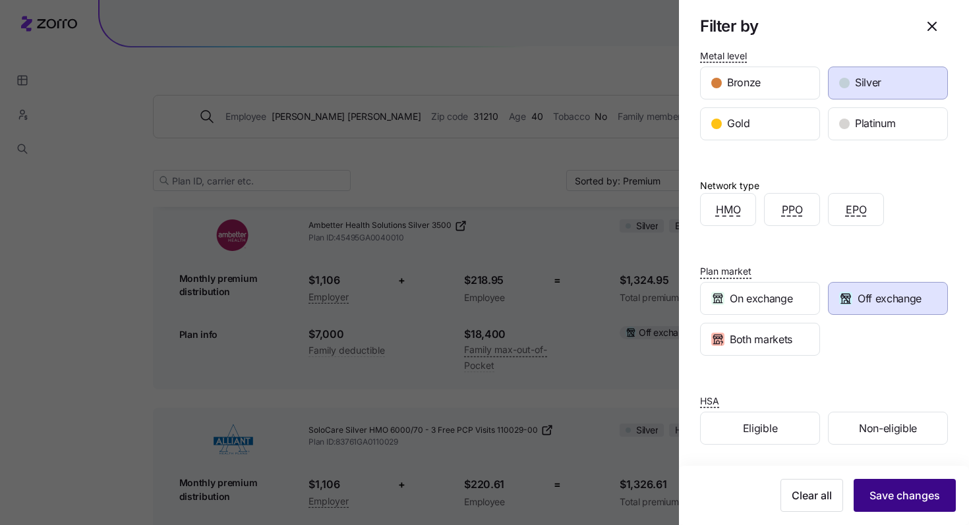
click at [915, 488] on span "Save changes" at bounding box center [904, 496] width 71 height 16
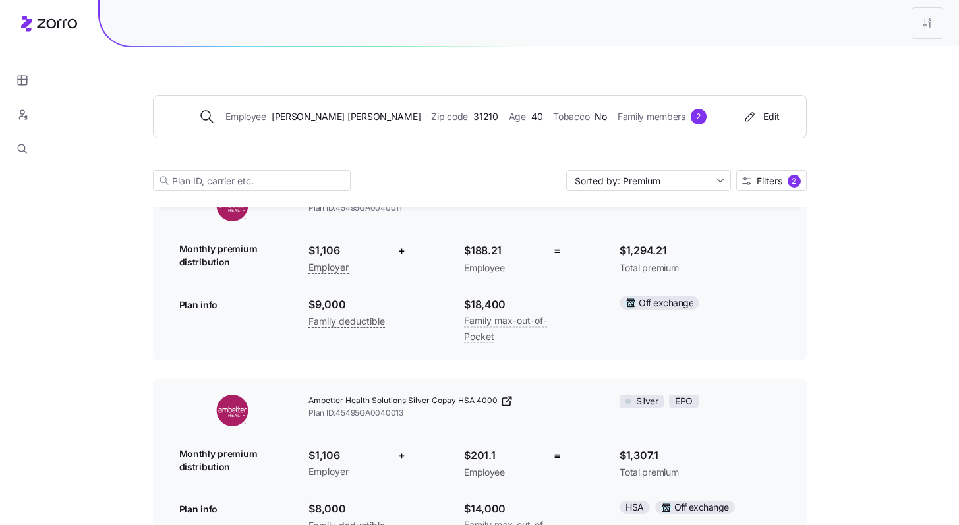
scroll to position [0, 0]
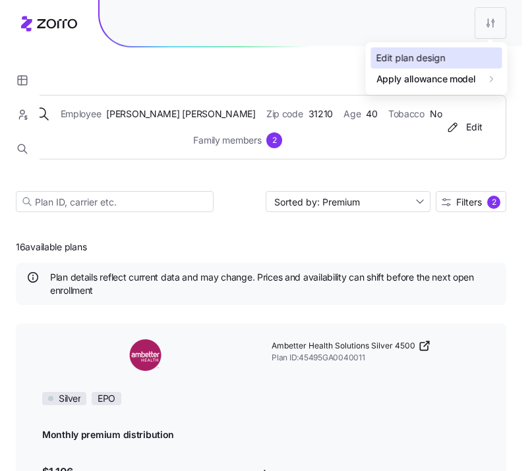
click at [440, 53] on div "Edit plan design" at bounding box center [410, 58] width 69 height 14
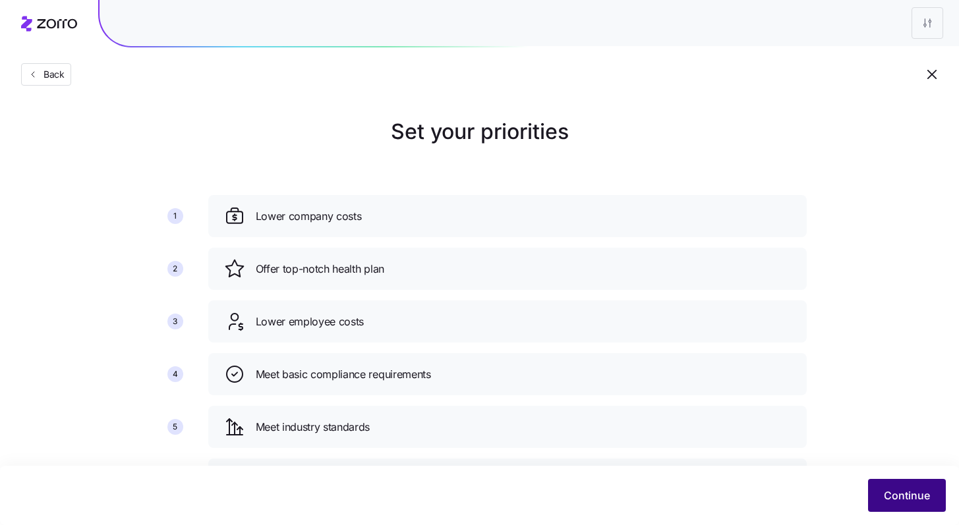
click at [891, 492] on span "Continue" at bounding box center [907, 496] width 46 height 16
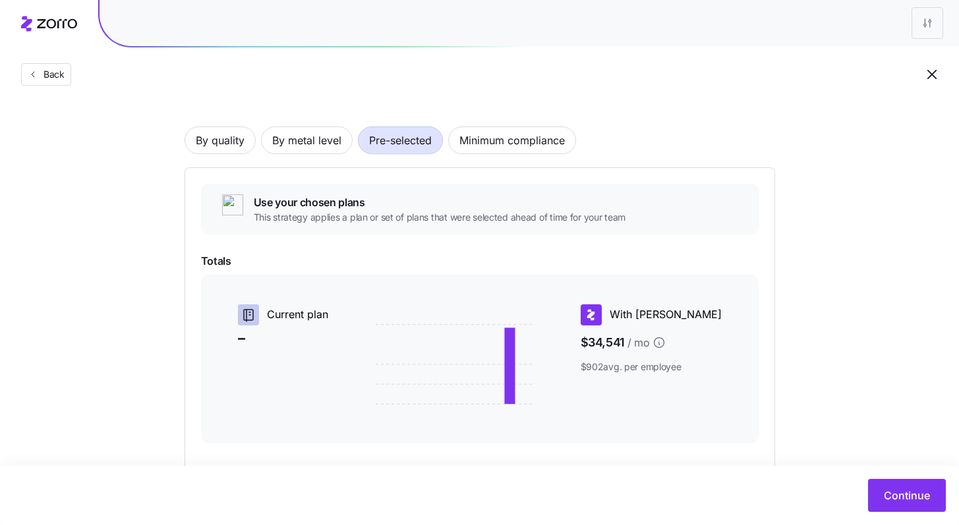
scroll to position [38, 0]
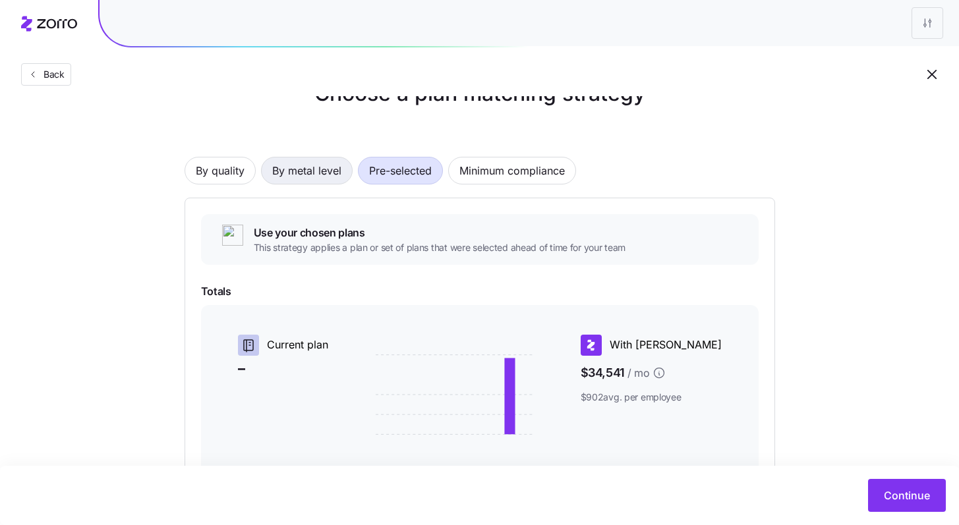
click at [318, 169] on span "By metal level" at bounding box center [306, 171] width 69 height 26
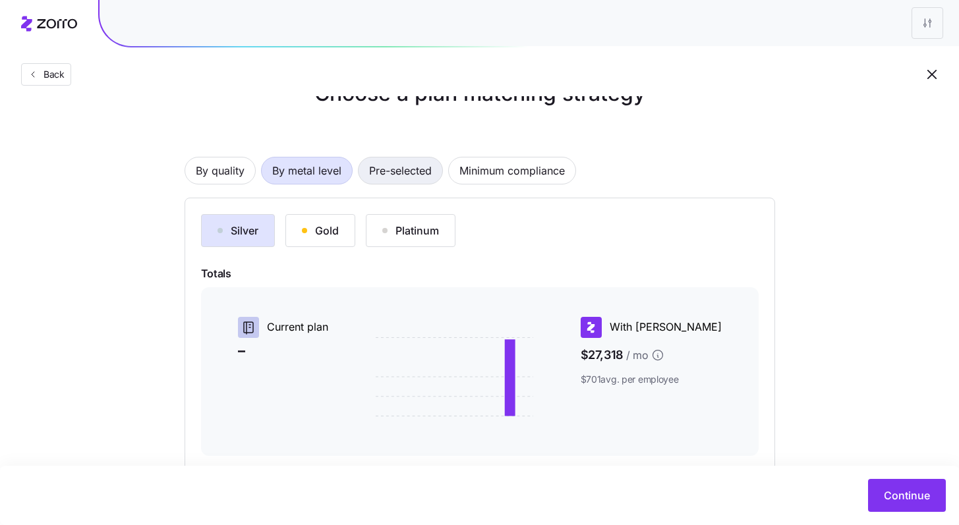
click at [403, 179] on span "Pre-selected" at bounding box center [400, 171] width 63 height 26
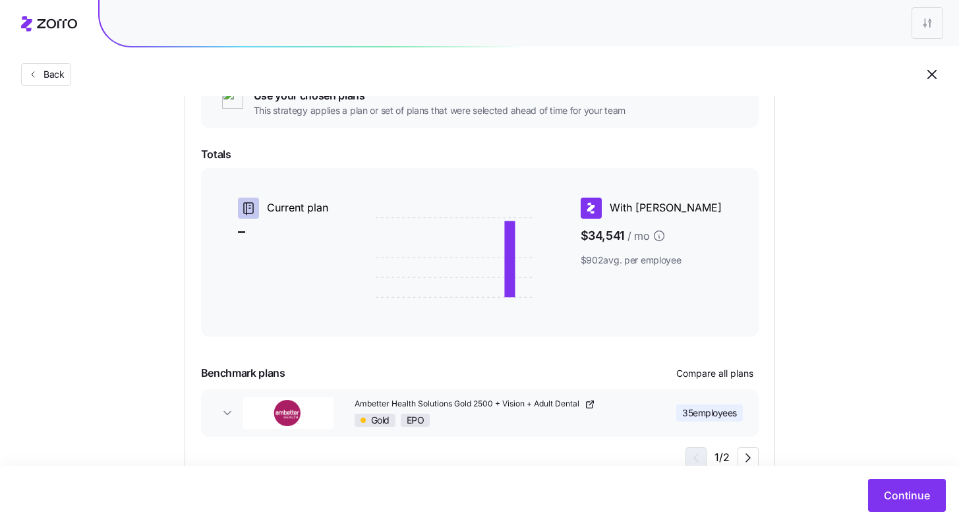
scroll to position [219, 0]
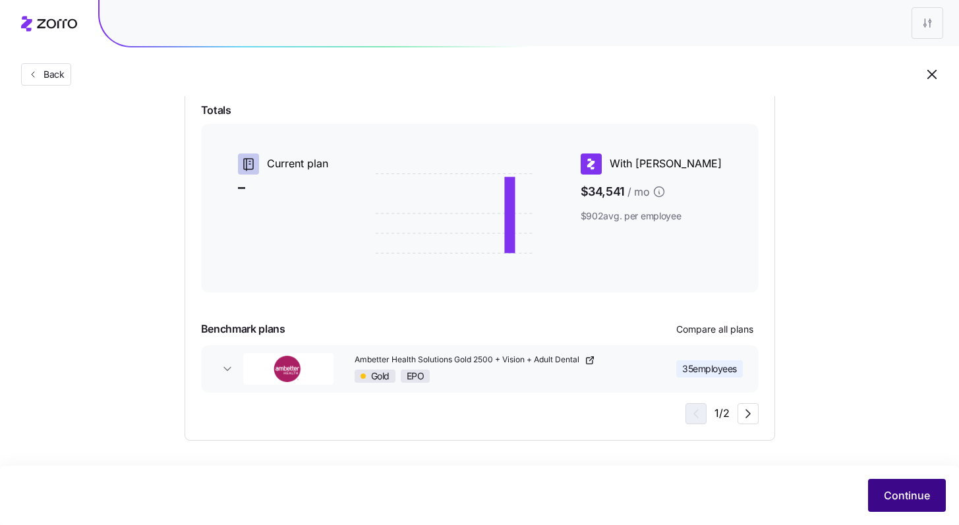
click at [913, 507] on button "Continue" at bounding box center [907, 495] width 78 height 33
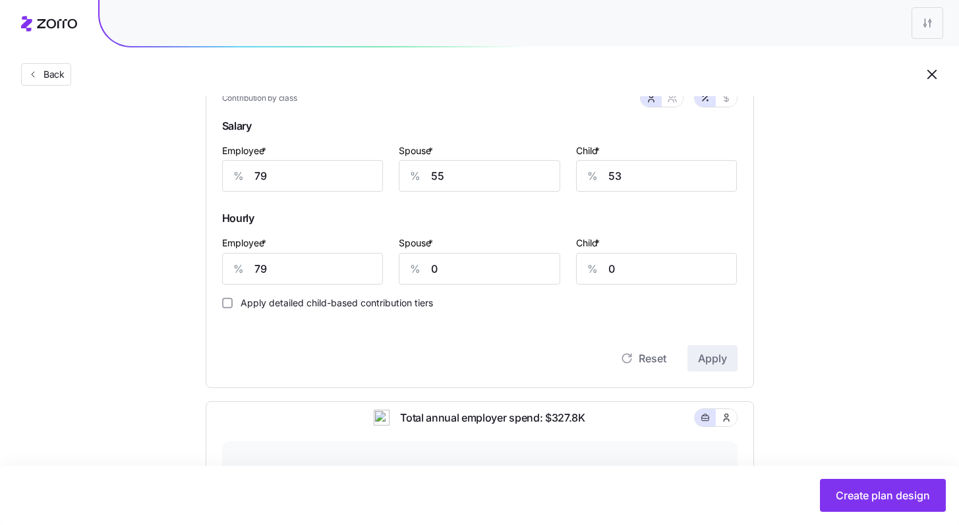
scroll to position [382, 0]
click at [888, 501] on span "Create plan design" at bounding box center [883, 496] width 94 height 16
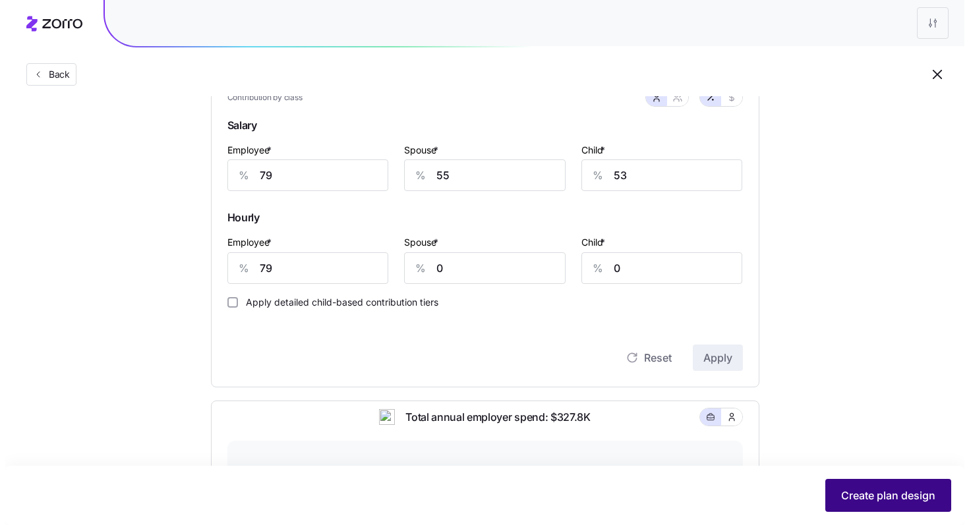
scroll to position [0, 0]
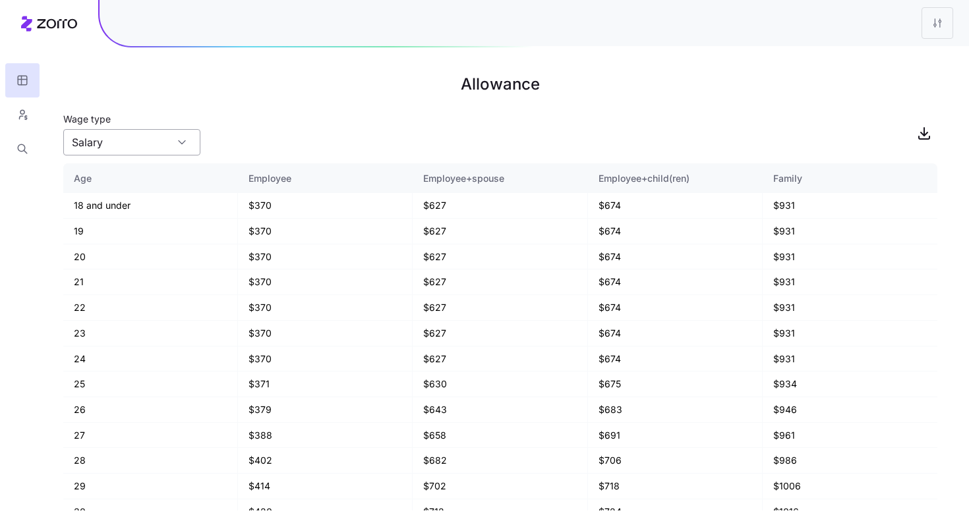
click at [189, 148] on div "Salary" at bounding box center [131, 142] width 137 height 26
click at [278, 129] on div "Wage type Salary" at bounding box center [500, 133] width 874 height 45
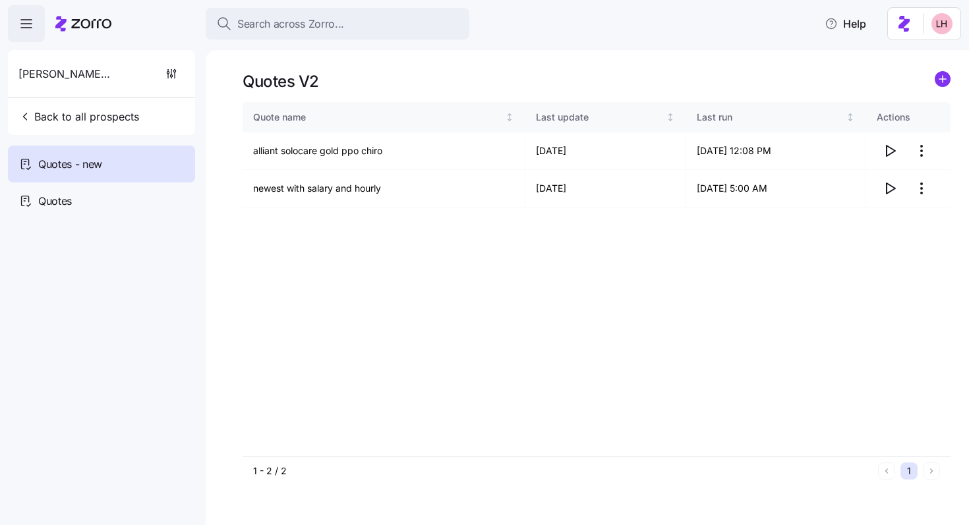
click at [339, 16] on span "Search across Zorro..." at bounding box center [290, 24] width 107 height 16
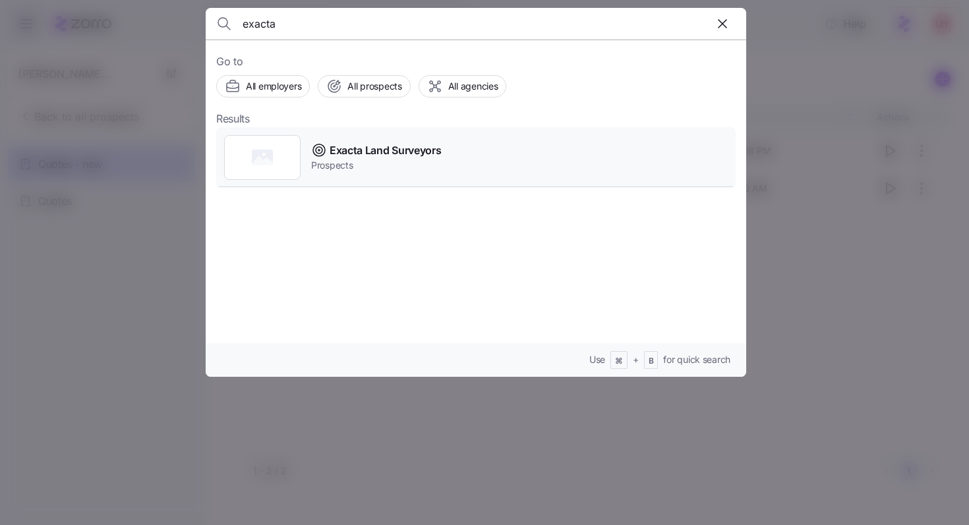
type input "exacta"
click at [458, 146] on div "Exacta Land Surveyors Prospects" at bounding box center [475, 157] width 519 height 61
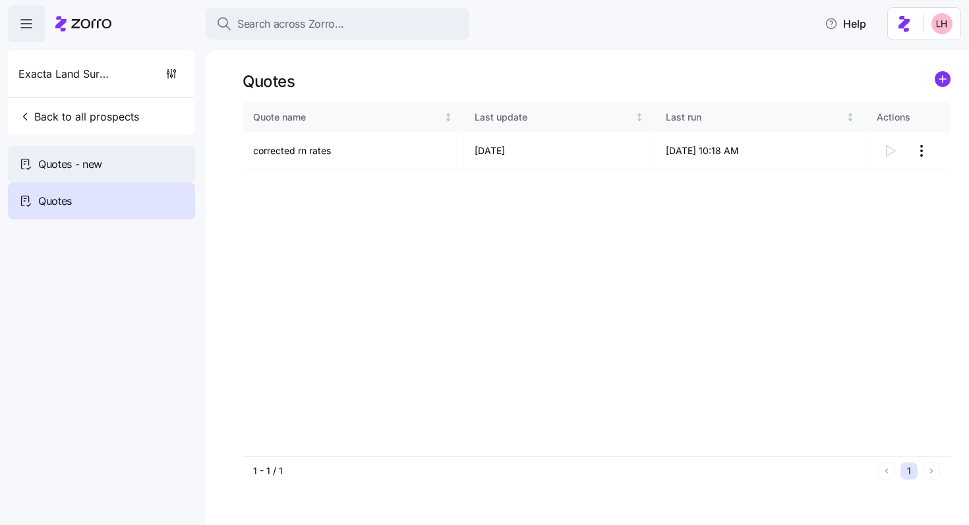
click at [100, 152] on div "Quotes - new" at bounding box center [101, 164] width 187 height 37
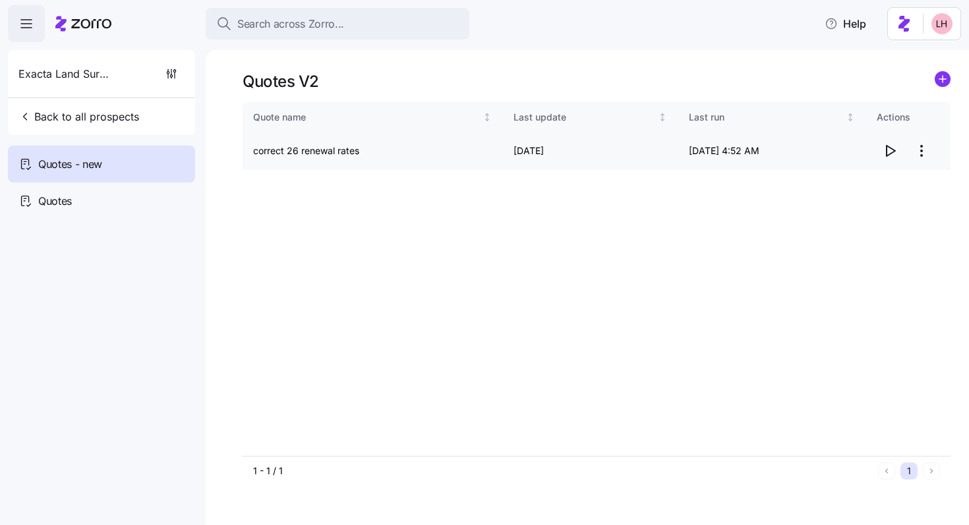
click at [891, 152] on icon "button" at bounding box center [890, 151] width 16 height 16
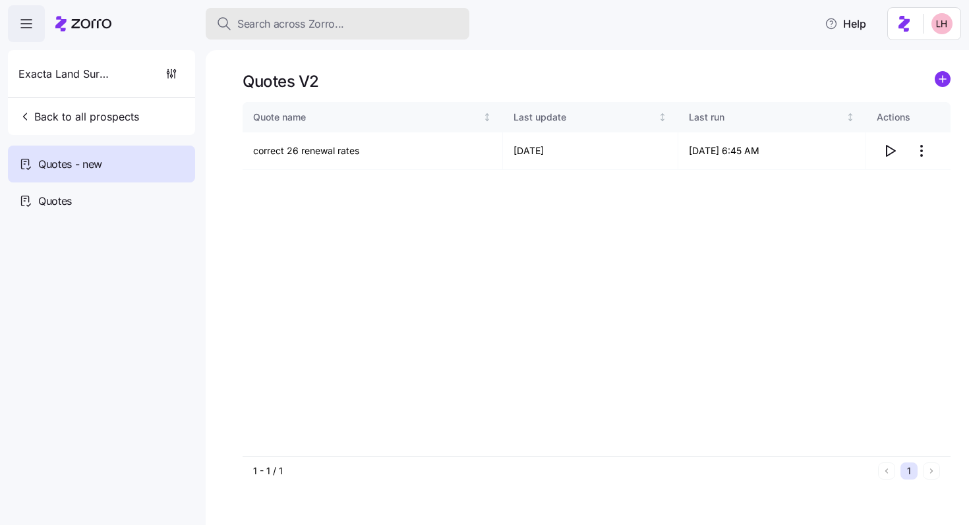
click at [322, 22] on span "Search across Zorro..." at bounding box center [290, 24] width 107 height 16
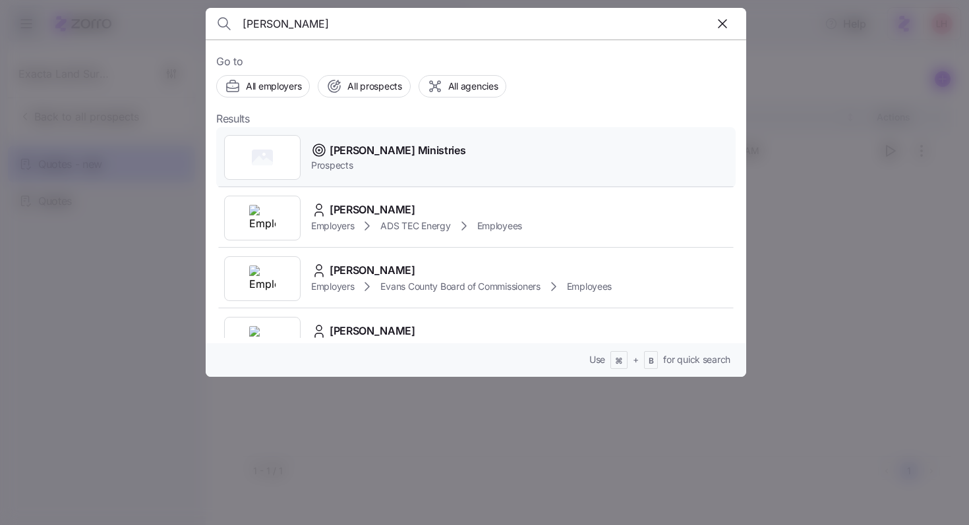
type input "wesley glen"
click at [419, 150] on span "Wesley Glen Ministries" at bounding box center [398, 150] width 136 height 16
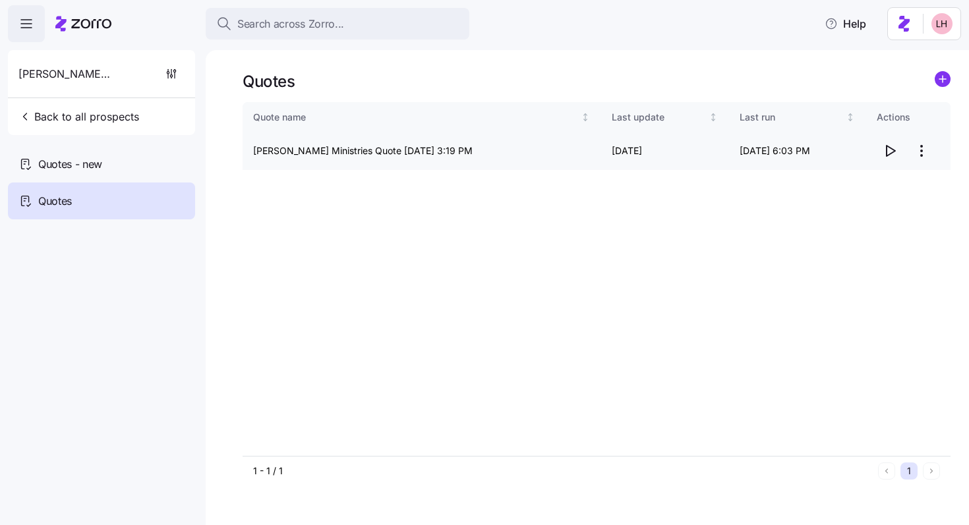
click at [919, 149] on html "Search across Zorro... Help Wesley Glen Ministries Back to all prospects Quotes…" at bounding box center [484, 258] width 969 height 517
click at [887, 197] on div "Delete quote" at bounding box center [868, 204] width 121 height 21
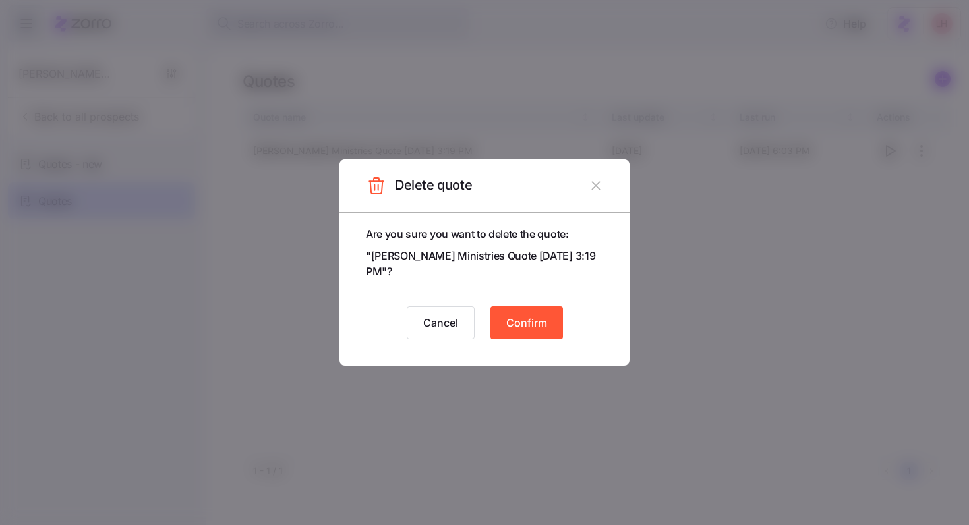
click at [543, 311] on button "Confirm" at bounding box center [526, 322] width 72 height 33
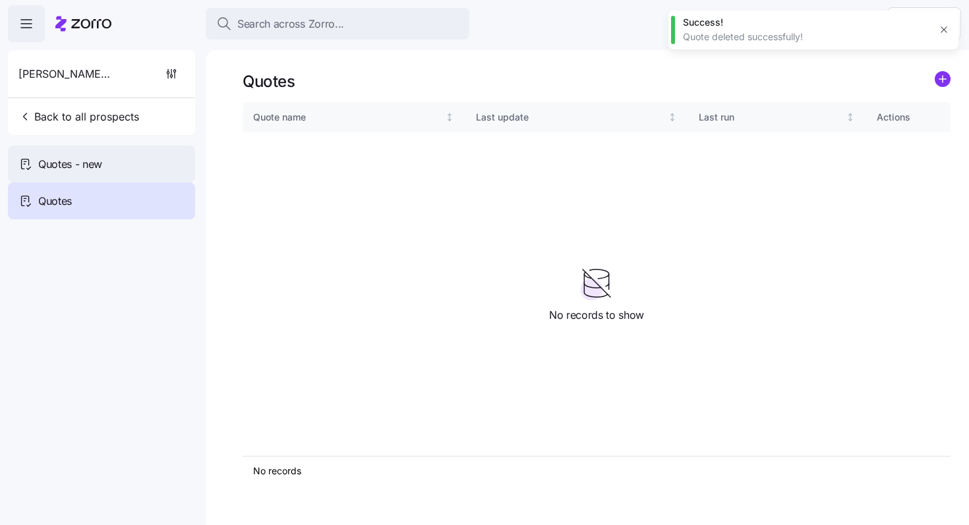
click at [79, 165] on span "Quotes - new" at bounding box center [70, 164] width 64 height 16
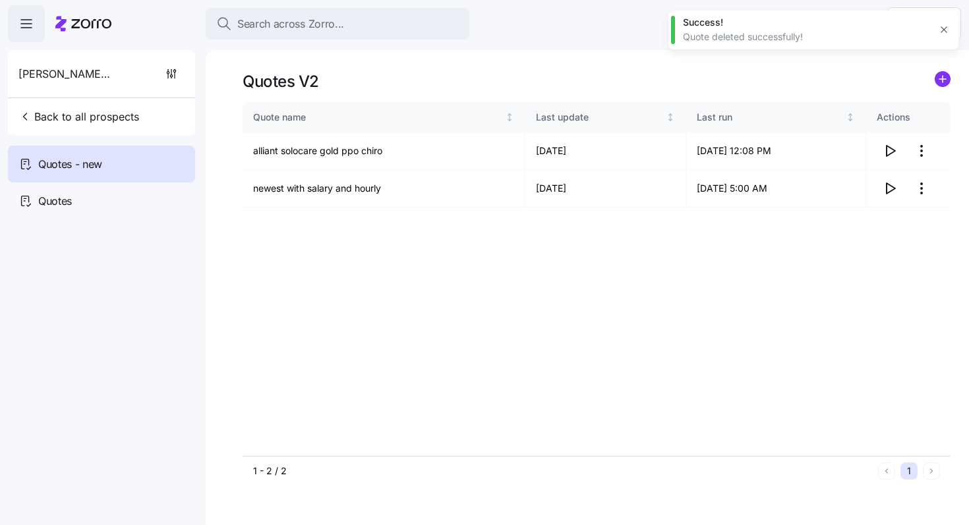
click at [925, 153] on html "Search across Zorro... Help Wesley Glen Ministries Back to all prospects Quotes…" at bounding box center [484, 258] width 969 height 517
click at [864, 202] on div "Delete quote" at bounding box center [840, 204] width 55 height 14
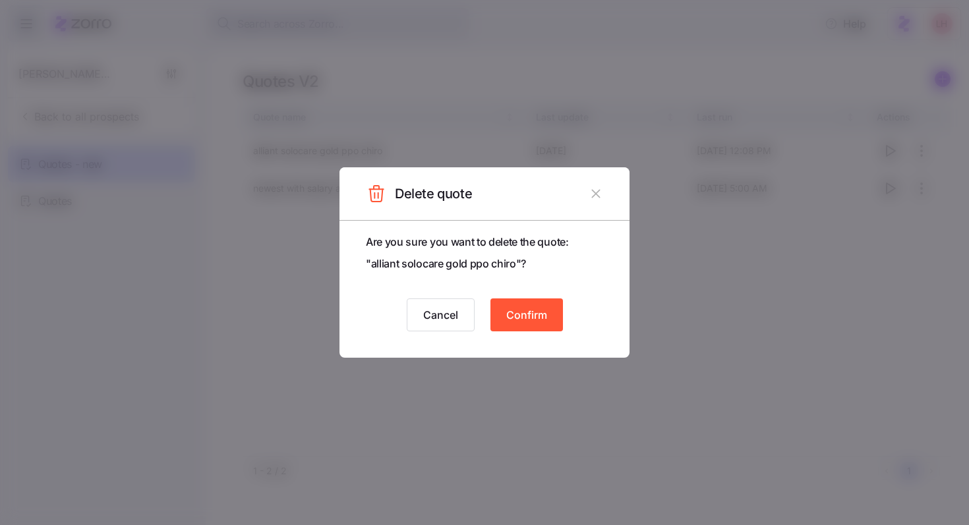
click at [538, 312] on span "Confirm" at bounding box center [526, 315] width 41 height 16
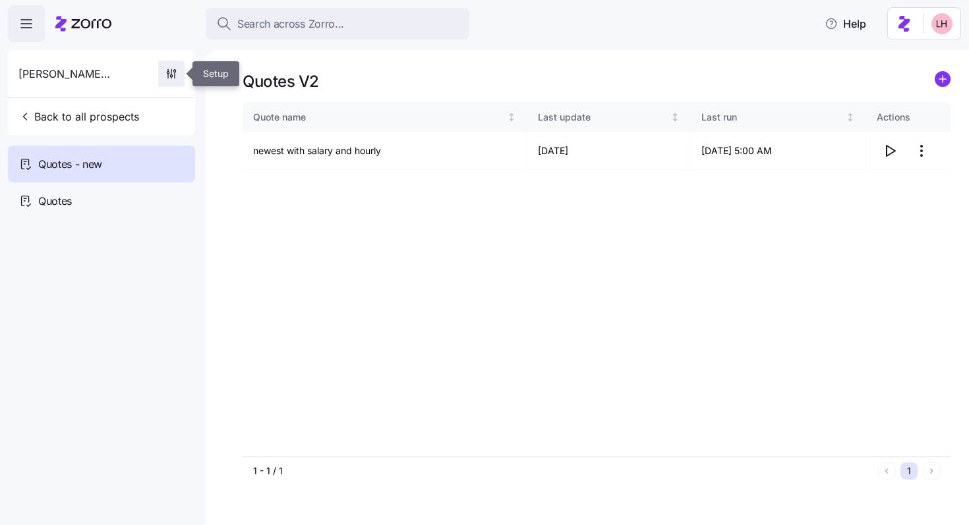
click at [166, 75] on icon "button" at bounding box center [171, 73] width 13 height 13
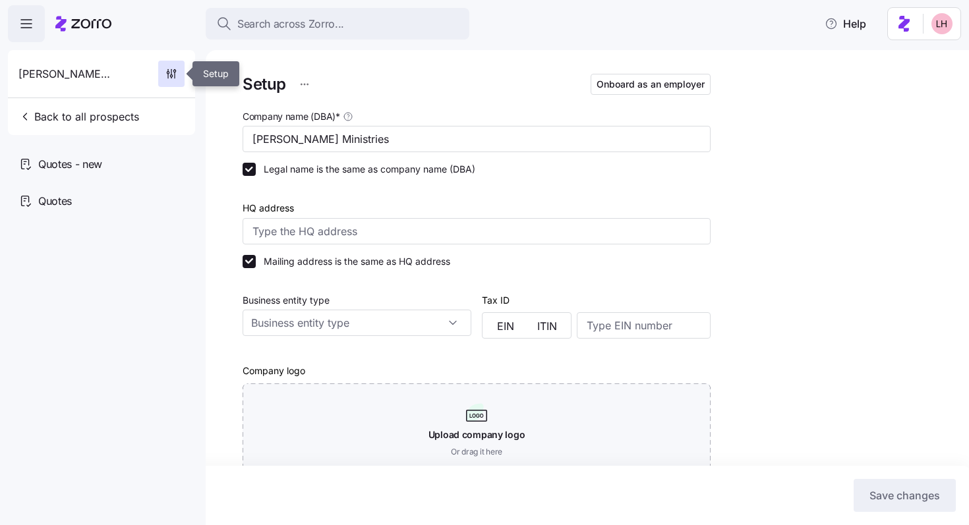
type input "Zorro"
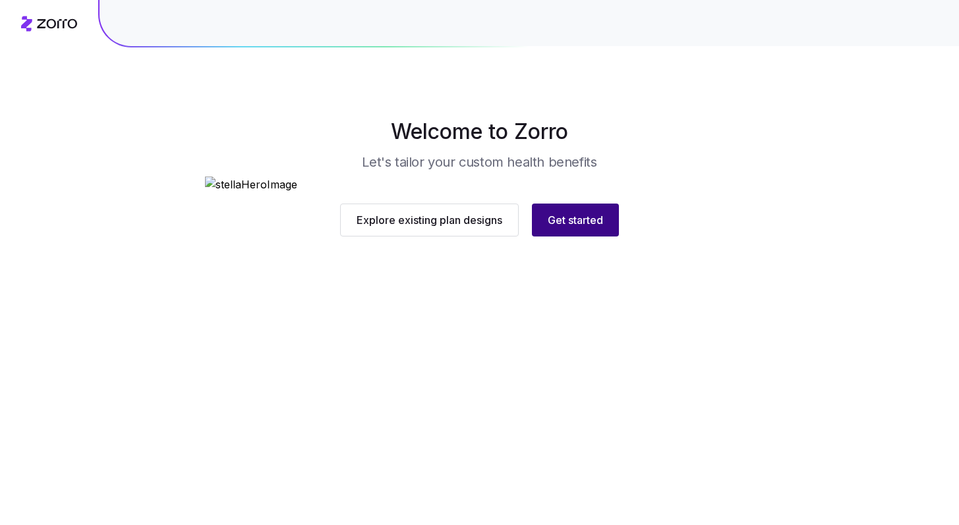
click at [587, 228] on span "Get started" at bounding box center [575, 220] width 55 height 16
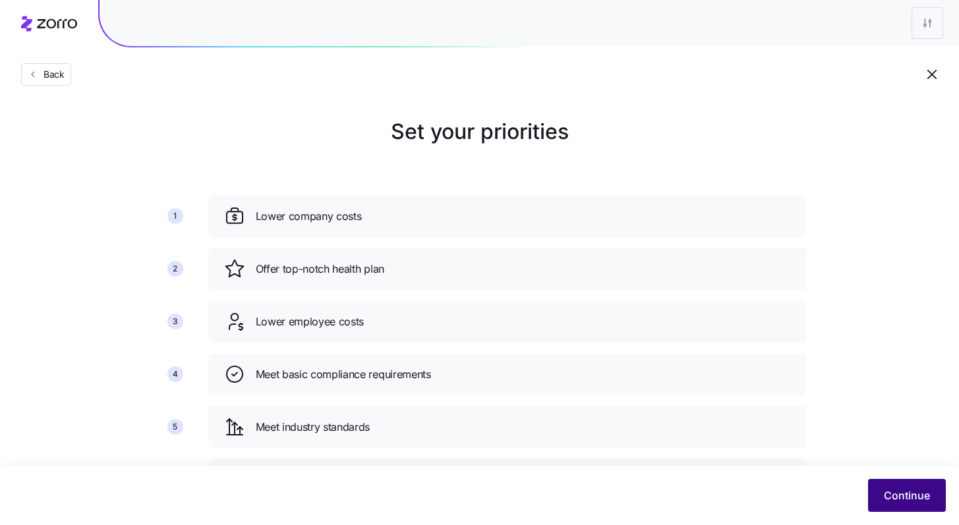
click at [906, 488] on span "Continue" at bounding box center [907, 496] width 46 height 16
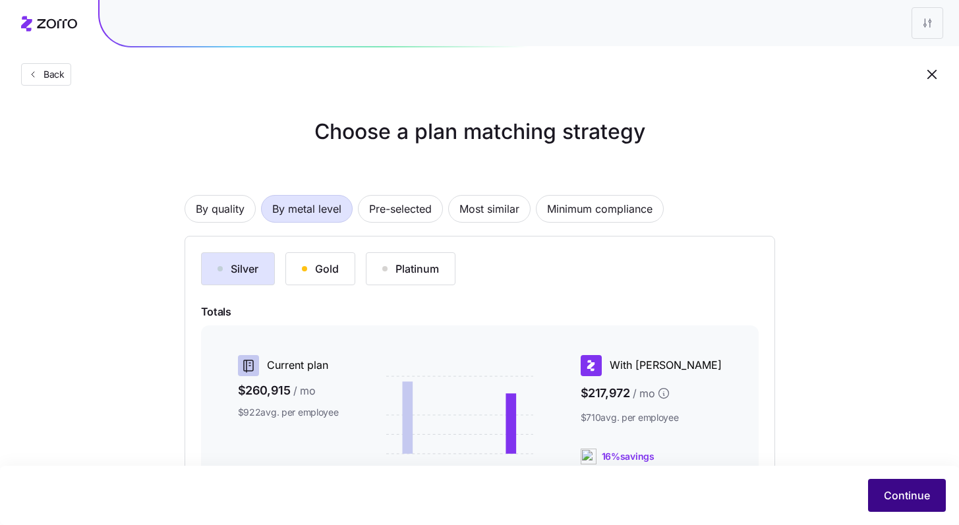
click at [934, 489] on button "Continue" at bounding box center [907, 495] width 78 height 33
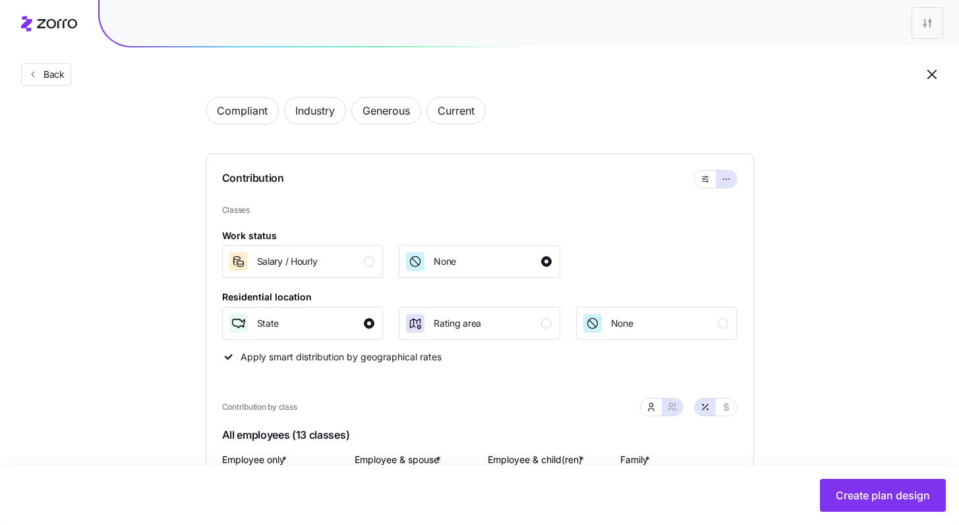
scroll to position [126, 0]
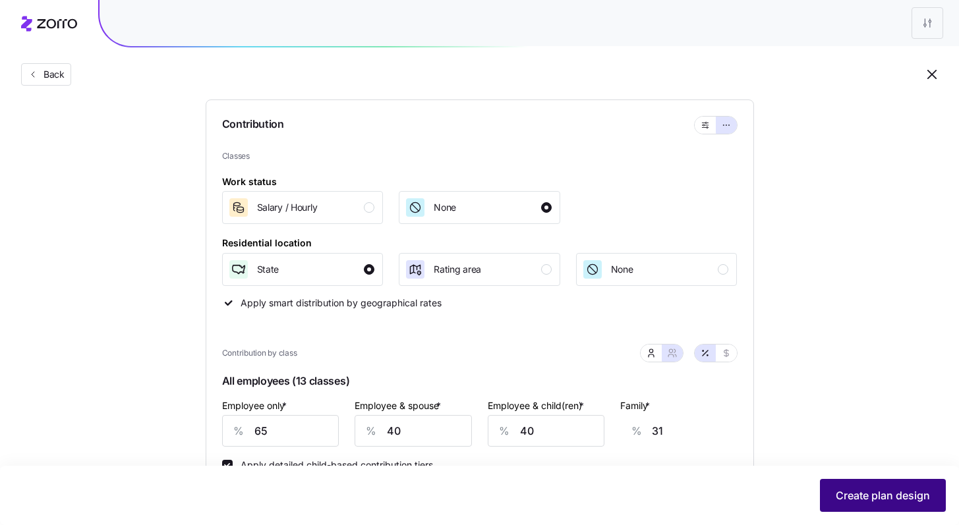
click at [903, 481] on button "Create plan design" at bounding box center [883, 495] width 126 height 33
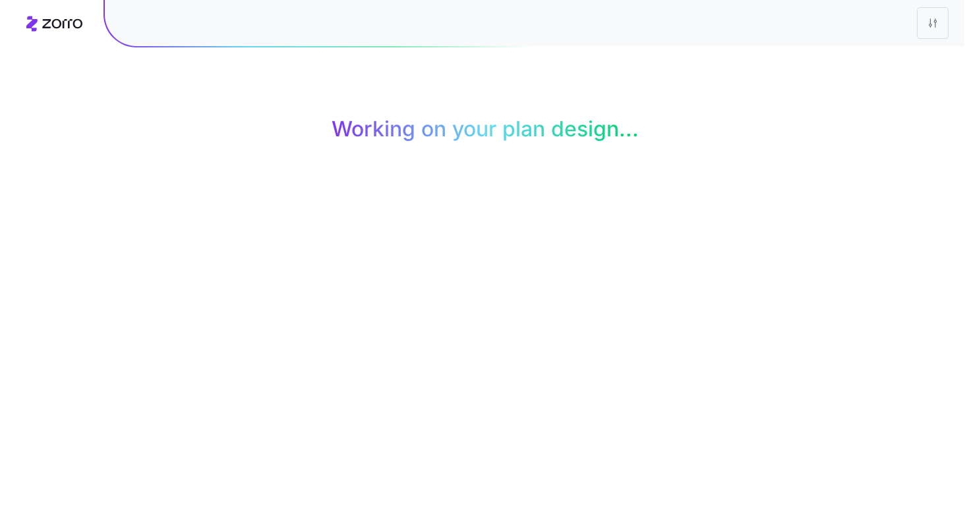
scroll to position [0, 0]
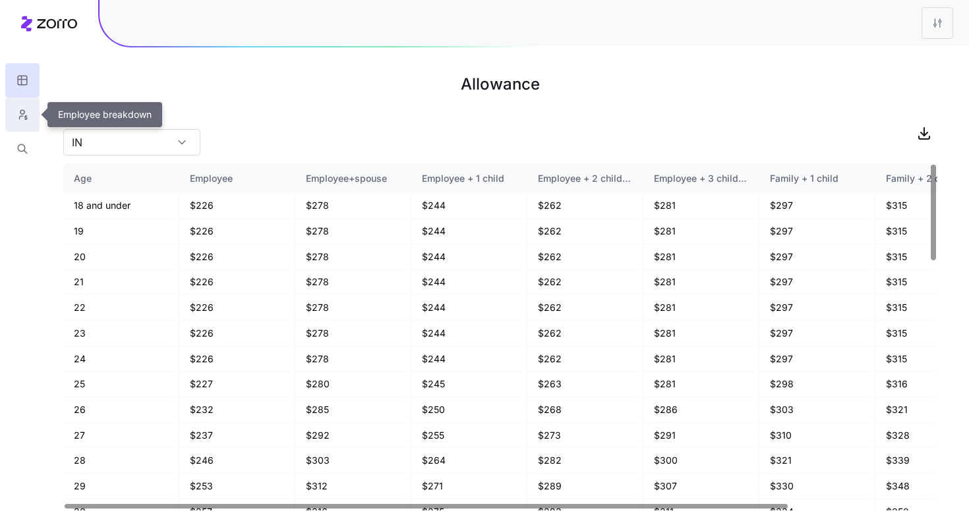
click at [20, 117] on icon "button" at bounding box center [22, 114] width 12 height 13
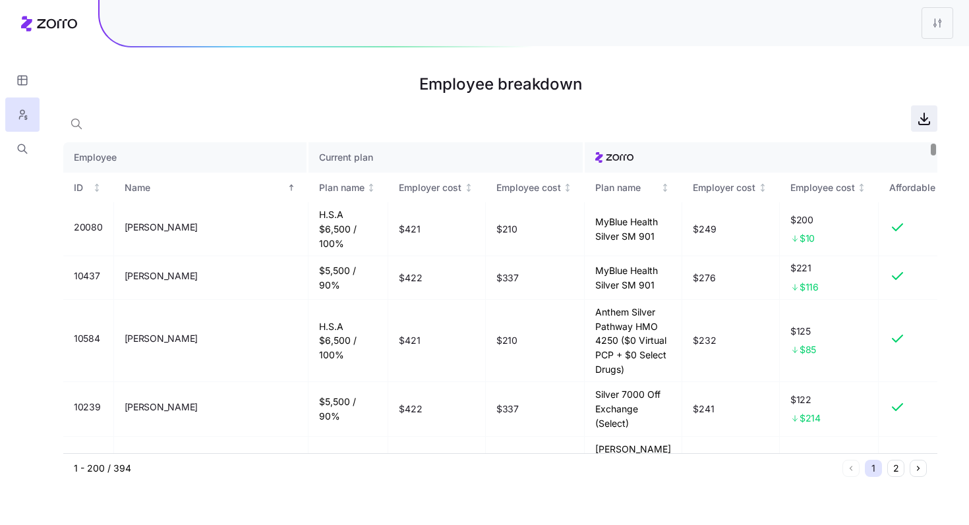
click at [925, 124] on icon "button" at bounding box center [924, 119] width 16 height 16
